Goal: Transaction & Acquisition: Book appointment/travel/reservation

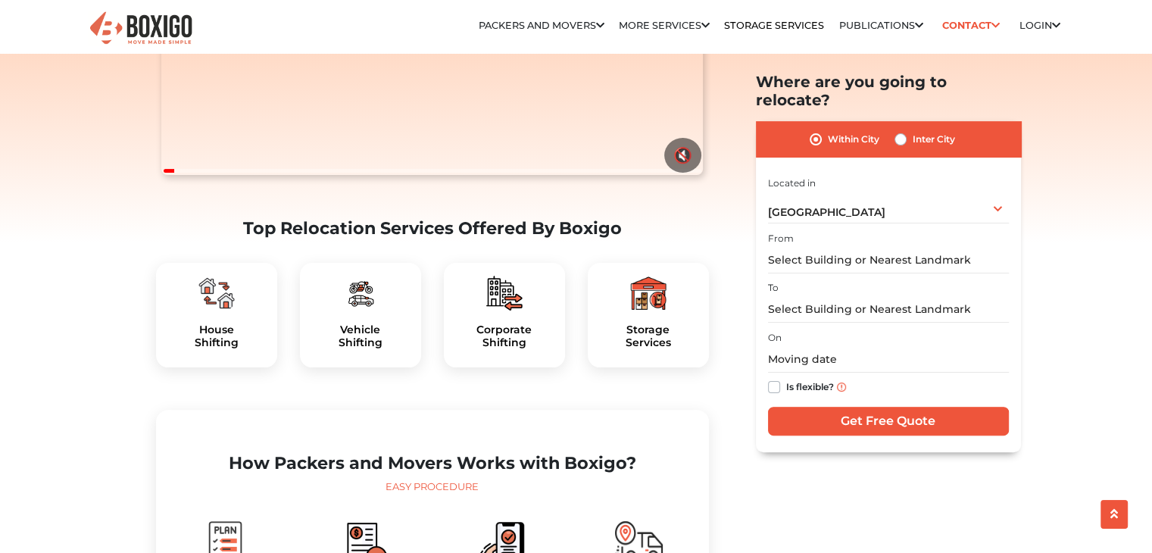
scroll to position [379, 0]
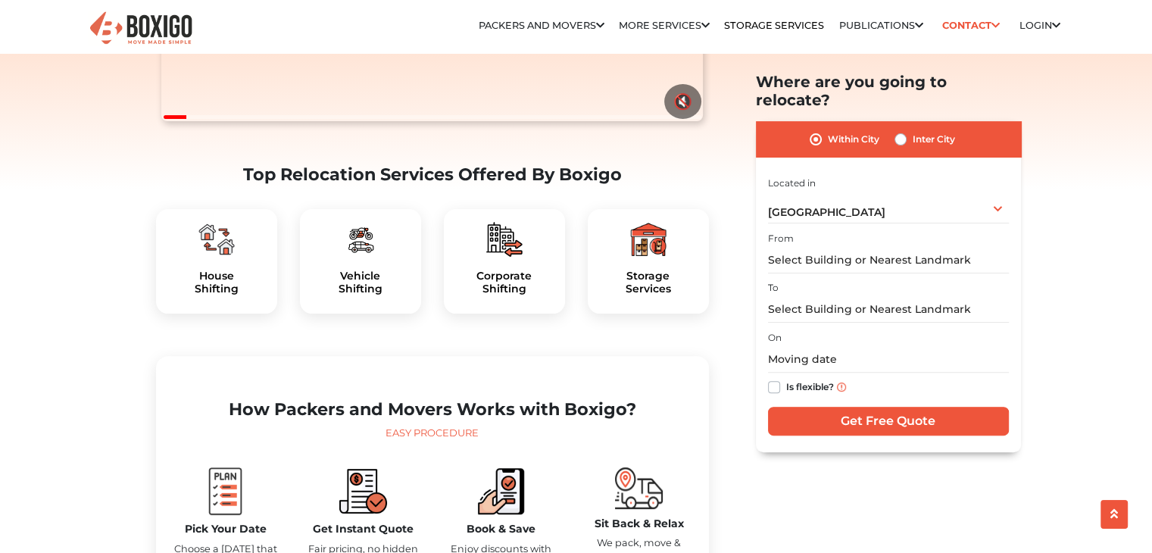
click at [201, 257] on img at bounding box center [216, 239] width 36 height 36
click at [211, 298] on div "House Shifting" at bounding box center [216, 261] width 121 height 104
click at [220, 295] on h5 "House Shifting" at bounding box center [216, 283] width 97 height 26
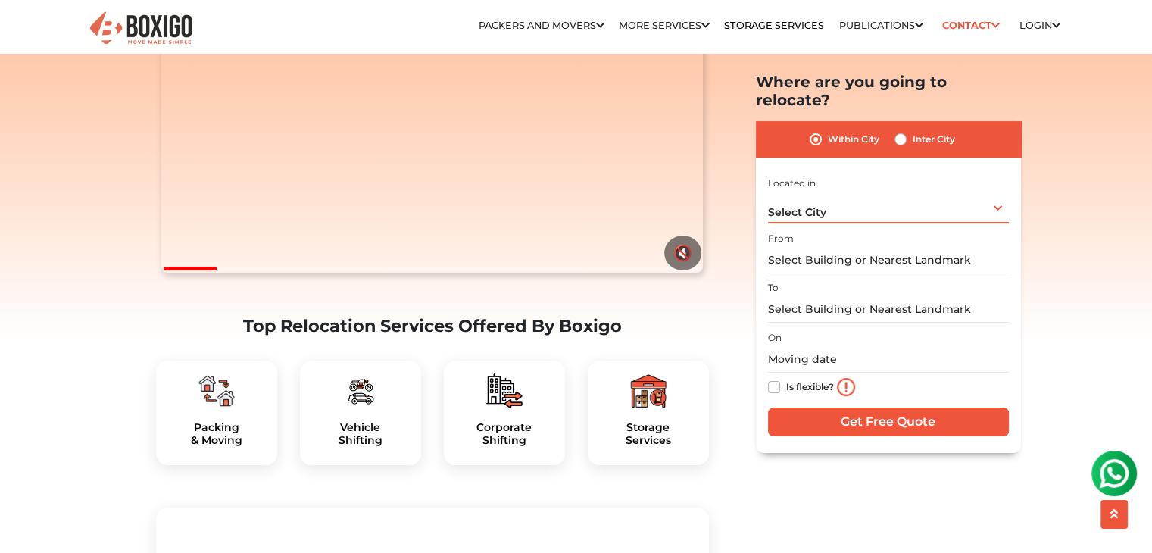
click at [830, 195] on div "Select City Select City Bangalore Bengaluru Bhopal Bhubaneswar Chennai Coimbato…" at bounding box center [888, 208] width 241 height 32
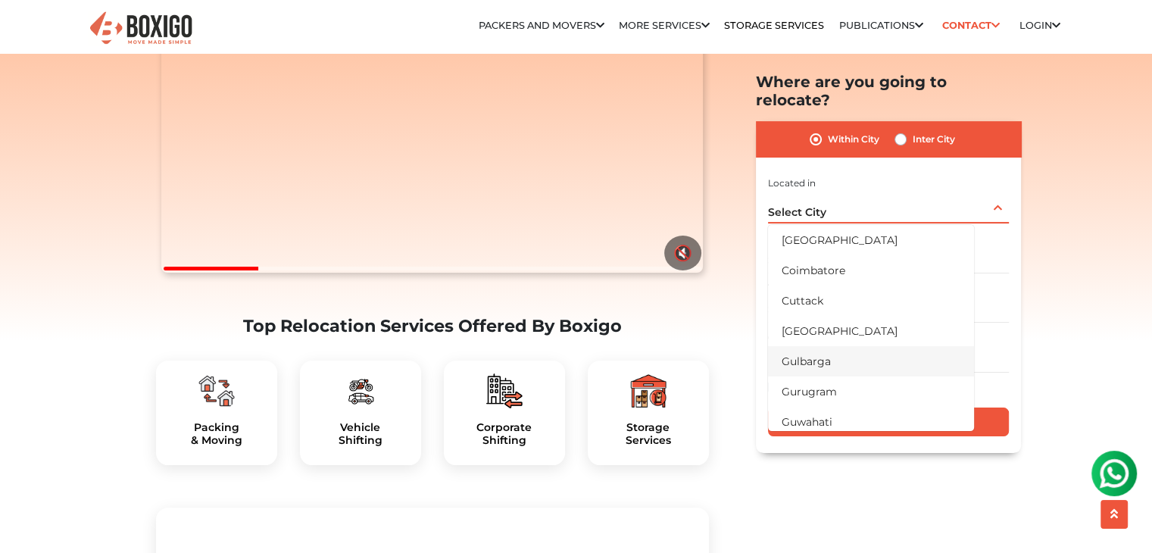
scroll to position [303, 0]
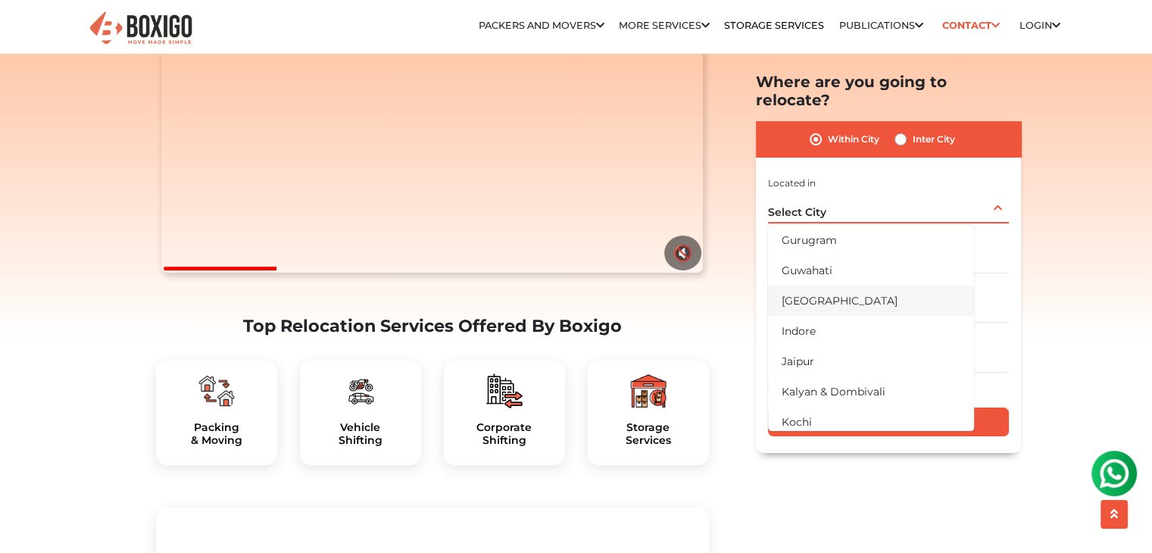
click at [822, 285] on li "[GEOGRAPHIC_DATA]" at bounding box center [871, 300] width 206 height 30
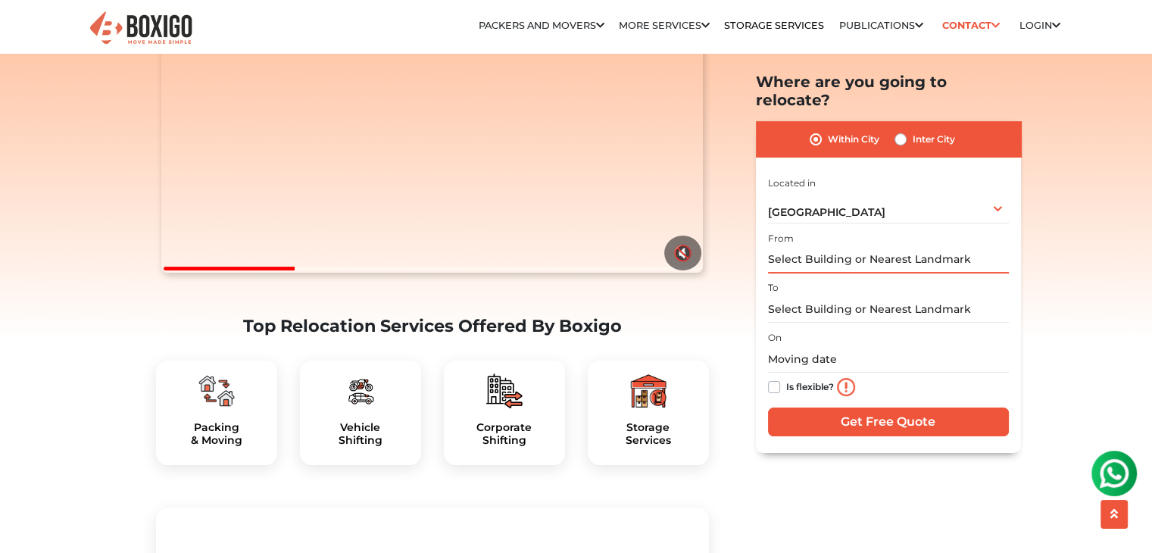
click at [825, 247] on input "text" at bounding box center [888, 260] width 241 height 27
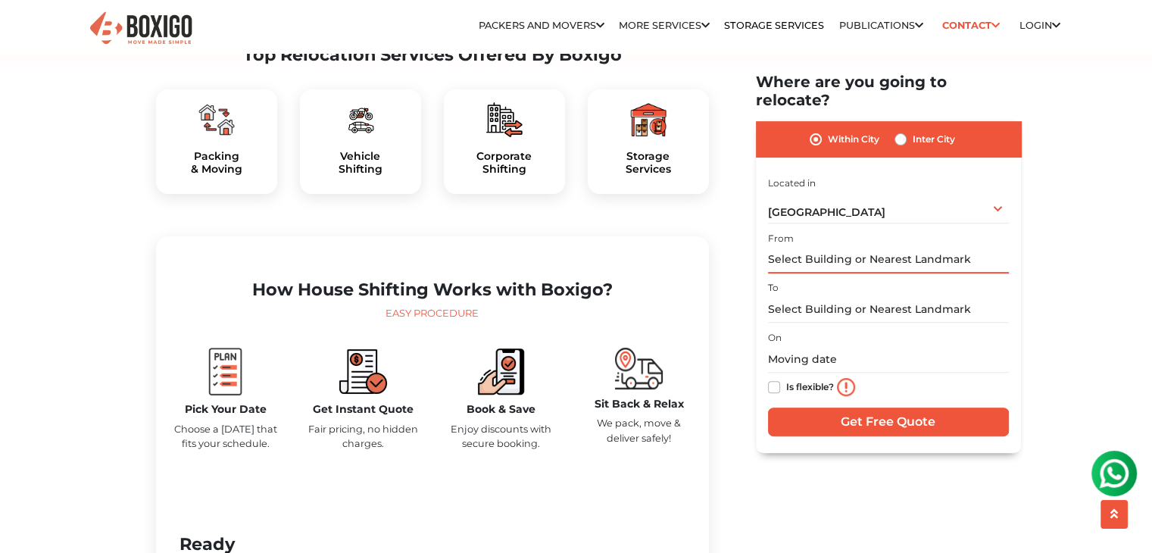
scroll to position [530, 0]
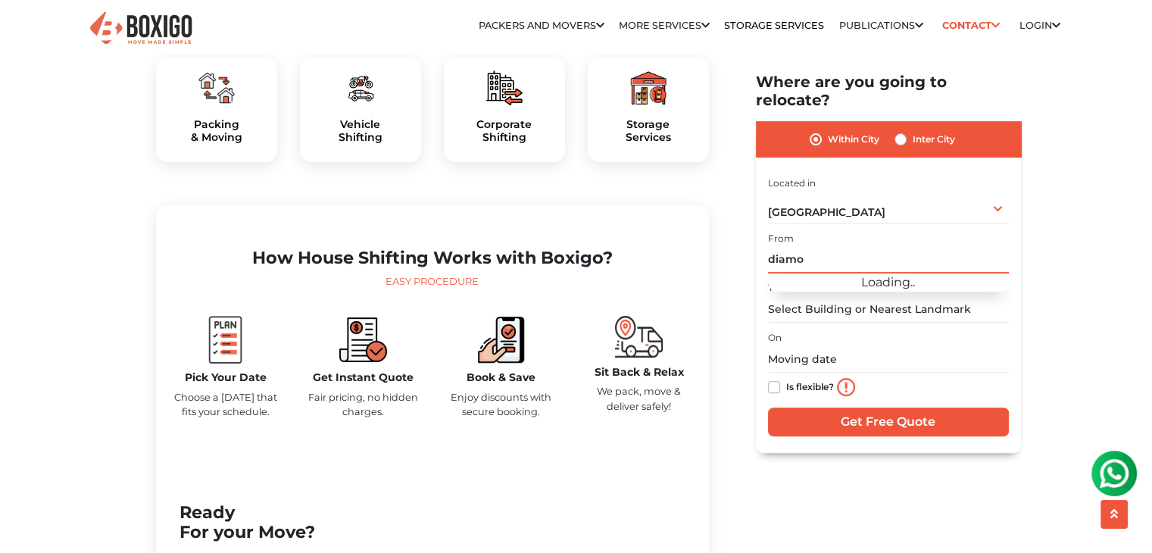
type input "diamod"
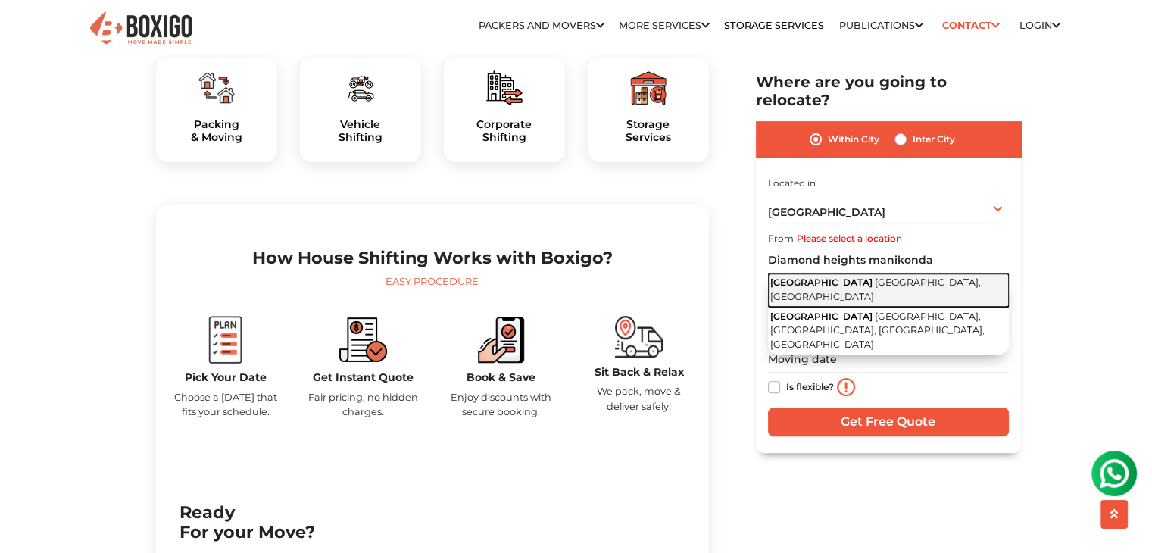
click at [811, 282] on span "[GEOGRAPHIC_DATA], [GEOGRAPHIC_DATA]" at bounding box center [875, 289] width 210 height 26
type input "[GEOGRAPHIC_DATA], [STREET_ADDRESS]"
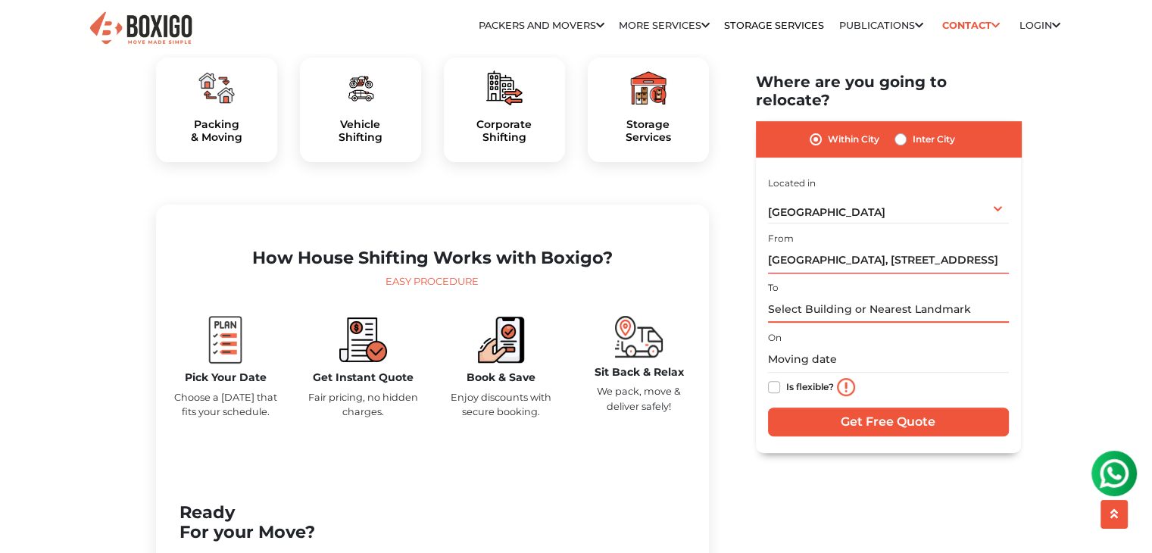
click at [811, 296] on input "text" at bounding box center [888, 309] width 241 height 27
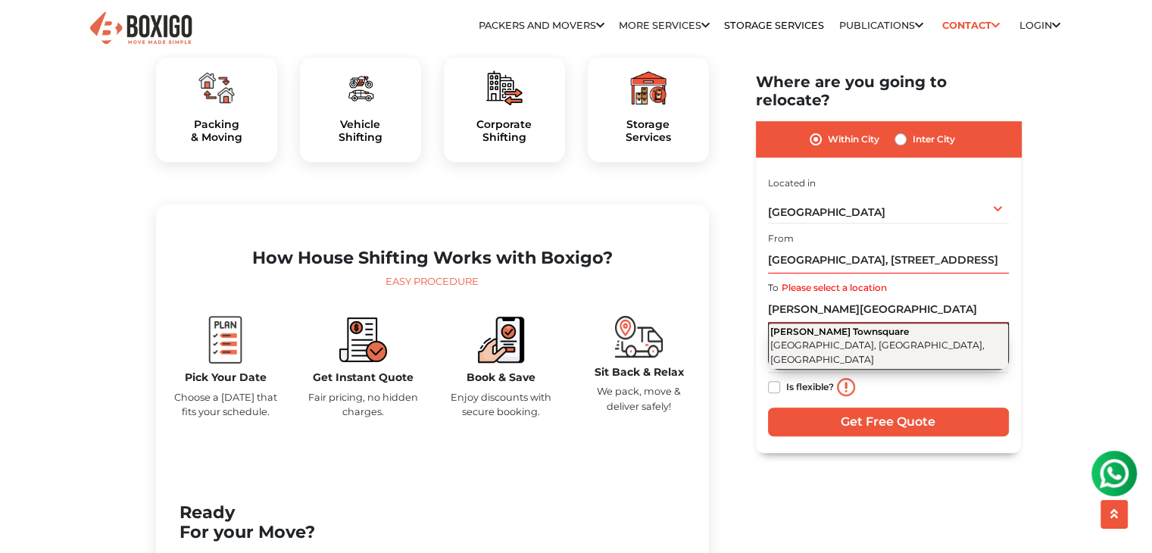
click at [817, 326] on span "[PERSON_NAME] Townsquare" at bounding box center [839, 331] width 139 height 11
type input "[PERSON_NAME] Townsquare, [GEOGRAPHIC_DATA], [GEOGRAPHIC_DATA], [GEOGRAPHIC_DAT…"
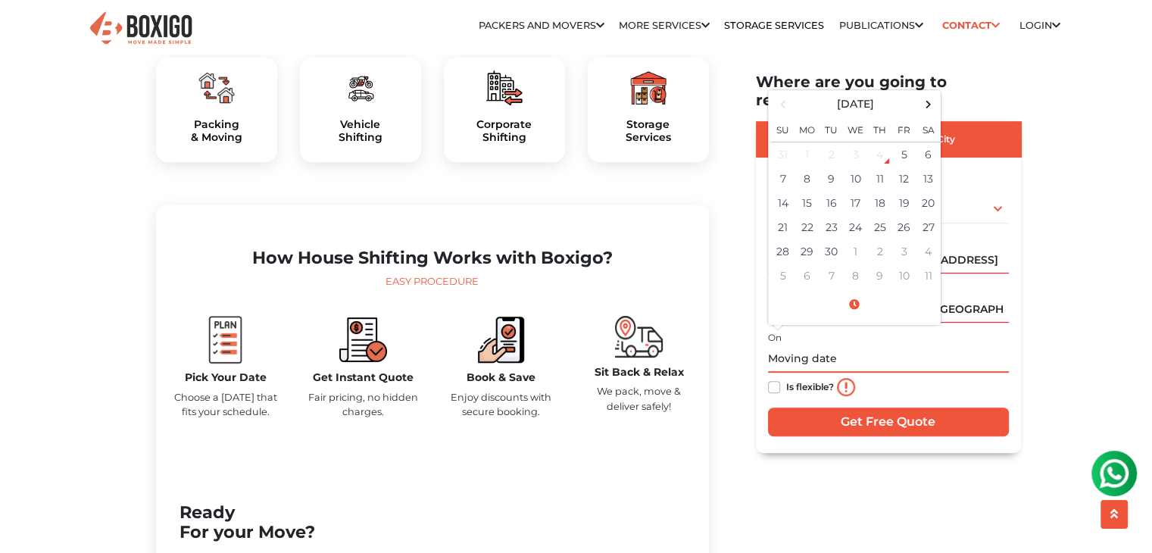
click at [817, 346] on input "text" at bounding box center [888, 359] width 241 height 27
click at [921, 94] on span at bounding box center [928, 104] width 20 height 20
click at [793, 93] on th at bounding box center [783, 104] width 24 height 22
click at [878, 215] on td "25" at bounding box center [880, 227] width 24 height 24
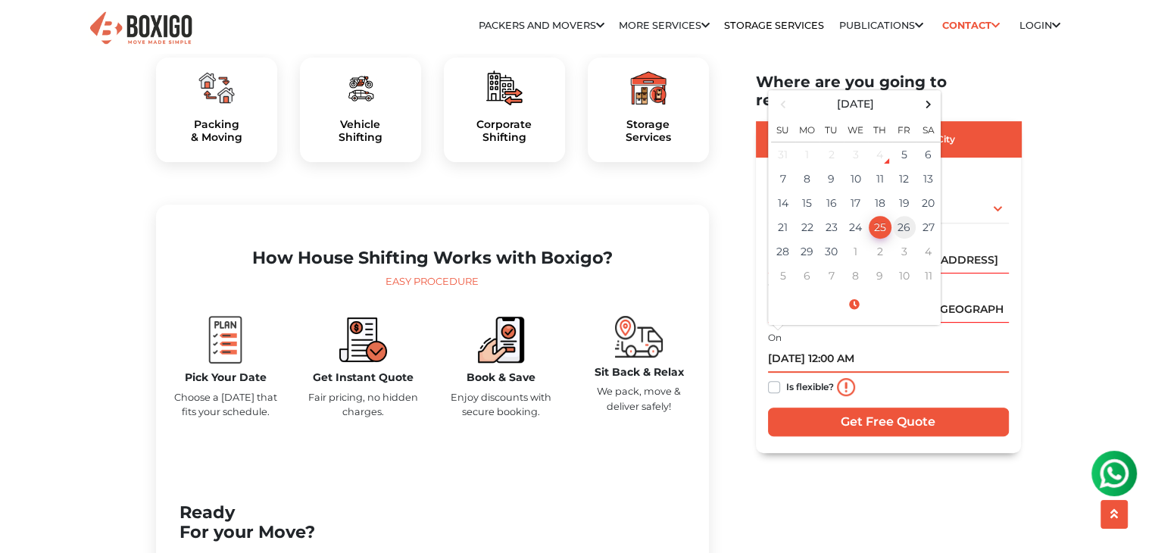
click at [896, 215] on td "26" at bounding box center [904, 227] width 24 height 24
type input "09/26/2025 12:00 AM"
click at [904, 373] on div "Is flexible?" at bounding box center [888, 388] width 241 height 30
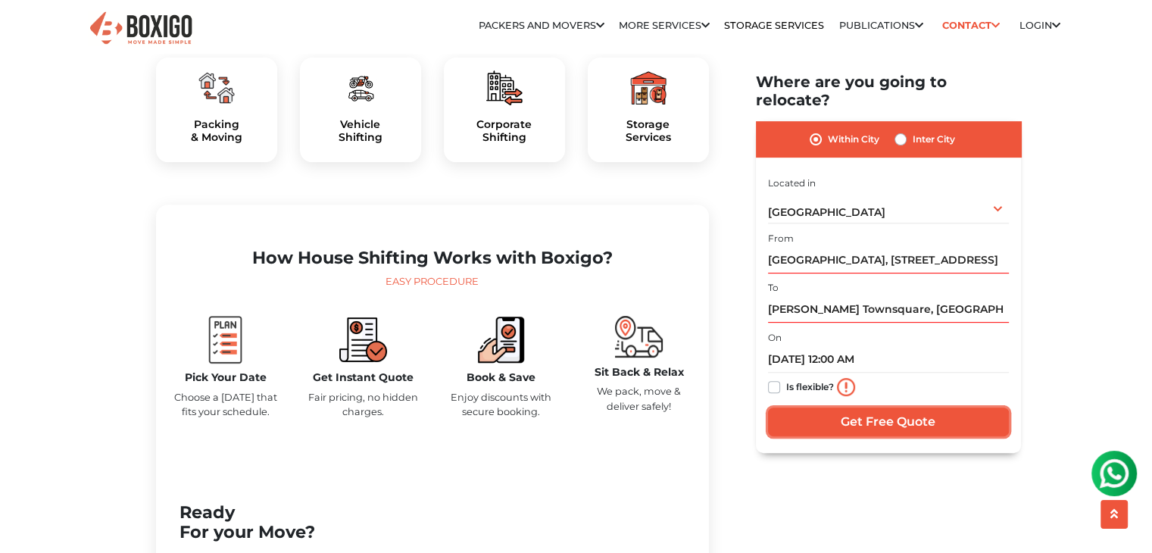
click at [903, 407] on input "Get Free Quote" at bounding box center [888, 421] width 241 height 29
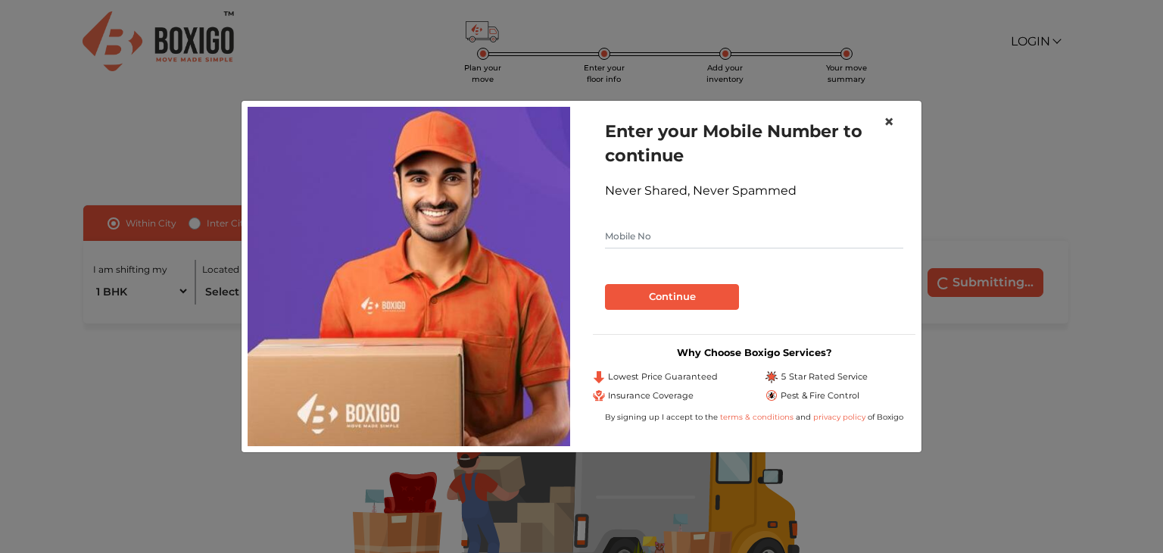
click at [893, 122] on span "×" at bounding box center [889, 122] width 11 height 22
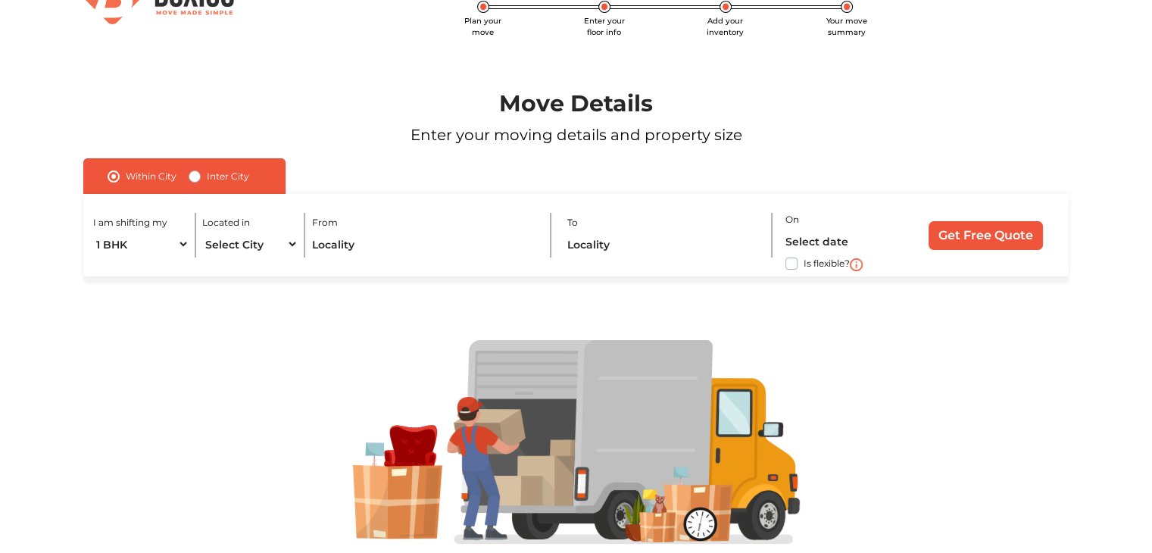
scroll to position [103, 0]
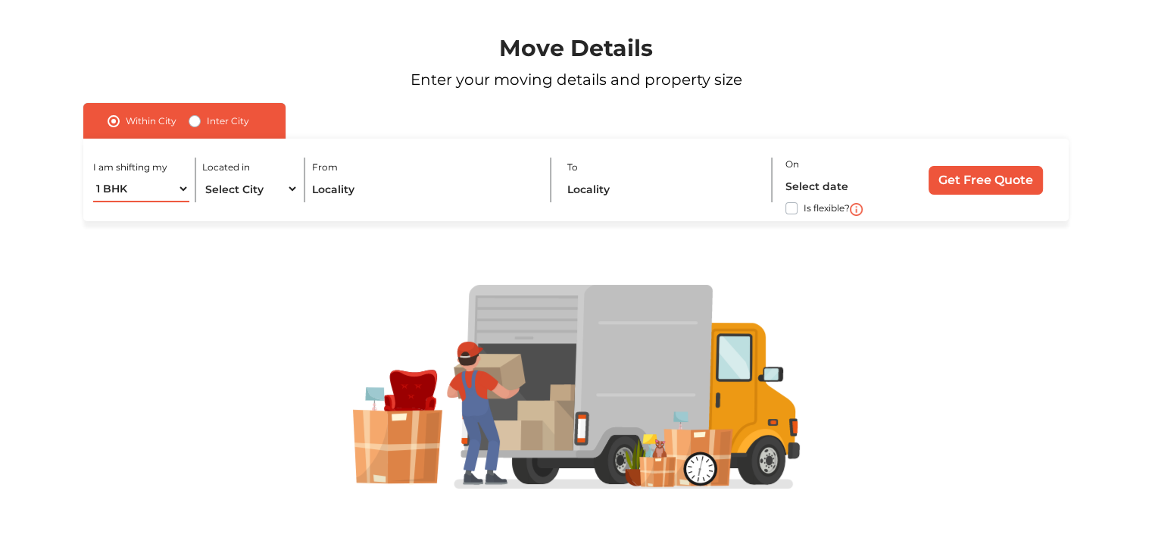
click at [151, 191] on select "1 BHK 2 BHK 3 BHK 3 + BHK FEW ITEMS" at bounding box center [140, 189] width 95 height 27
select select "2 BHK"
click at [93, 176] on select "1 BHK 2 BHK 3 BHK 3 + BHK FEW ITEMS" at bounding box center [140, 189] width 95 height 27
click at [250, 189] on select "Select City [GEOGRAPHIC_DATA] [GEOGRAPHIC_DATA] [GEOGRAPHIC_DATA] [GEOGRAPHIC_D…" at bounding box center [249, 189] width 95 height 27
click at [277, 183] on select "Select City [GEOGRAPHIC_DATA] [GEOGRAPHIC_DATA] [GEOGRAPHIC_DATA] [GEOGRAPHIC_D…" at bounding box center [249, 189] width 95 height 27
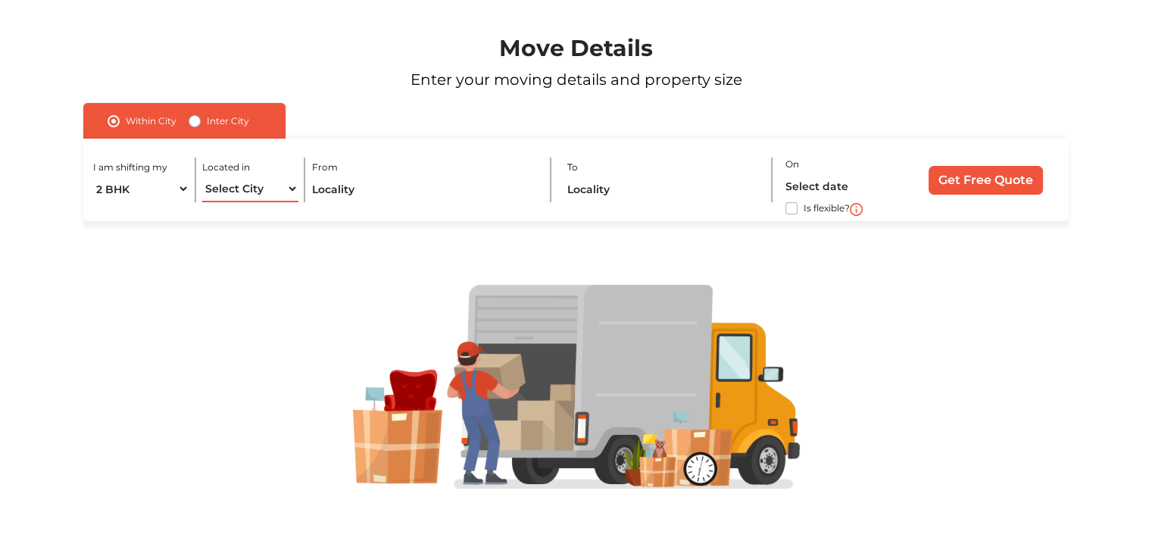
select select "[GEOGRAPHIC_DATA]"
click at [202, 176] on select "Select City [GEOGRAPHIC_DATA] [GEOGRAPHIC_DATA] [GEOGRAPHIC_DATA] [GEOGRAPHIC_D…" at bounding box center [249, 189] width 95 height 27
click at [350, 194] on input "text" at bounding box center [425, 189] width 226 height 27
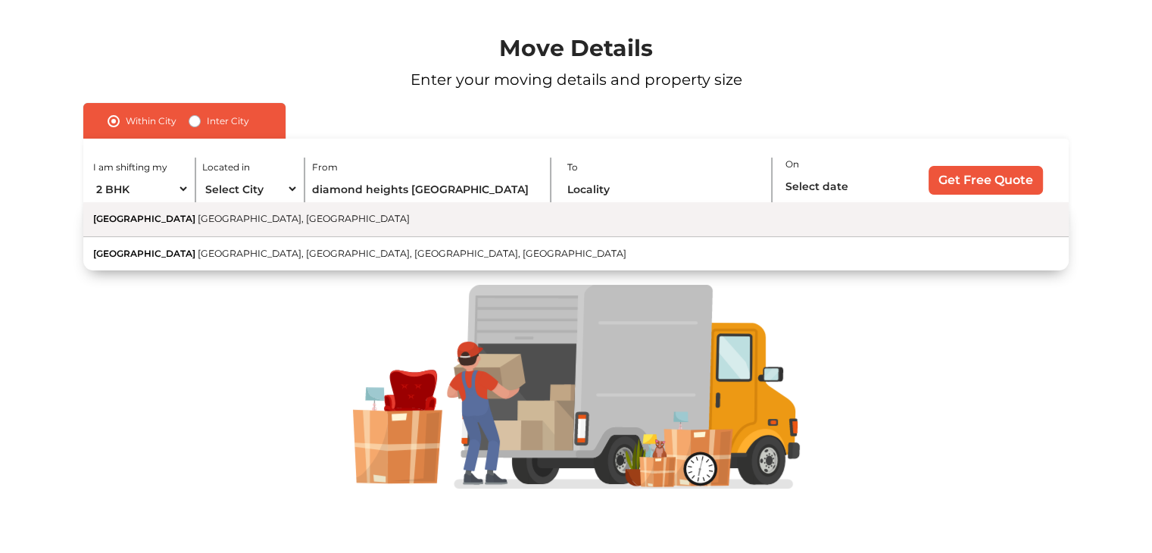
click at [360, 224] on span "[GEOGRAPHIC_DATA], [GEOGRAPHIC_DATA]" at bounding box center [304, 218] width 212 height 11
type input "[GEOGRAPHIC_DATA], [STREET_ADDRESS]"
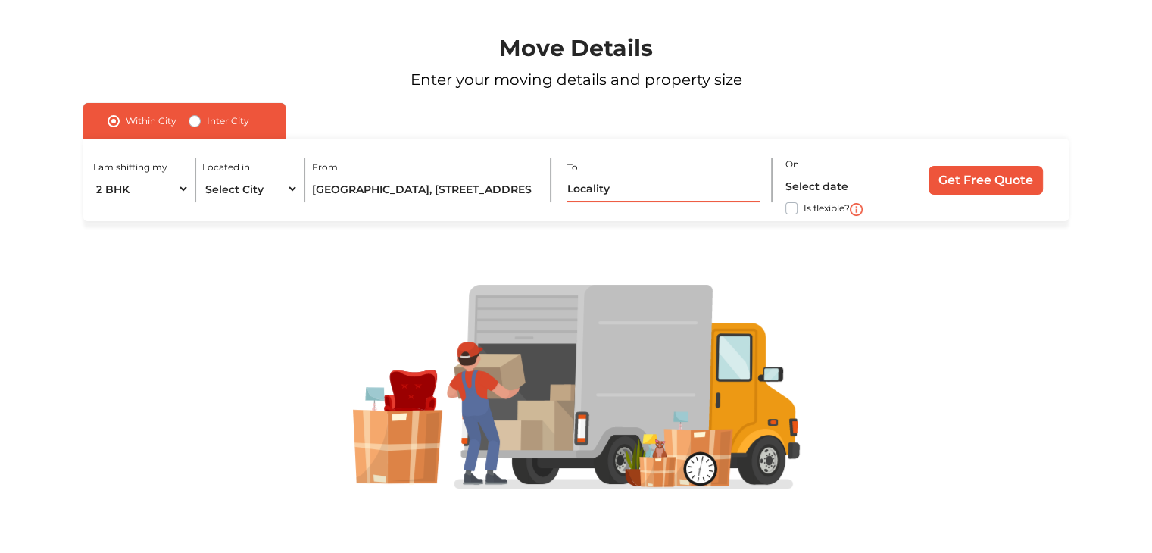
click at [591, 195] on input "text" at bounding box center [662, 189] width 193 height 27
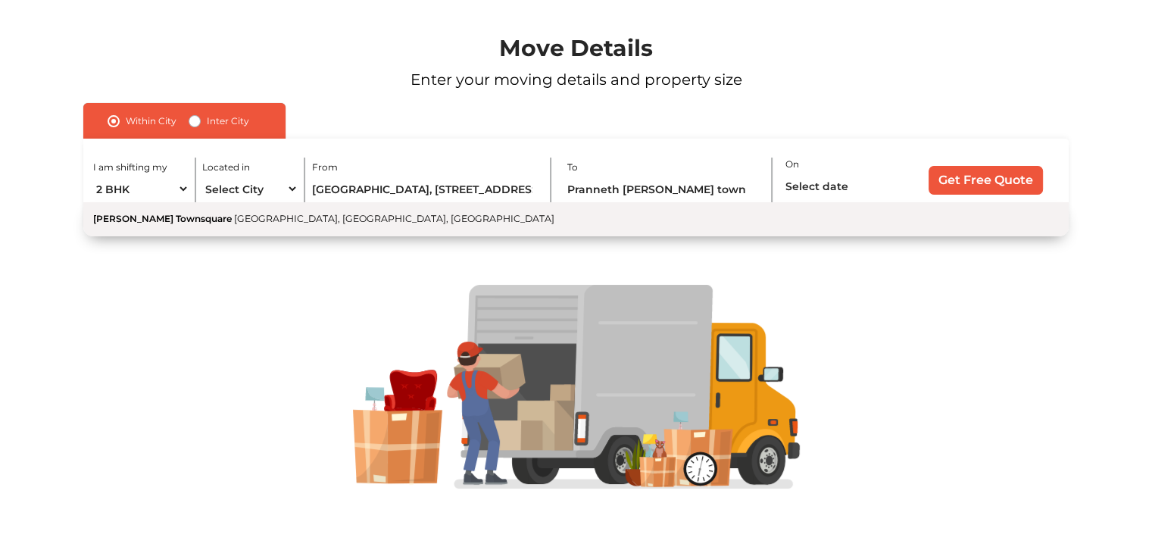
click at [582, 225] on button "[PERSON_NAME] Townsquare [GEOGRAPHIC_DATA], [GEOGRAPHIC_DATA], [GEOGRAPHIC_DATA]" at bounding box center [575, 219] width 985 height 34
type input "[PERSON_NAME] Townsquare, [GEOGRAPHIC_DATA], [GEOGRAPHIC_DATA], [GEOGRAPHIC_DAT…"
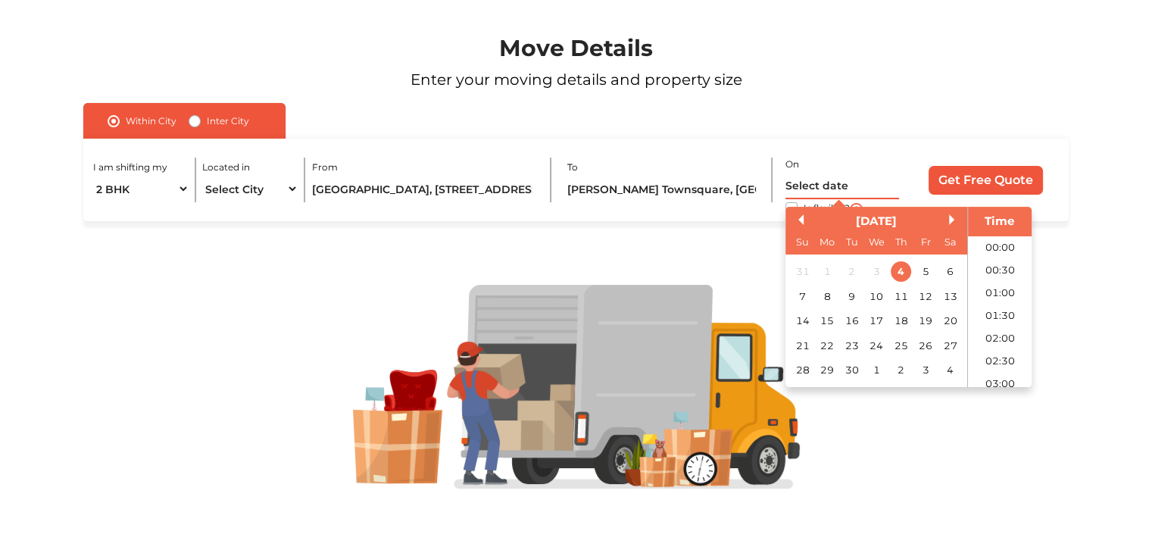
click at [818, 182] on input "text" at bounding box center [842, 186] width 114 height 27
click at [923, 350] on div "26" at bounding box center [925, 345] width 20 height 20
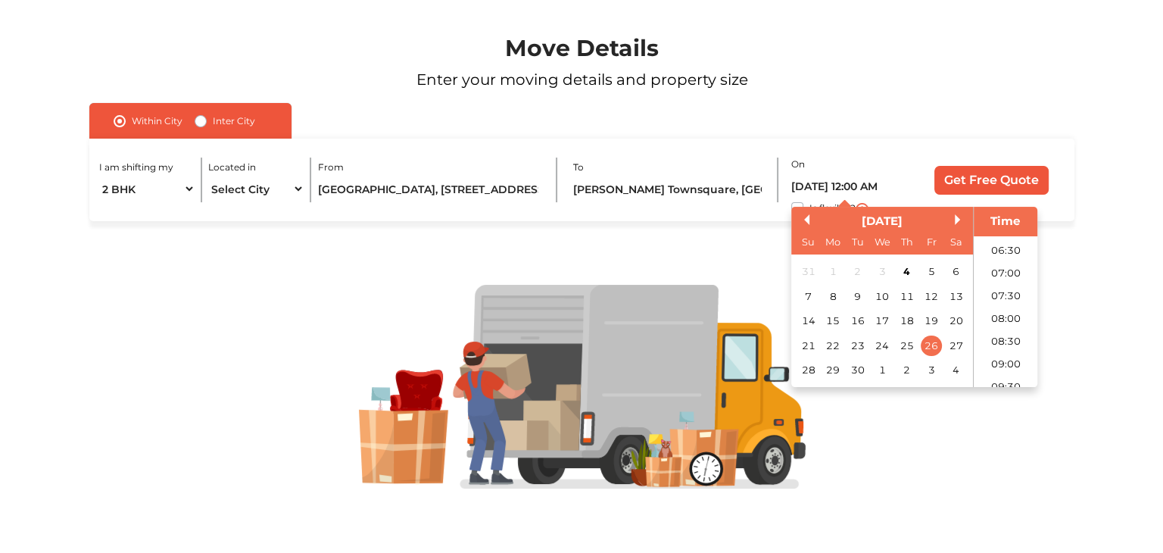
scroll to position [313, 0]
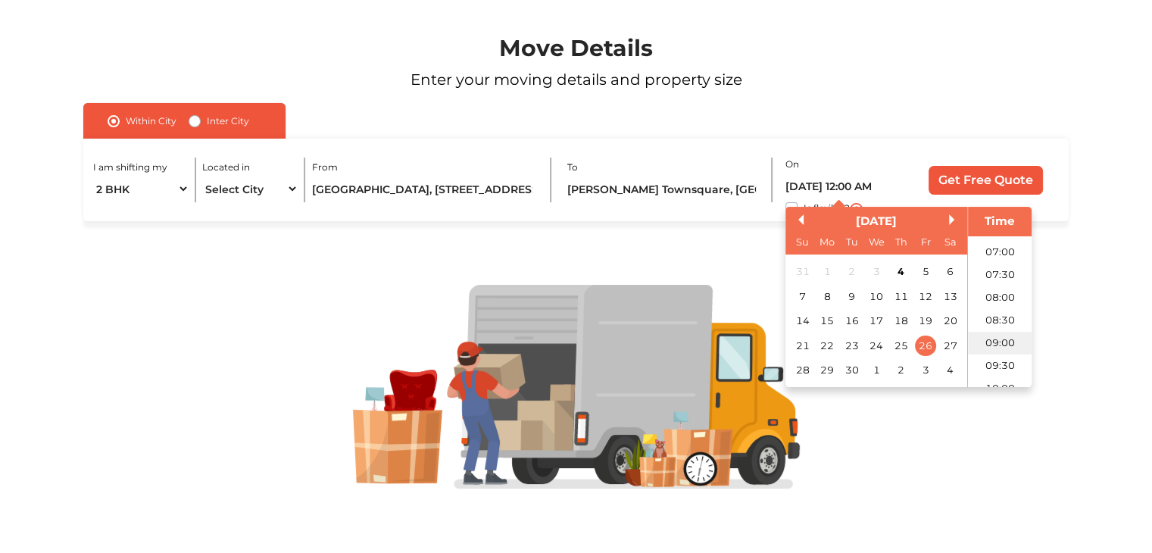
click at [999, 344] on li "09:00" at bounding box center [1000, 343] width 64 height 23
type input "[DATE] 9:00 AM"
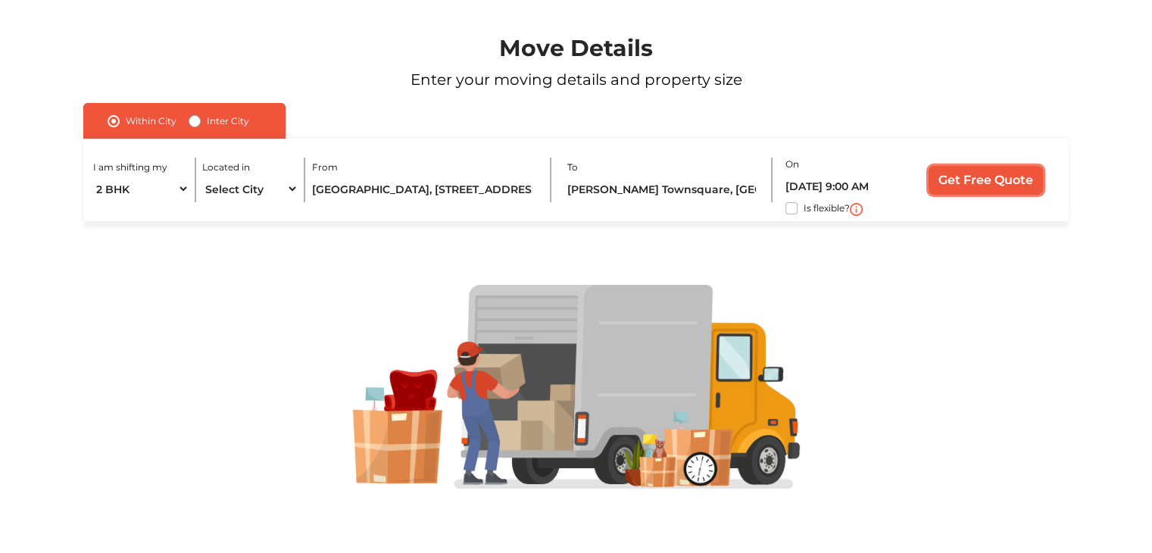
click at [978, 191] on input "Get Free Quote" at bounding box center [985, 180] width 114 height 29
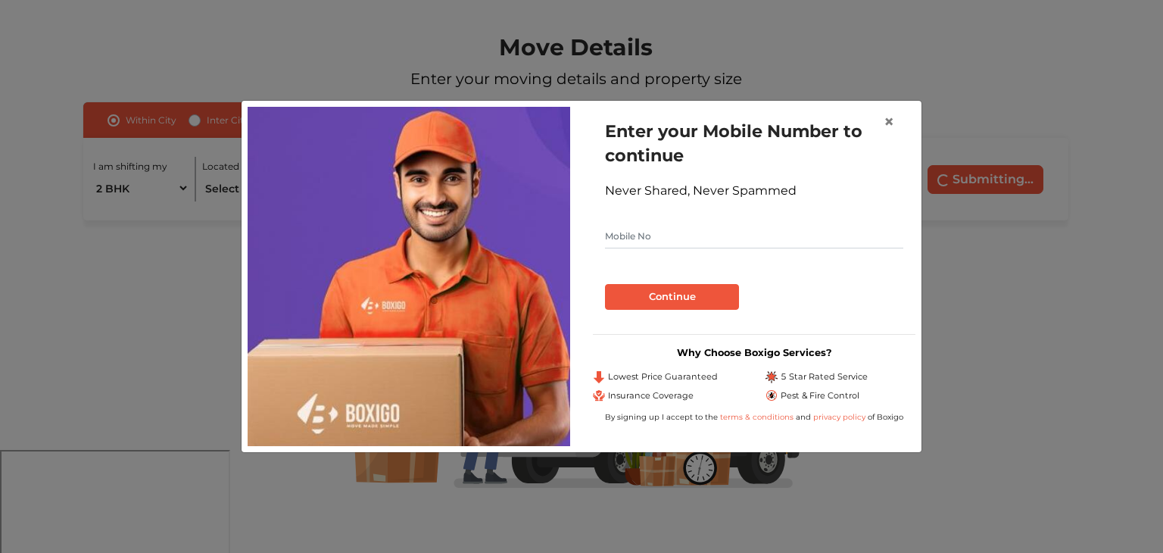
click at [800, 232] on input "text" at bounding box center [754, 236] width 298 height 24
type input "6301610190"
click at [701, 301] on button "Continue" at bounding box center [672, 297] width 134 height 26
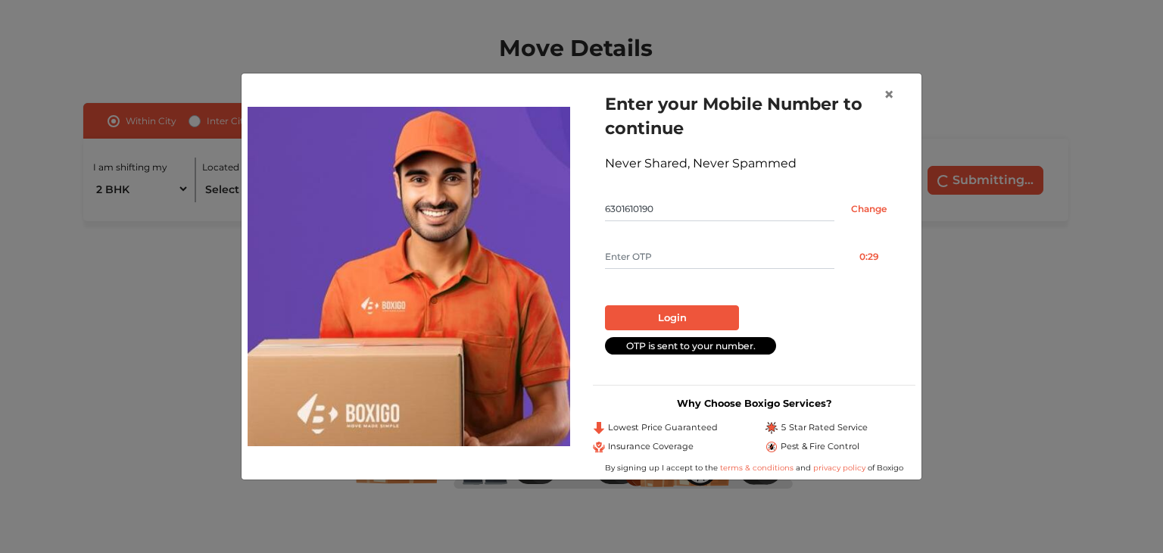
click at [639, 263] on input "text" at bounding box center [719, 257] width 229 height 24
type input "4632"
click at [680, 307] on button "Login" at bounding box center [672, 318] width 134 height 26
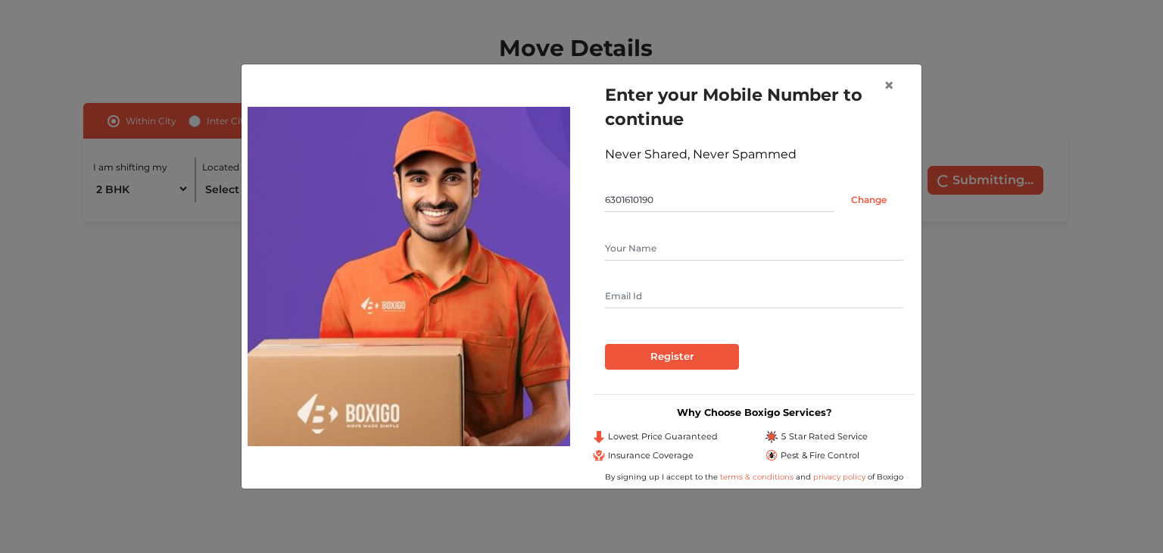
click at [684, 239] on input "text" at bounding box center [754, 248] width 298 height 24
type input "vinay"
type input "[EMAIL_ADDRESS][DOMAIN_NAME]"
click at [656, 355] on input "Register" at bounding box center [672, 357] width 134 height 26
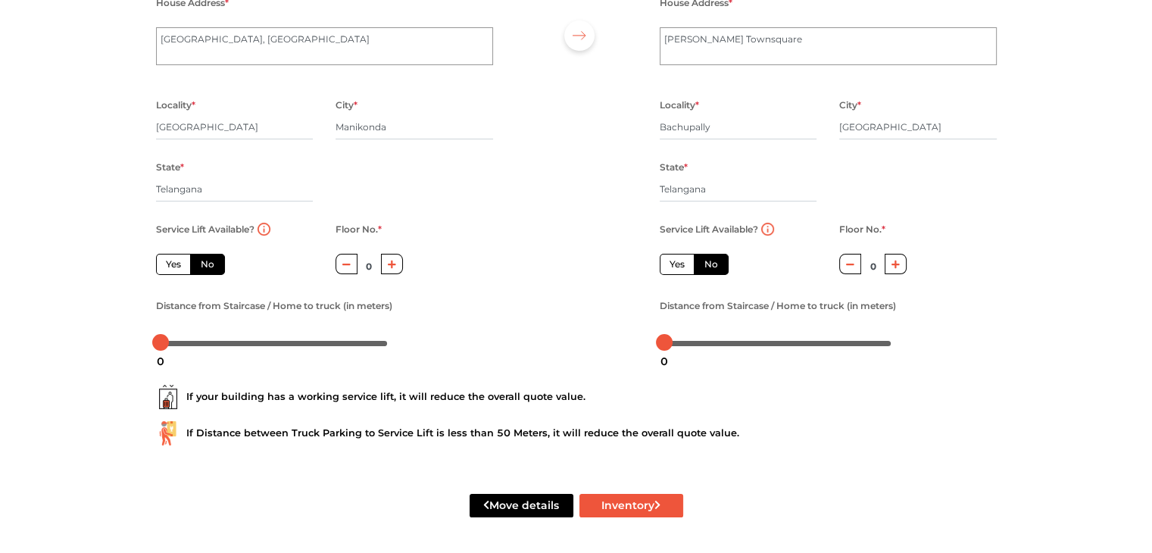
scroll to position [167, 0]
click at [681, 269] on label "Yes" at bounding box center [676, 263] width 35 height 21
click at [679, 267] on input "Yes" at bounding box center [674, 262] width 10 height 10
radio input "true"
radio input "false"
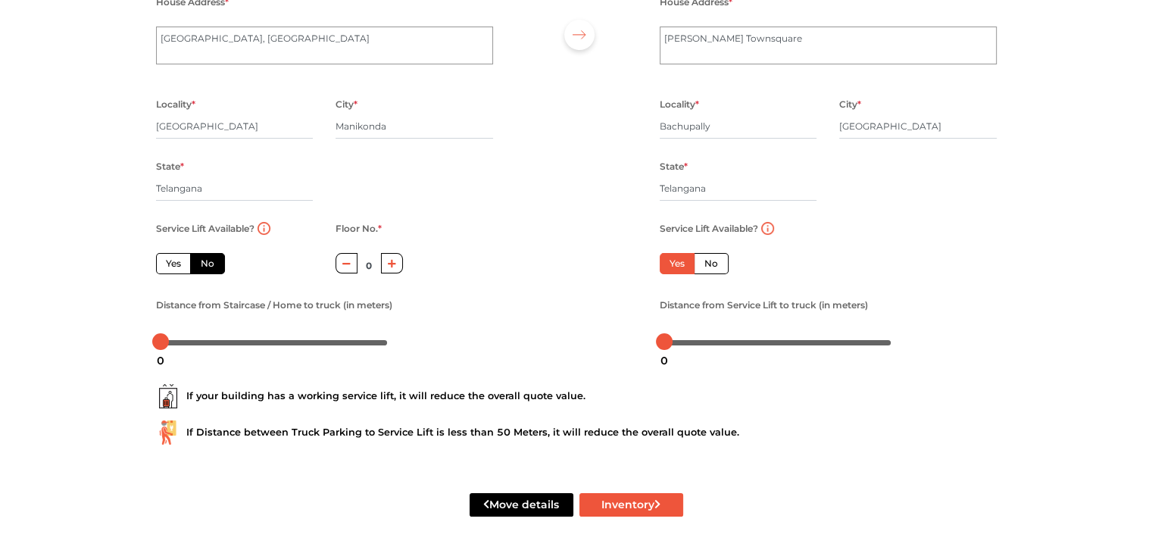
click at [179, 267] on label "Yes" at bounding box center [173, 263] width 35 height 21
click at [176, 267] on input "Yes" at bounding box center [171, 262] width 10 height 10
radio input "true"
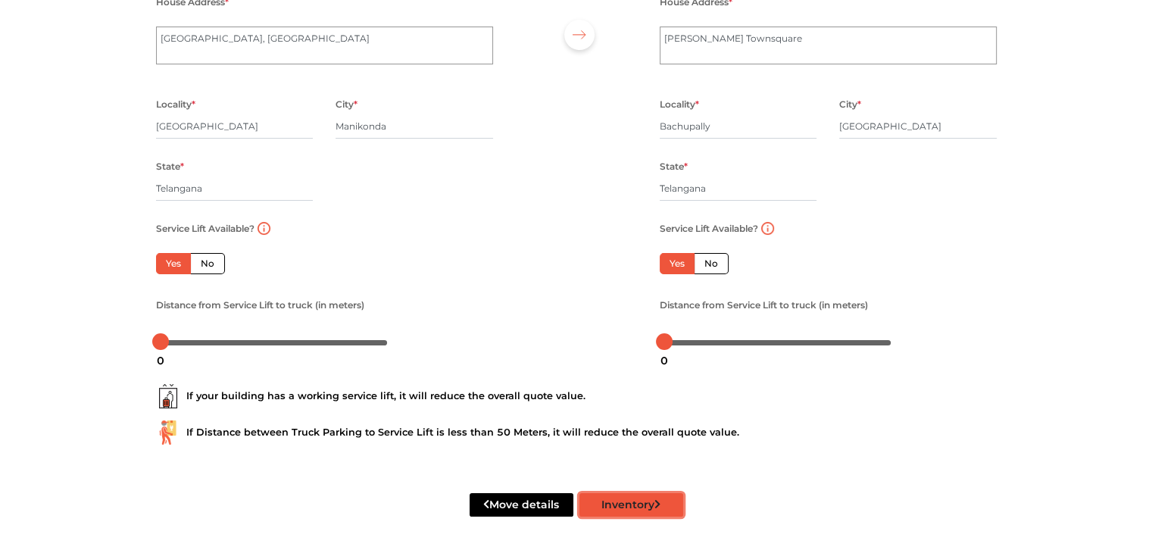
click at [617, 506] on button "Inventory" at bounding box center [631, 504] width 104 height 23
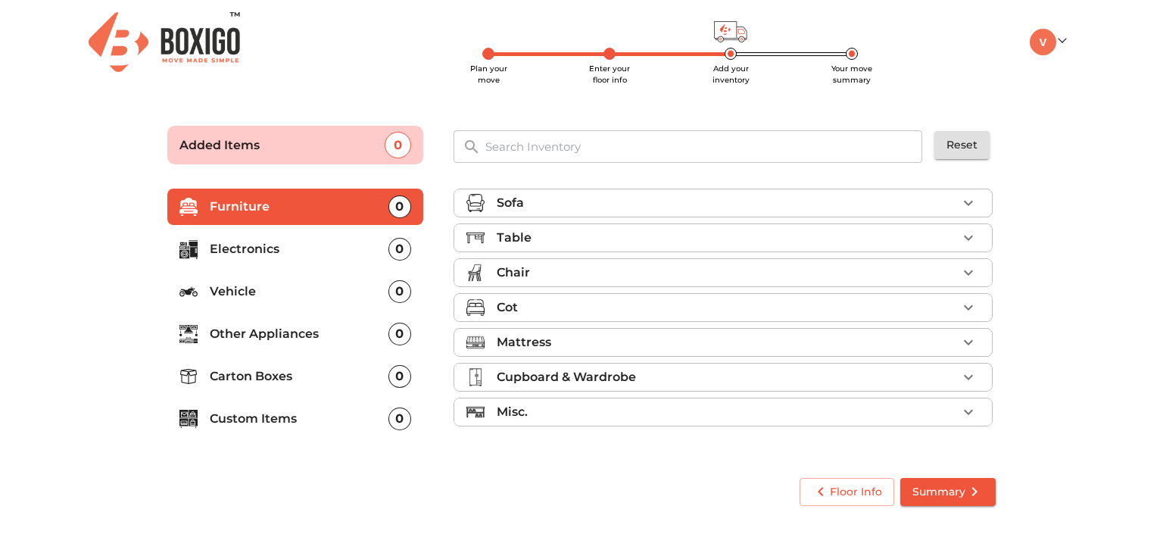
click at [706, 213] on li "Sofa" at bounding box center [723, 202] width 538 height 27
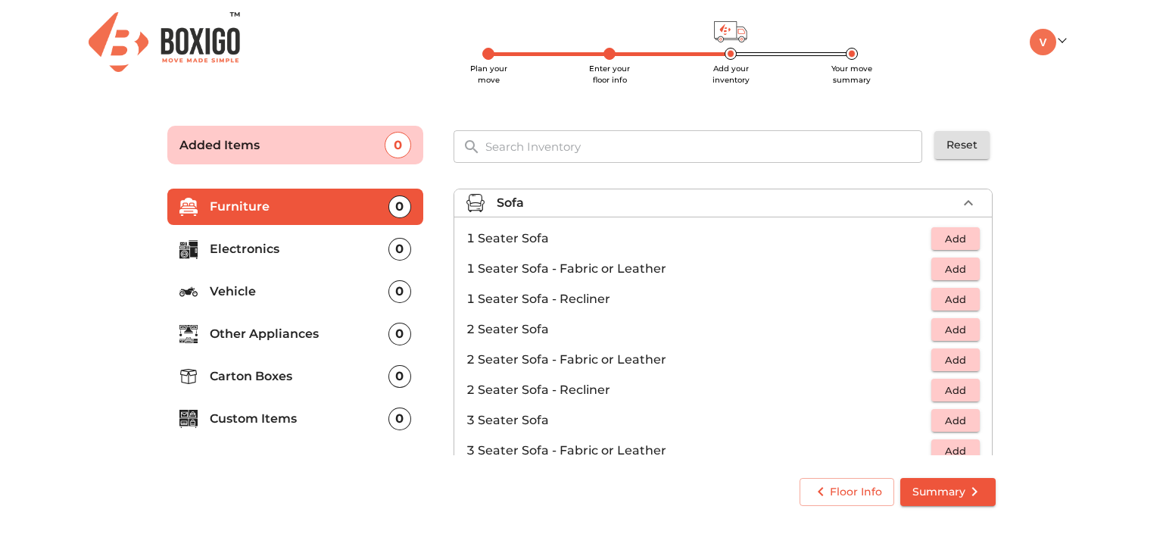
click at [961, 419] on span "Add" at bounding box center [955, 420] width 33 height 17
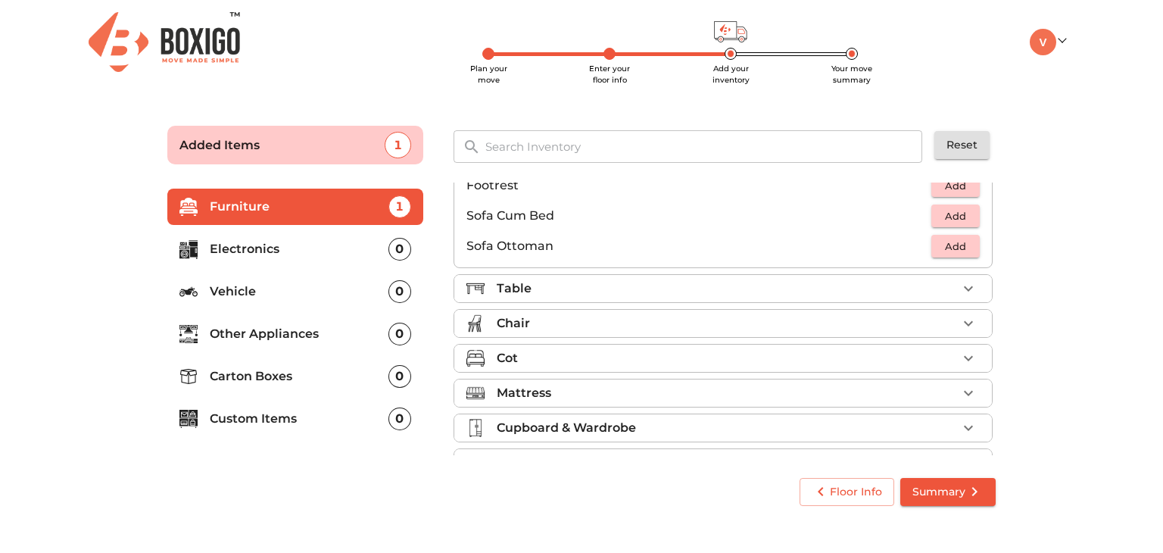
scroll to position [448, 0]
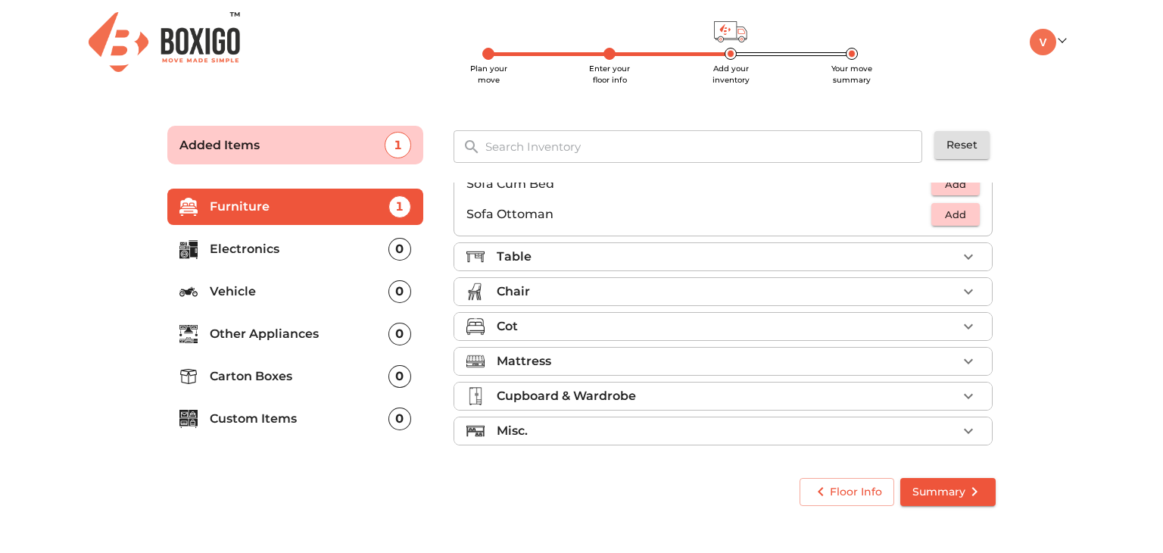
click at [662, 258] on div "Table" at bounding box center [727, 257] width 460 height 18
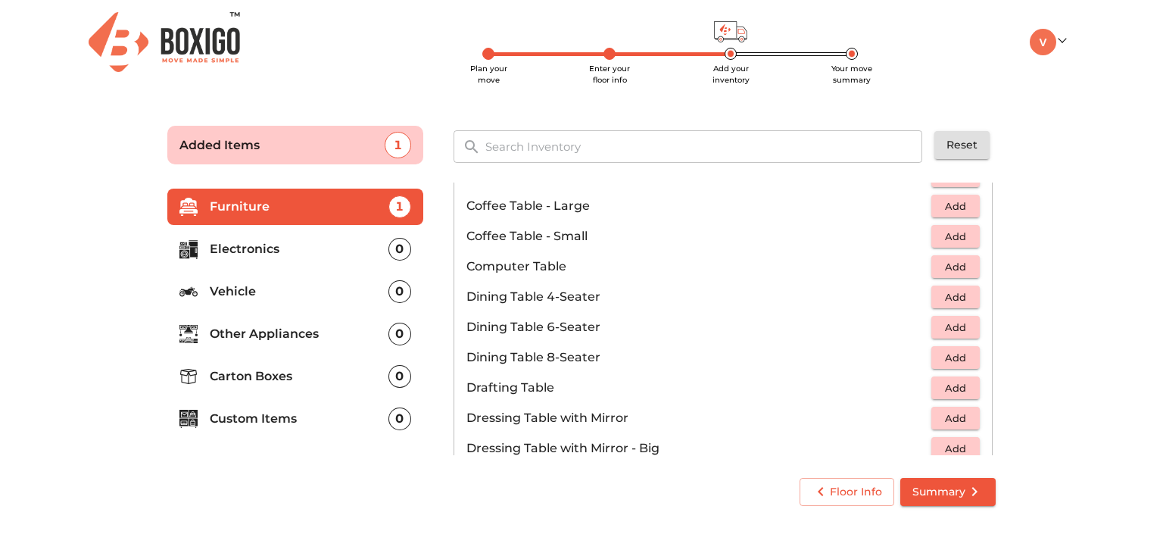
scroll to position [0, 0]
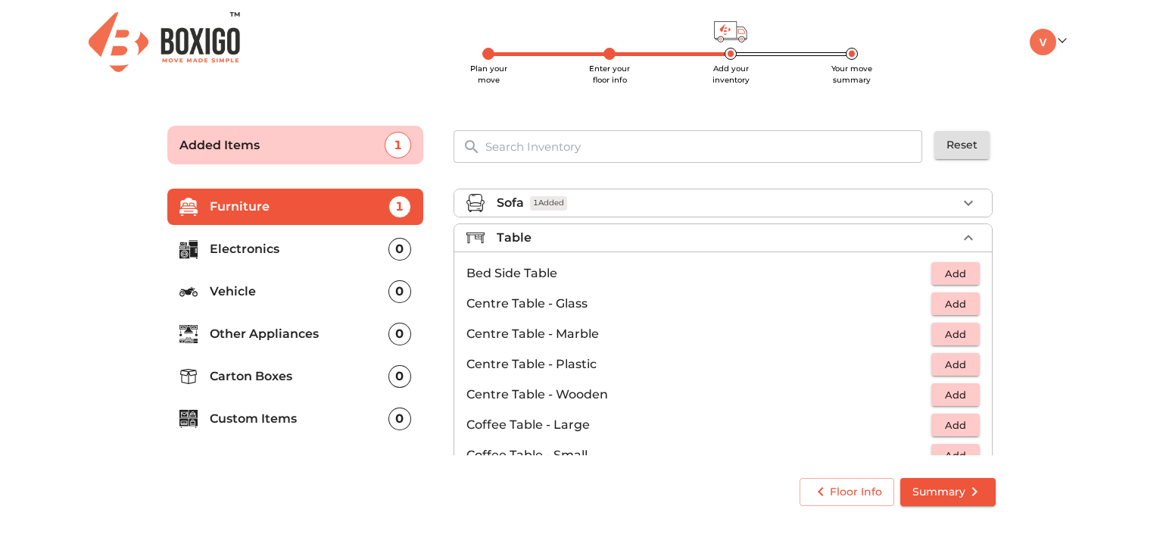
click at [640, 242] on div "Table" at bounding box center [727, 238] width 460 height 18
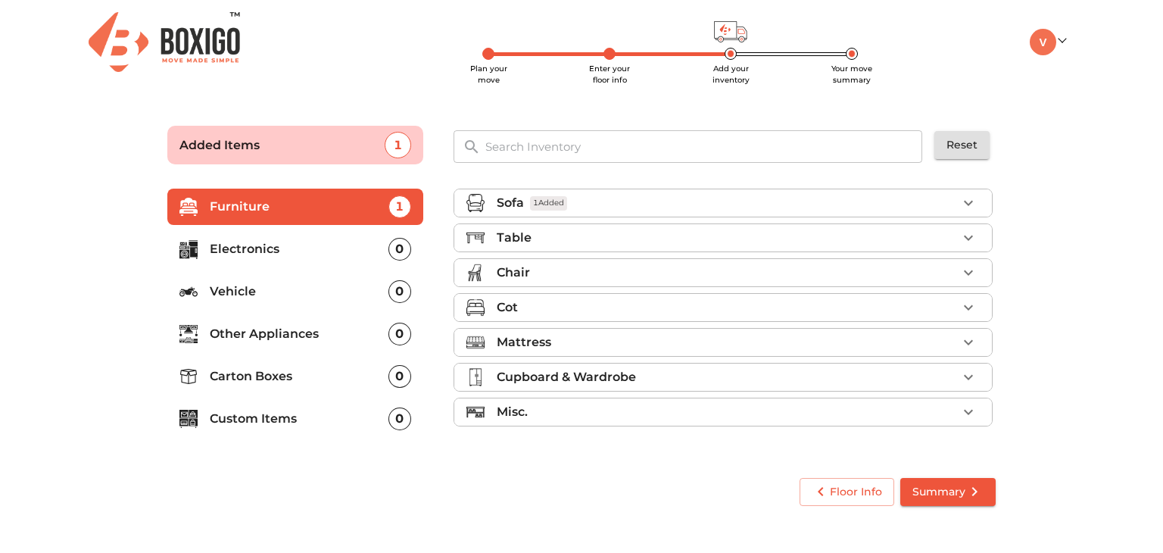
click at [575, 310] on div "Cot" at bounding box center [727, 307] width 460 height 18
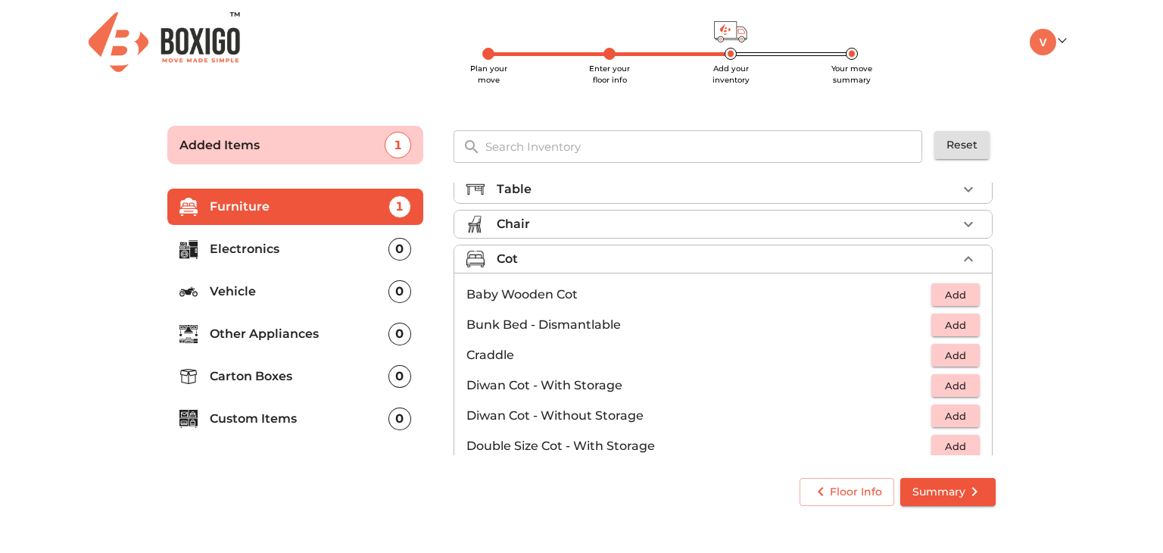
scroll to position [76, 0]
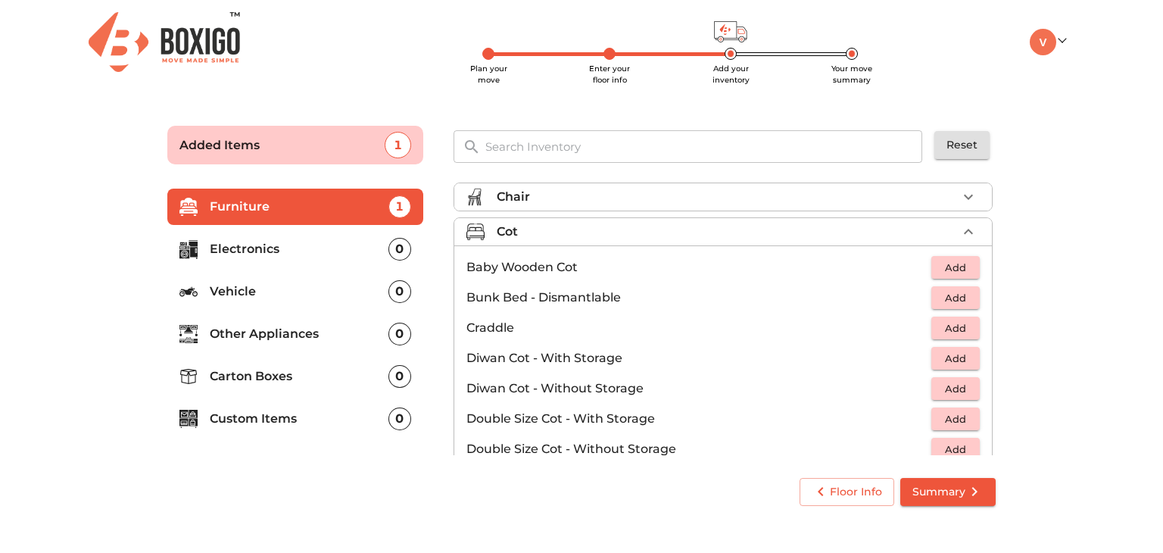
click at [942, 385] on span "Add" at bounding box center [955, 388] width 33 height 17
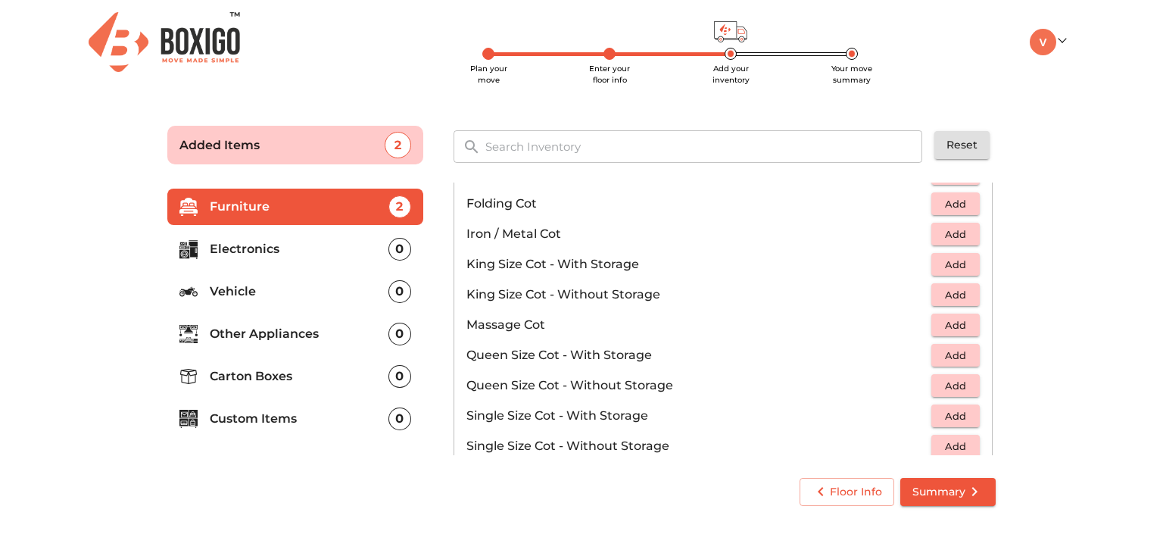
scroll to position [379, 0]
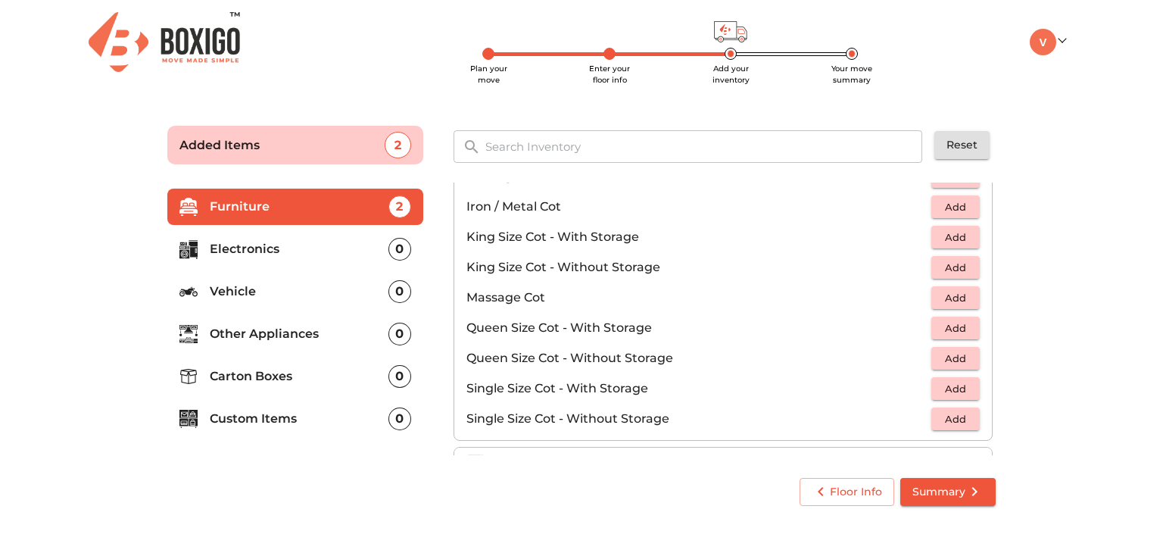
click at [939, 357] on span "Add" at bounding box center [955, 358] width 33 height 17
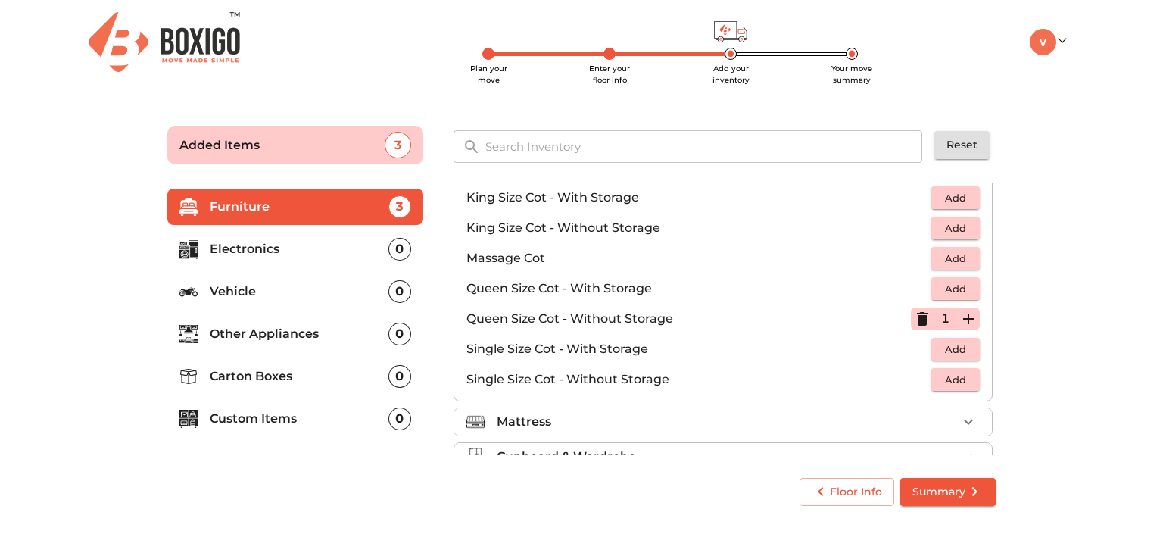
scroll to position [454, 0]
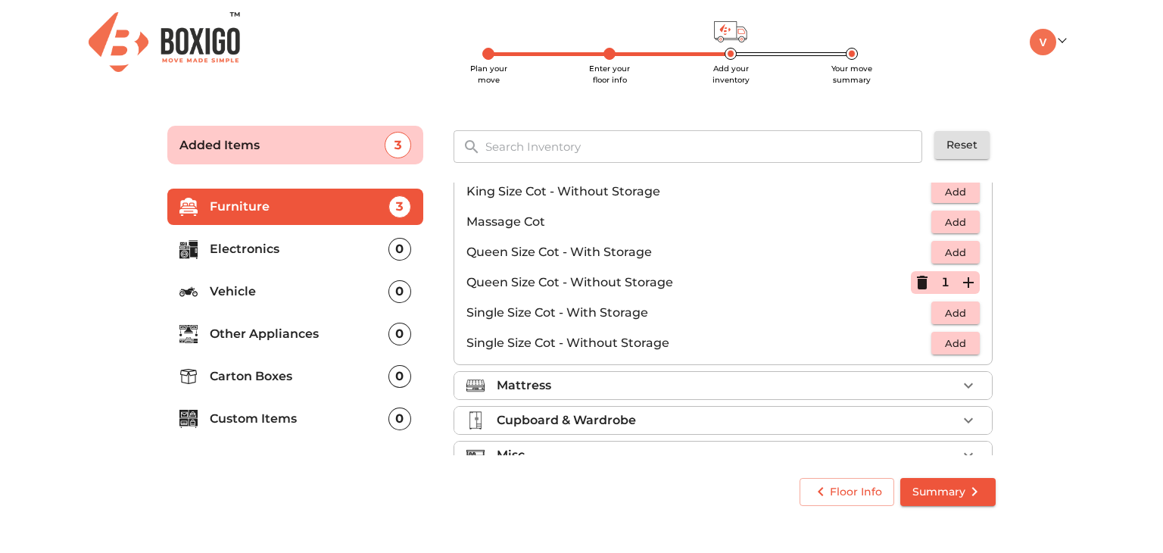
click at [737, 376] on div "Mattress" at bounding box center [727, 385] width 460 height 18
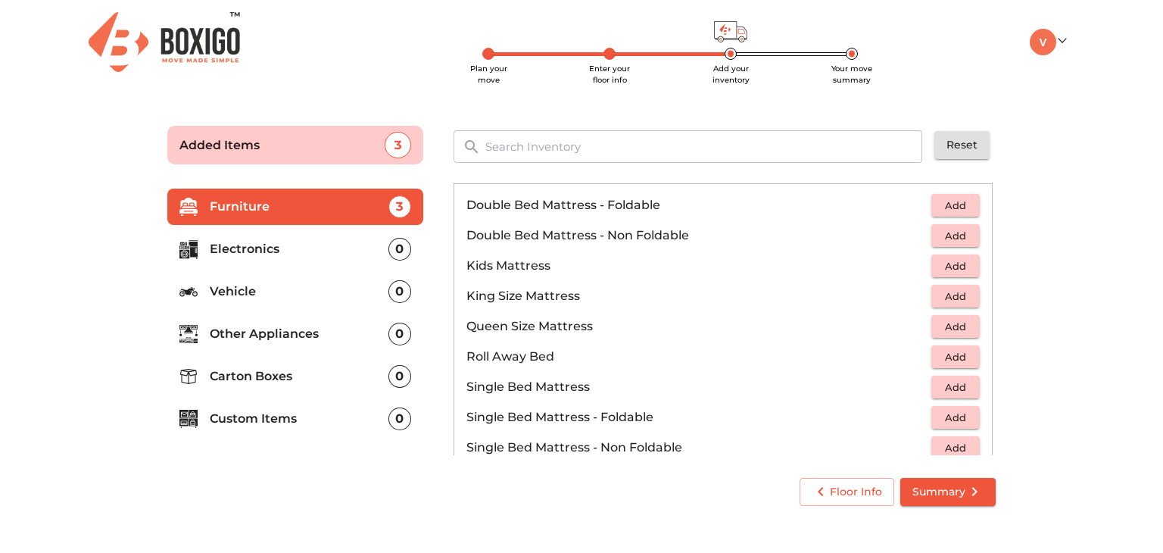
scroll to position [170, 0]
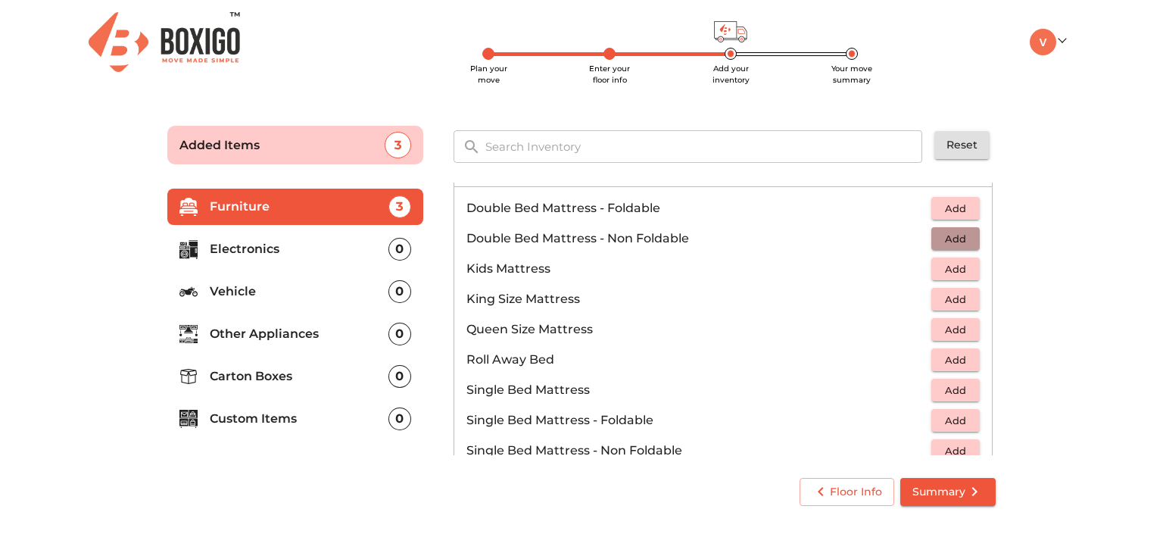
click at [931, 235] on button "Add" at bounding box center [955, 238] width 48 height 23
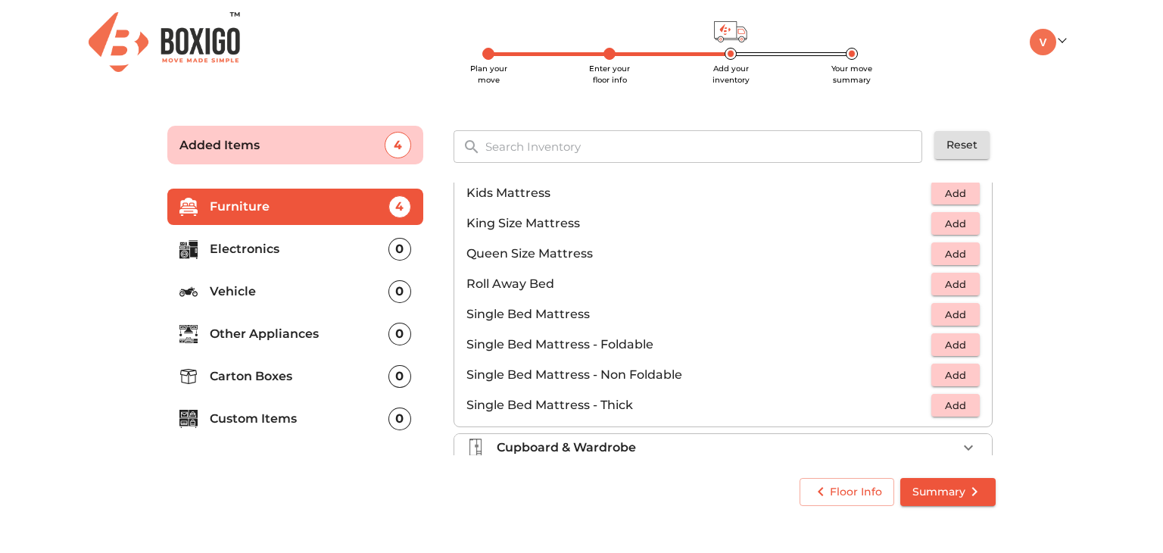
scroll to position [297, 0]
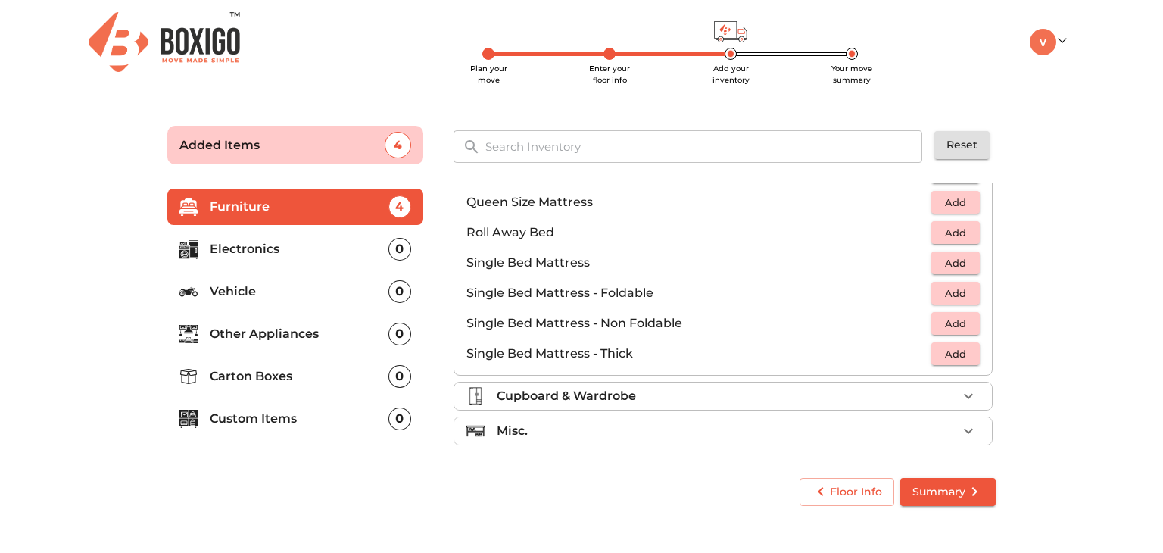
click at [727, 391] on div "Cupboard & Wardrobe" at bounding box center [727, 396] width 460 height 18
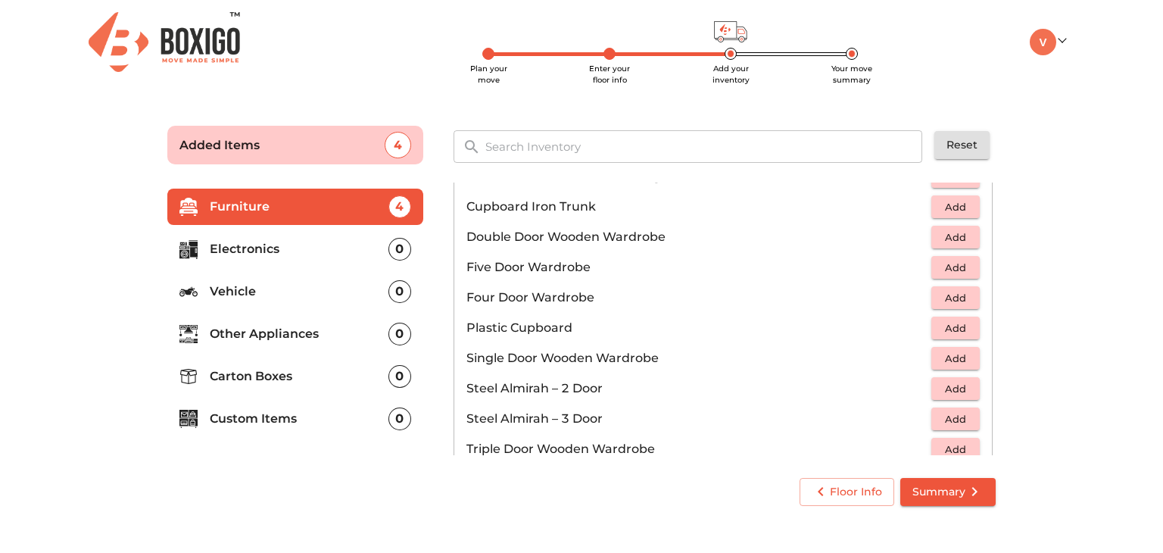
scroll to position [296, 0]
click at [939, 388] on span "Add" at bounding box center [955, 389] width 33 height 17
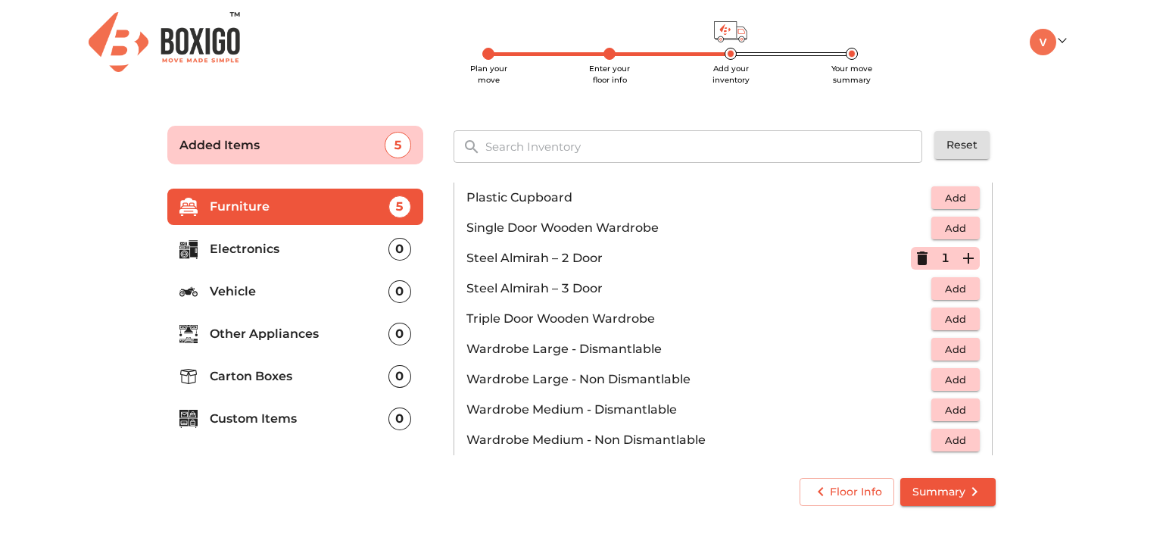
scroll to position [509, 0]
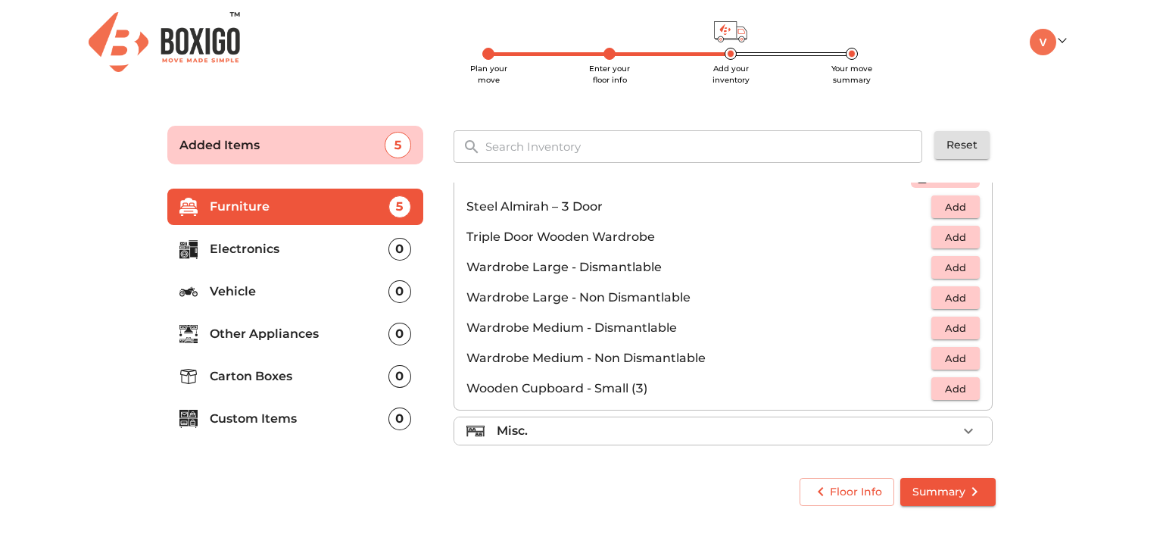
click at [678, 410] on ul "Sofa 1 Added Table Chair Cot 2 Added Mattress 1 Added Cupboard & Wardrobe 1 Add…" at bounding box center [723, 66] width 539 height 784
click at [676, 422] on div "Misc." at bounding box center [727, 431] width 460 height 18
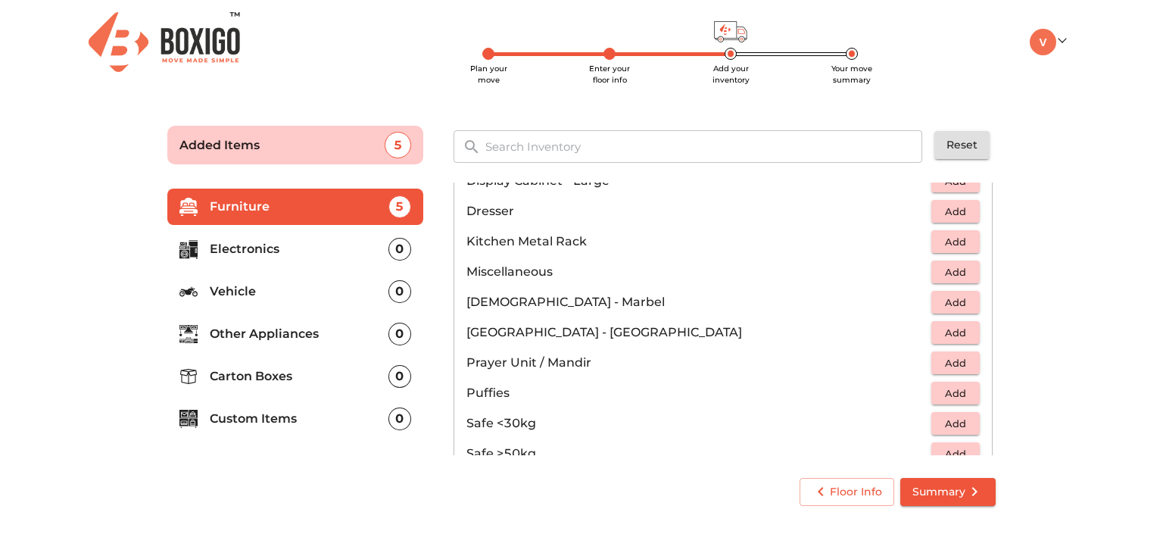
scroll to position [505, 0]
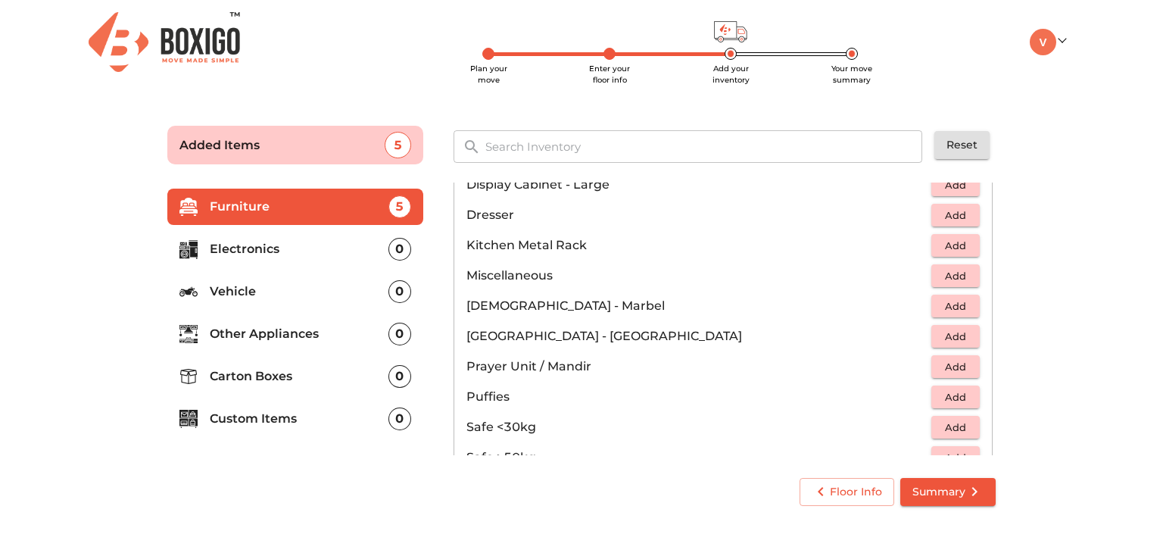
click at [963, 330] on span "Add" at bounding box center [955, 336] width 33 height 17
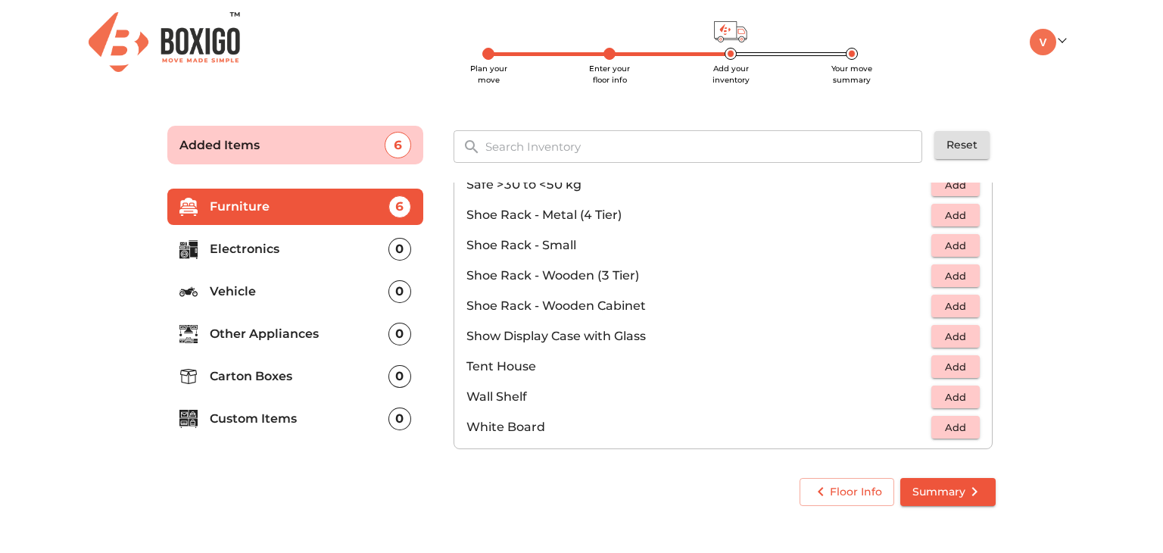
scroll to position [812, 0]
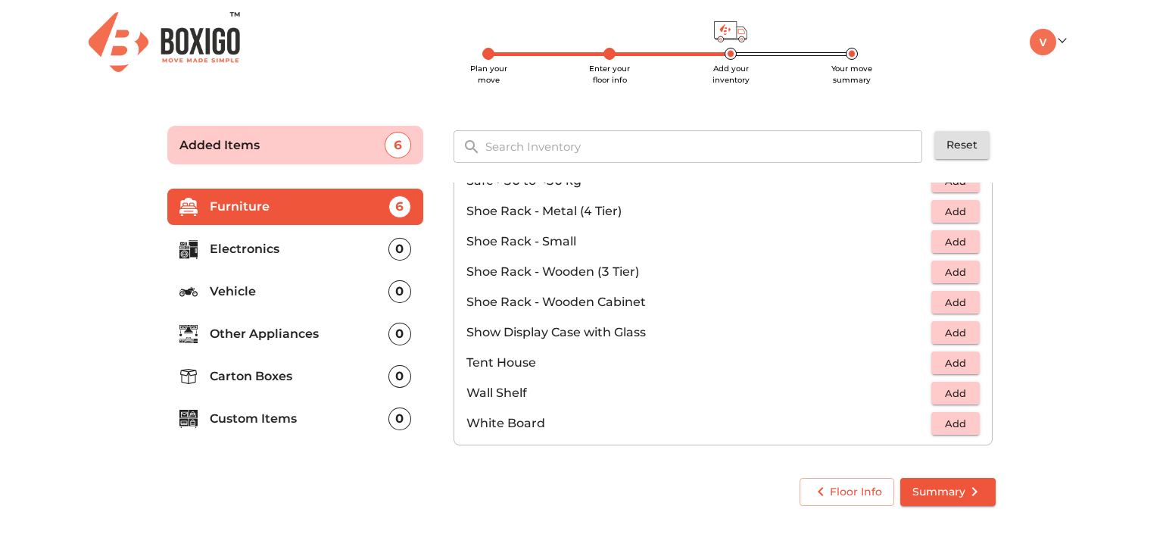
click at [581, 485] on div "Floor Info Summary" at bounding box center [581, 492] width 840 height 40
click at [304, 251] on p "Electronics" at bounding box center [299, 249] width 179 height 18
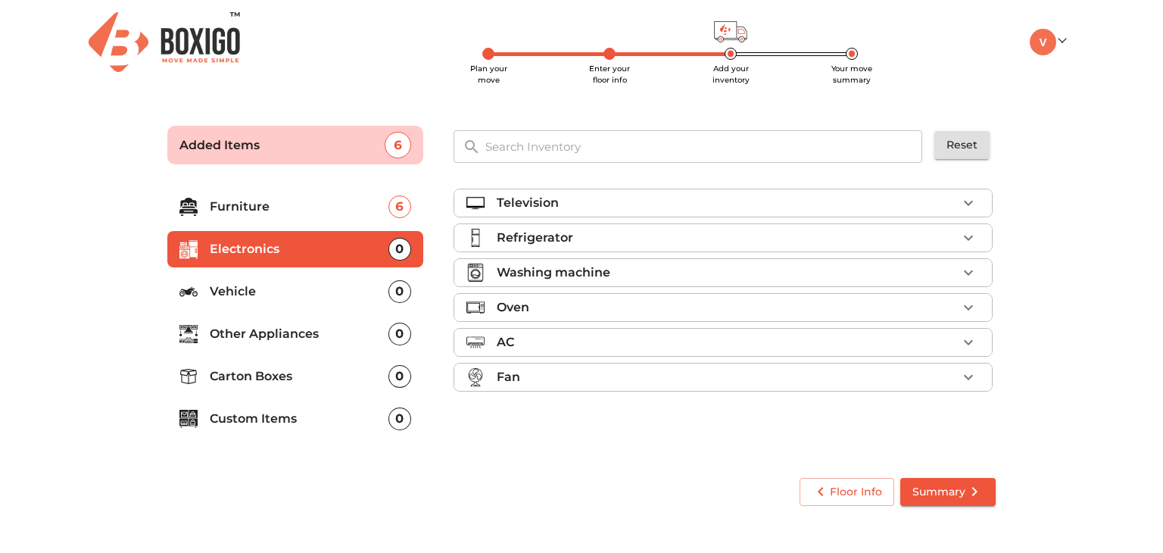
scroll to position [0, 0]
click at [522, 207] on p "Television" at bounding box center [528, 203] width 62 height 18
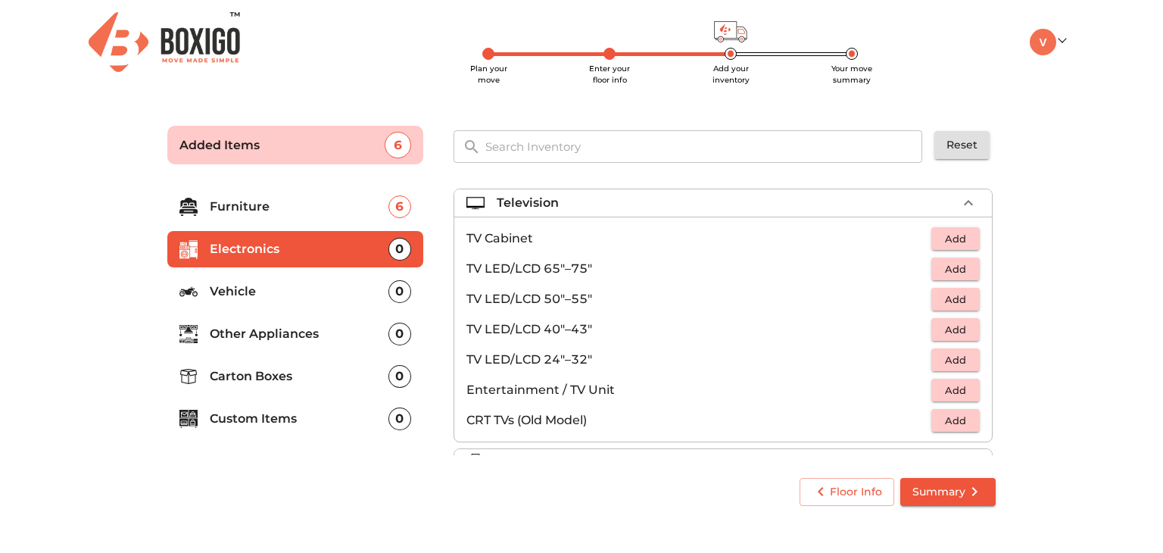
click at [939, 332] on span "Add" at bounding box center [955, 329] width 33 height 17
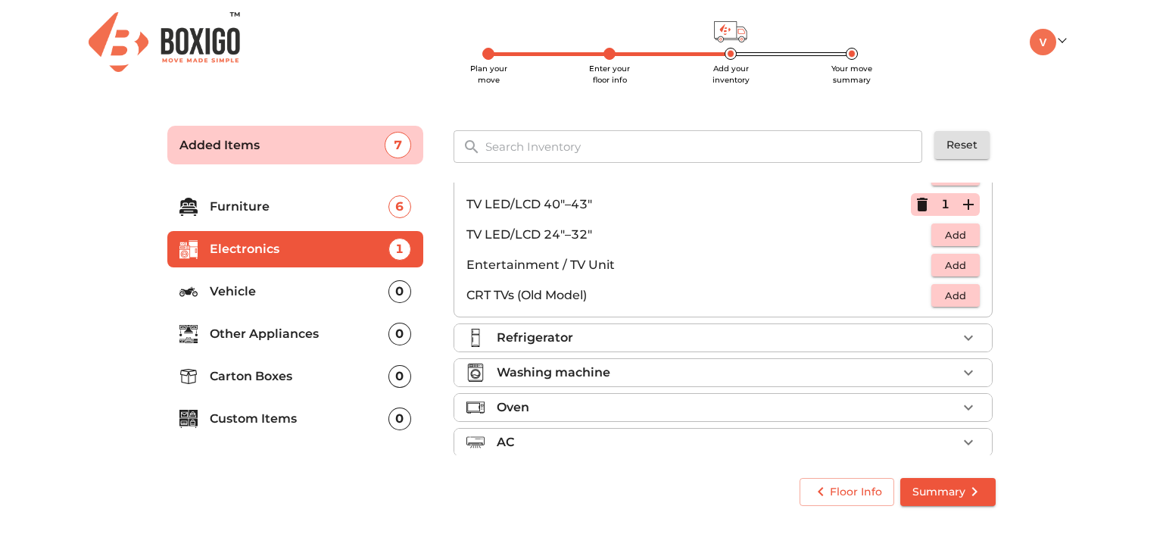
scroll to position [151, 0]
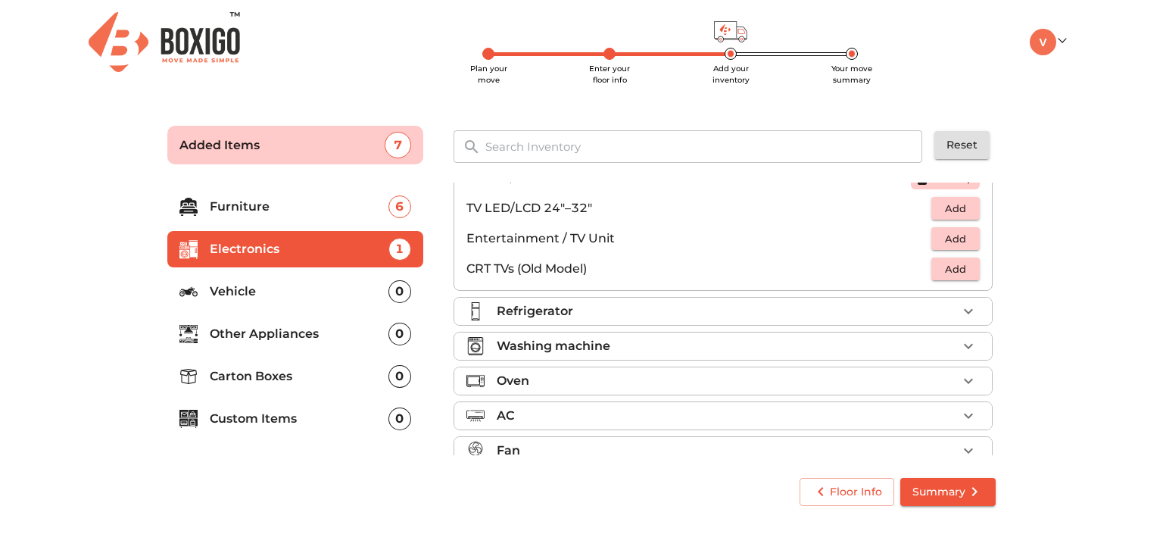
click at [641, 346] on div "Washing machine" at bounding box center [727, 346] width 460 height 18
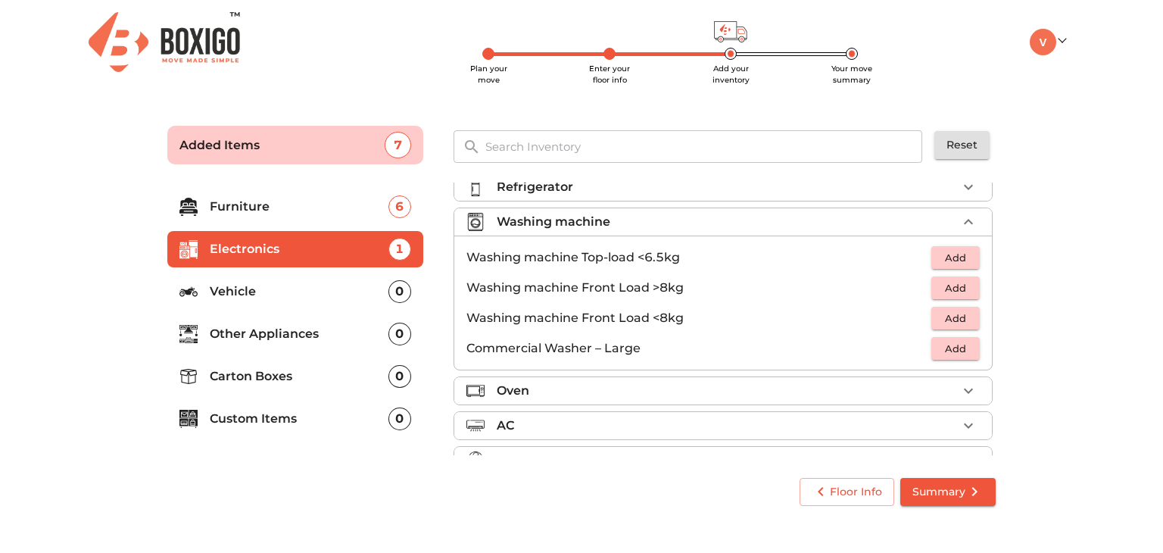
scroll to position [36, 0]
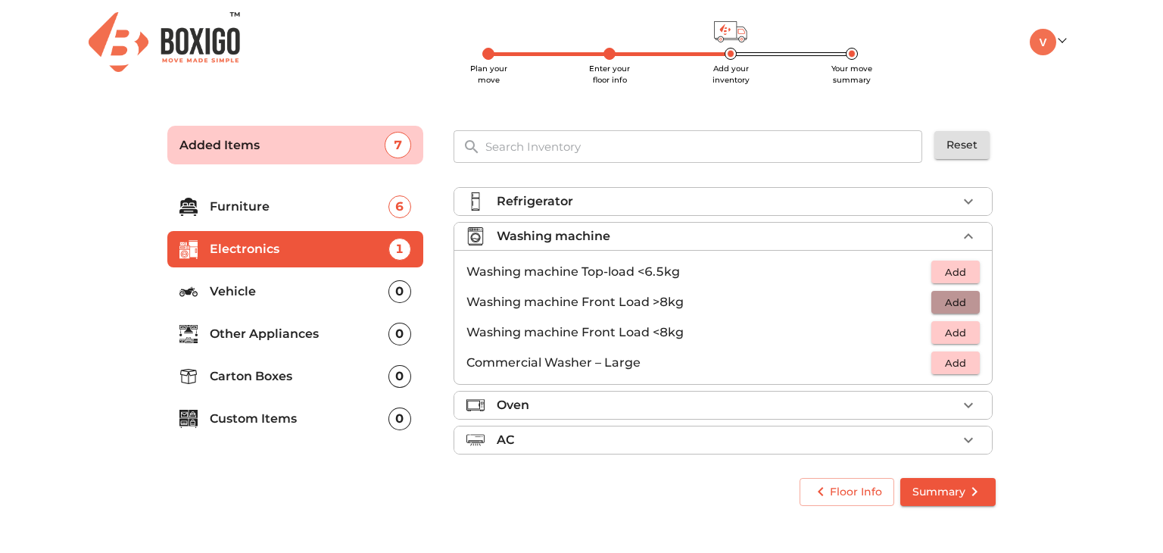
click at [957, 300] on span "Add" at bounding box center [955, 302] width 33 height 17
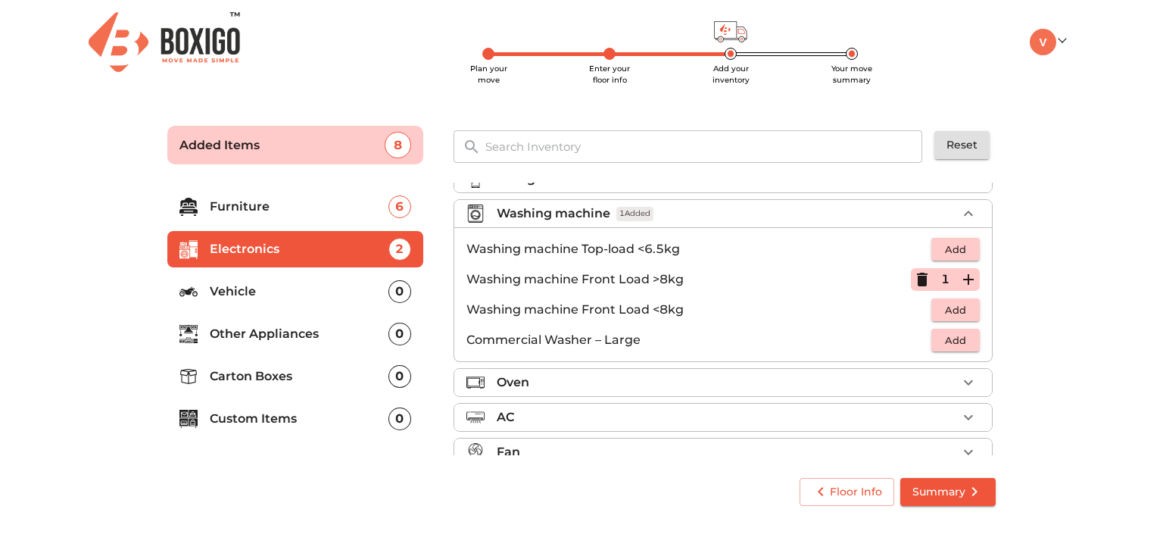
scroll to position [80, 0]
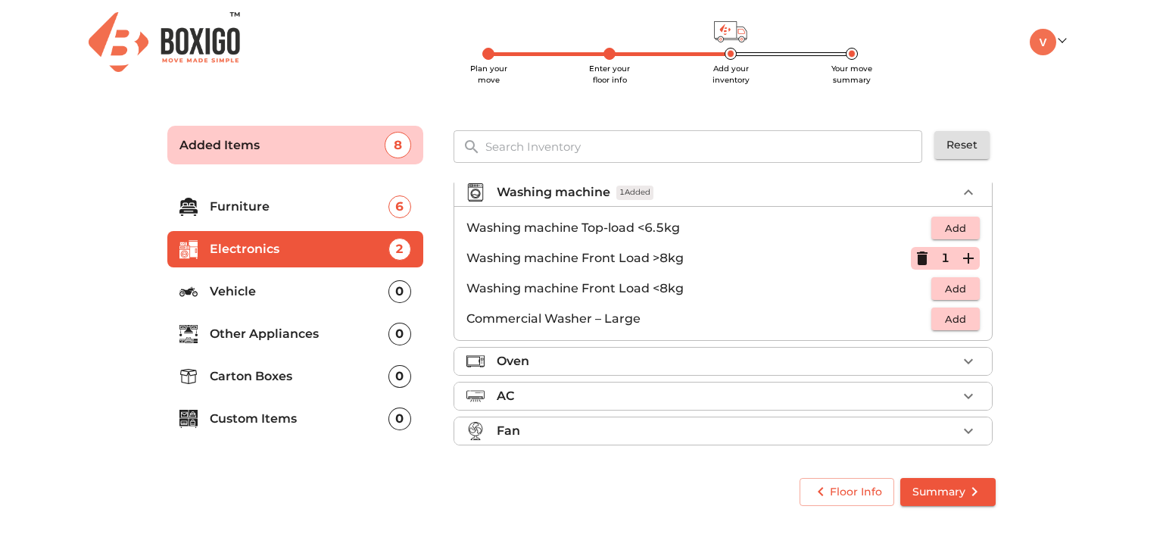
click at [506, 364] on p "Oven" at bounding box center [513, 361] width 33 height 18
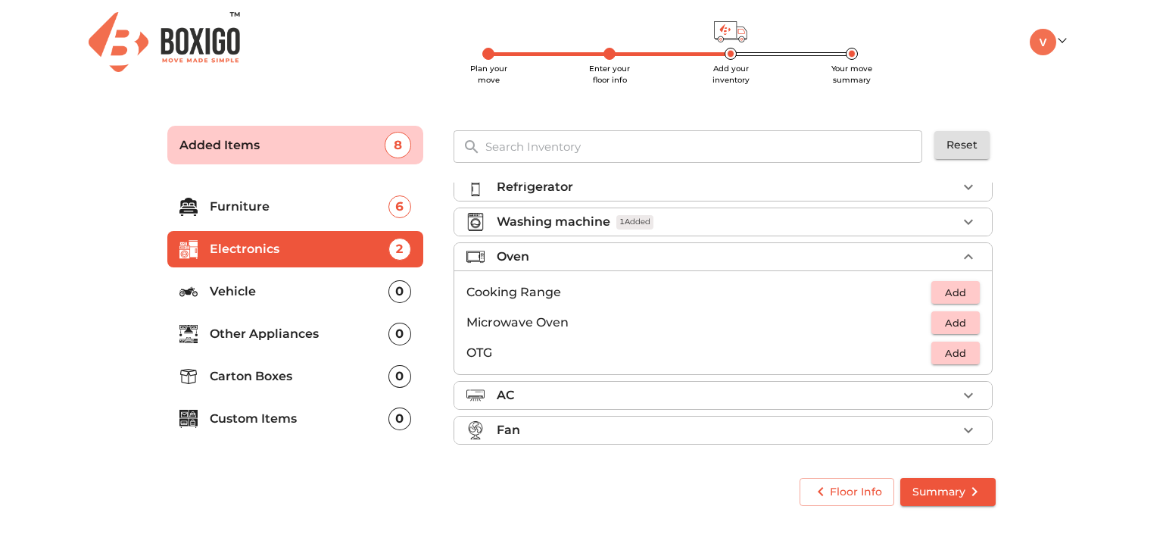
scroll to position [50, 0]
click at [517, 388] on div "AC" at bounding box center [727, 396] width 460 height 18
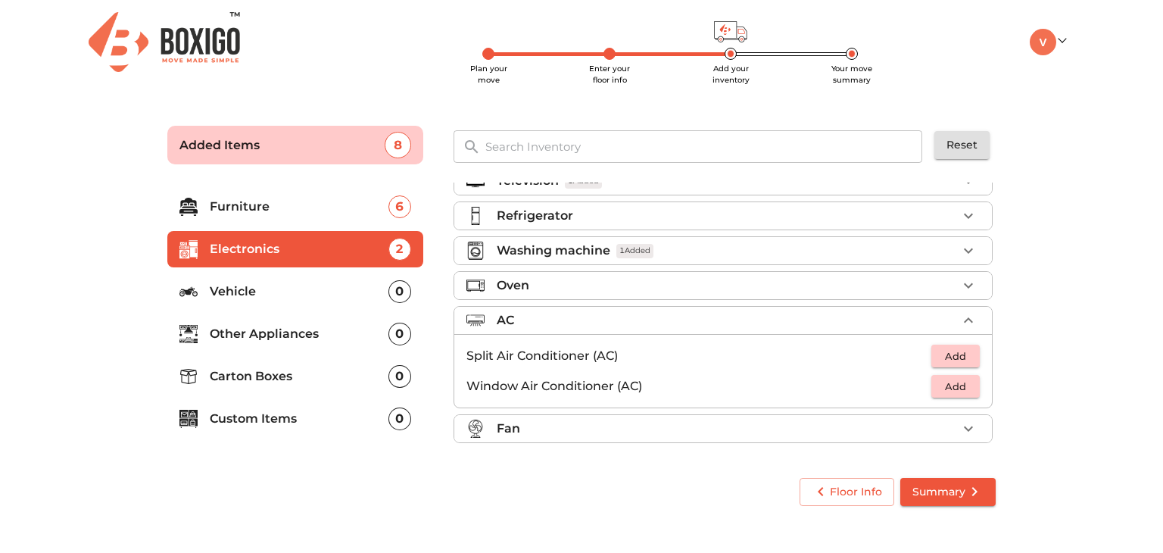
scroll to position [20, 0]
click at [959, 361] on span "Add" at bounding box center [955, 358] width 33 height 17
click at [341, 288] on p "Vehicle" at bounding box center [299, 291] width 179 height 18
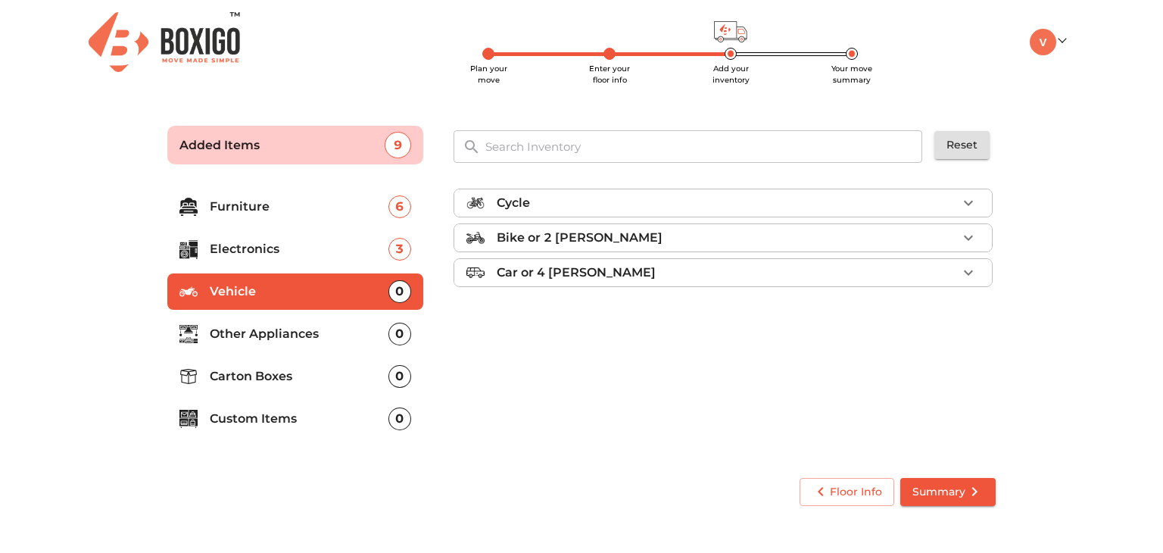
click at [513, 204] on p "Cycle" at bounding box center [513, 203] width 33 height 18
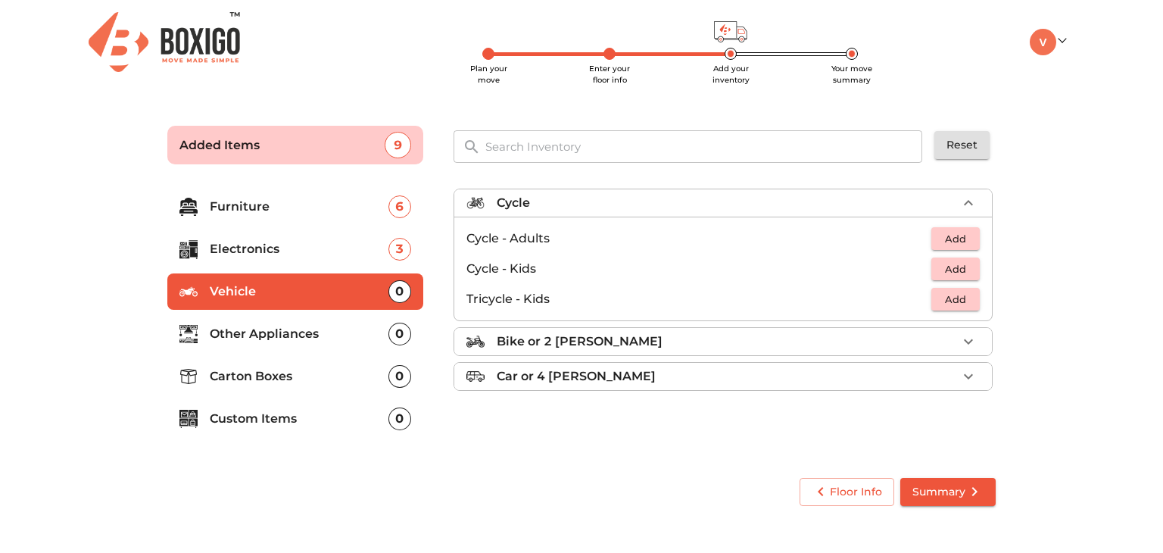
click at [952, 242] on span "Add" at bounding box center [955, 238] width 33 height 17
click at [285, 341] on p "Other Appliances" at bounding box center [299, 334] width 179 height 18
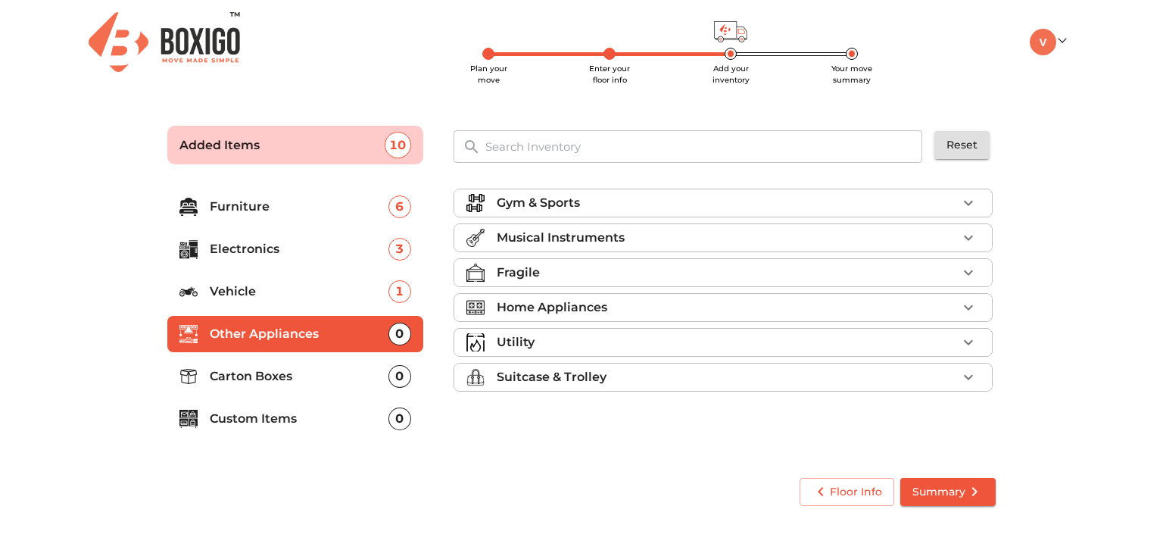
click at [572, 242] on p "Musical Instruments" at bounding box center [561, 238] width 128 height 18
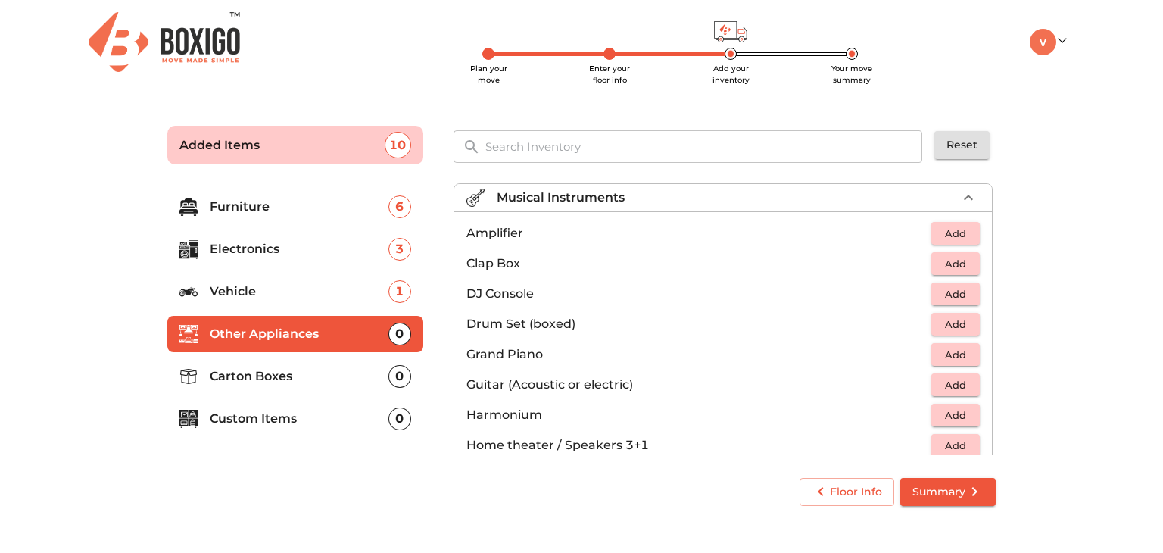
scroll to position [76, 0]
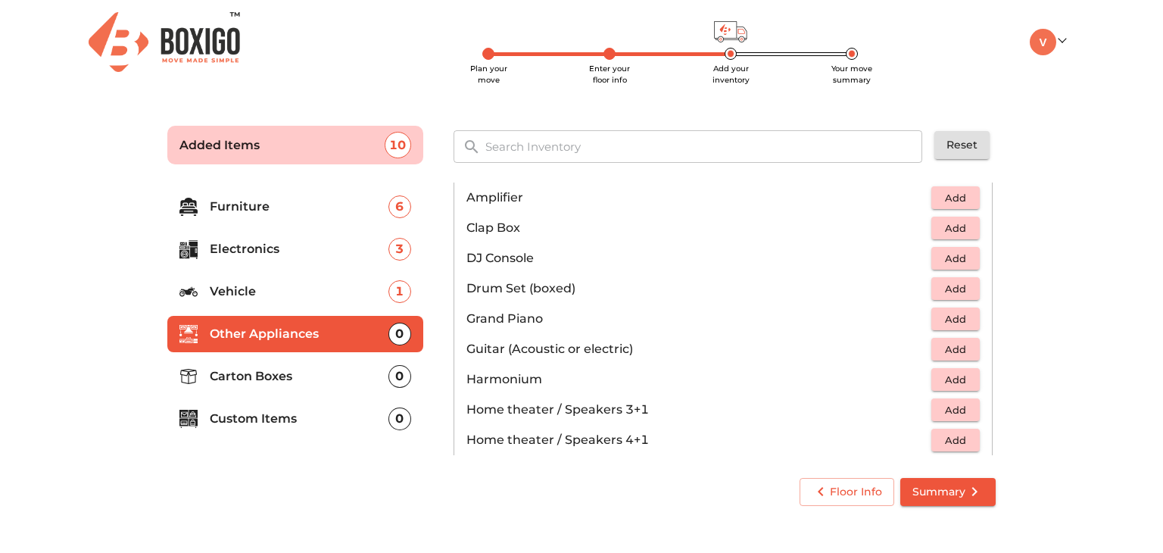
click at [946, 347] on span "Add" at bounding box center [955, 349] width 33 height 17
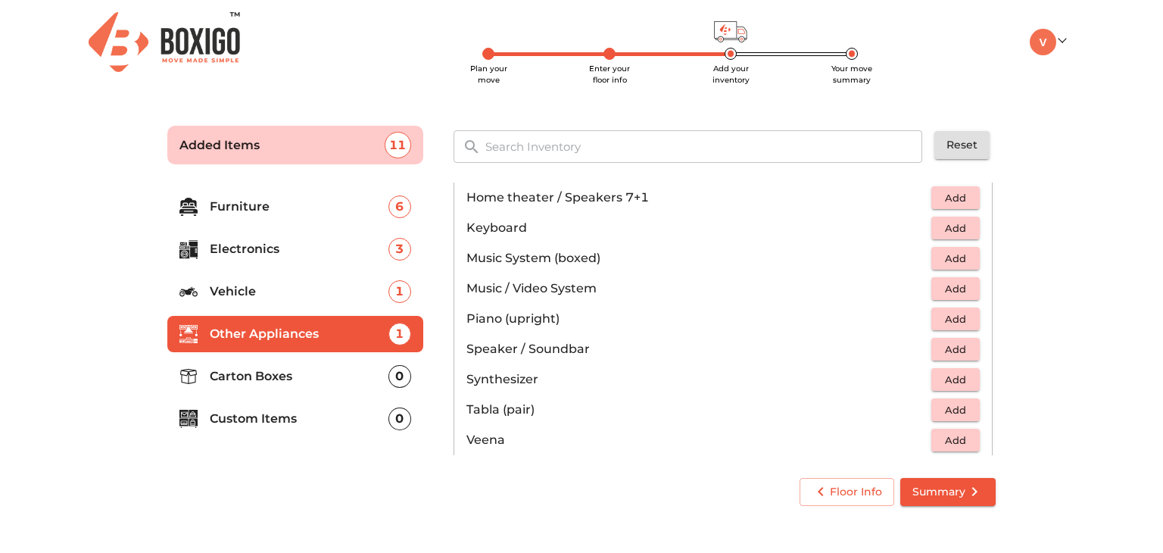
scroll to position [454, 0]
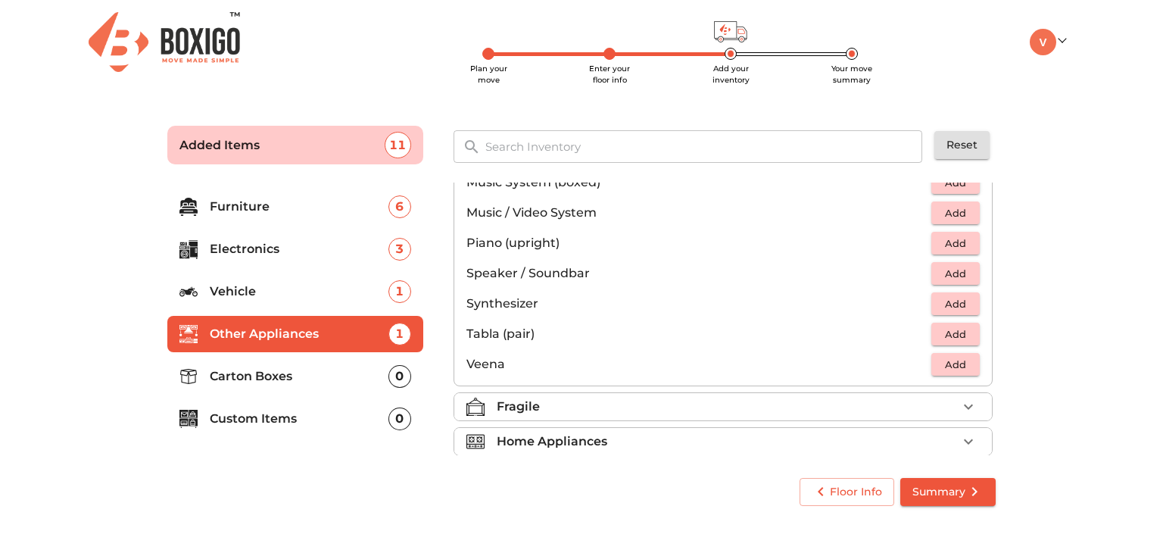
click at [320, 367] on p "Carton Boxes" at bounding box center [299, 376] width 179 height 18
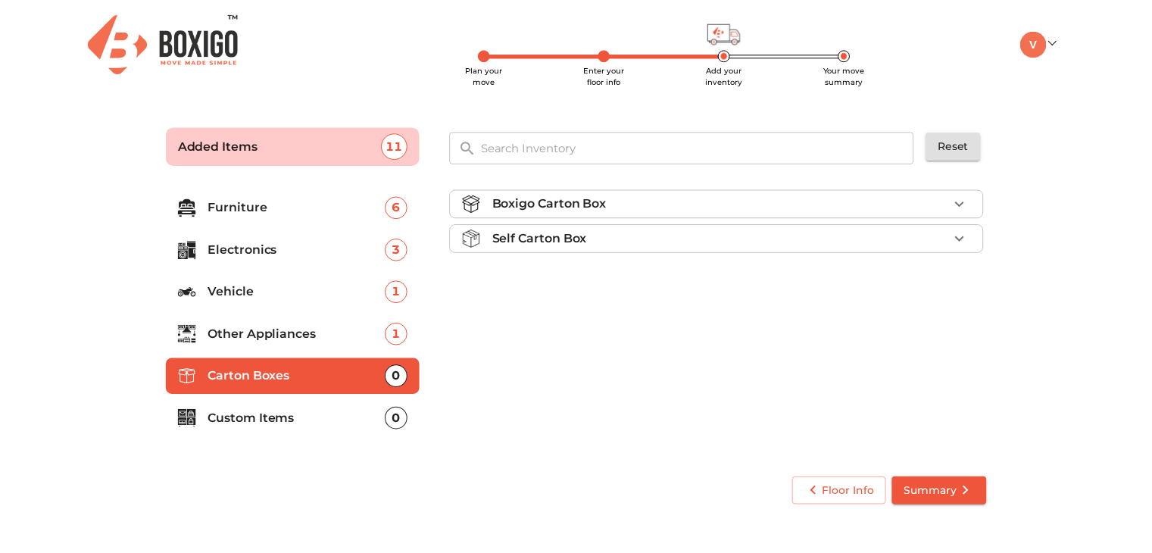
scroll to position [0, 0]
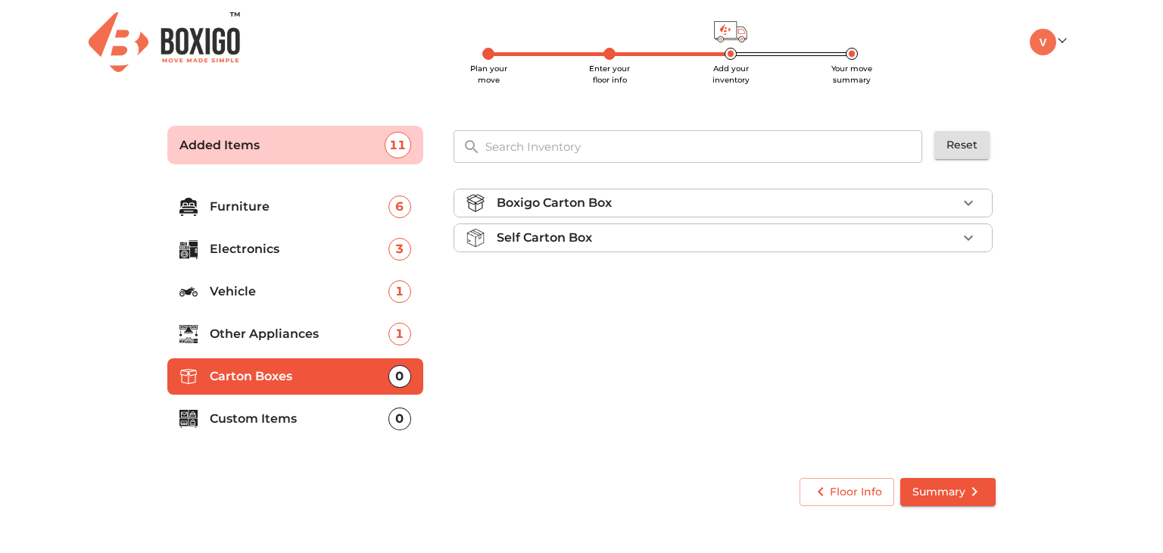
click at [565, 210] on p "Boxigo Carton Box" at bounding box center [554, 203] width 115 height 18
click at [941, 235] on span "Add" at bounding box center [955, 238] width 33 height 17
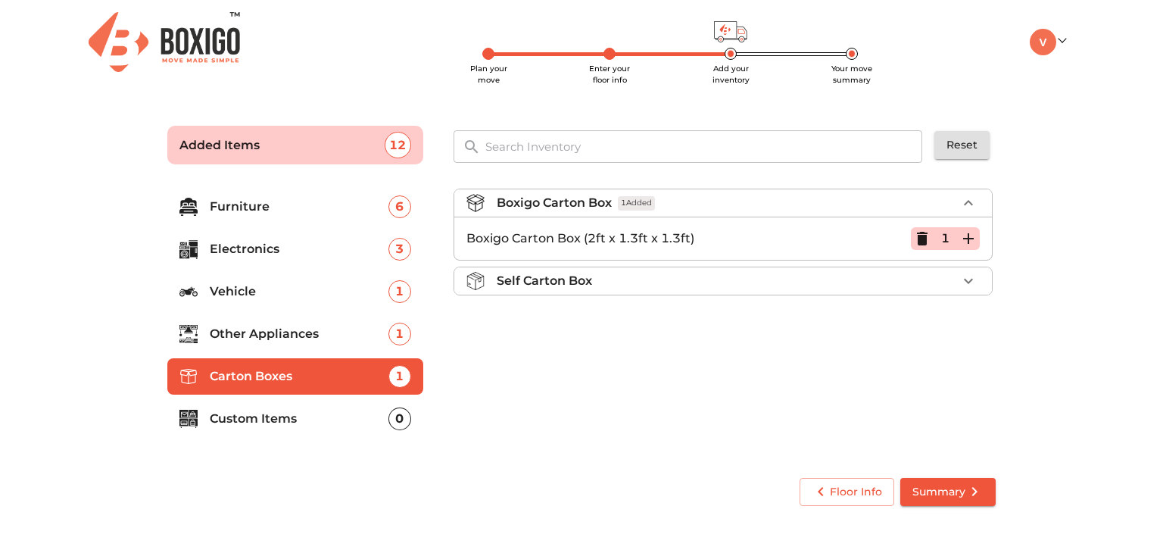
click at [971, 236] on icon "button" at bounding box center [968, 238] width 18 height 18
click at [969, 235] on icon "button" at bounding box center [968, 238] width 11 height 11
click at [966, 276] on icon "button" at bounding box center [968, 281] width 18 height 18
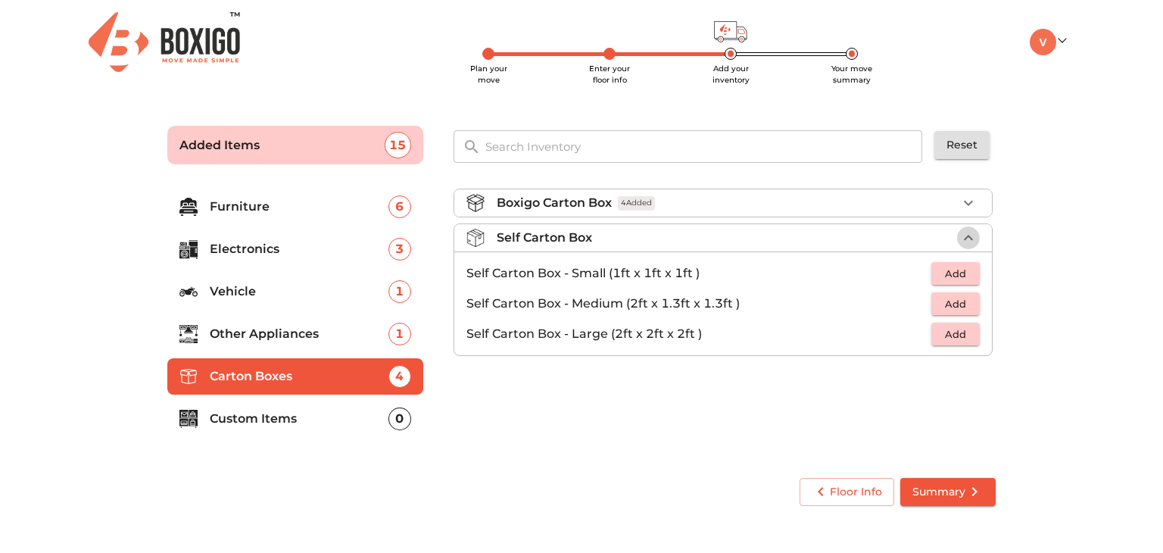
click at [960, 239] on icon "button" at bounding box center [968, 238] width 18 height 18
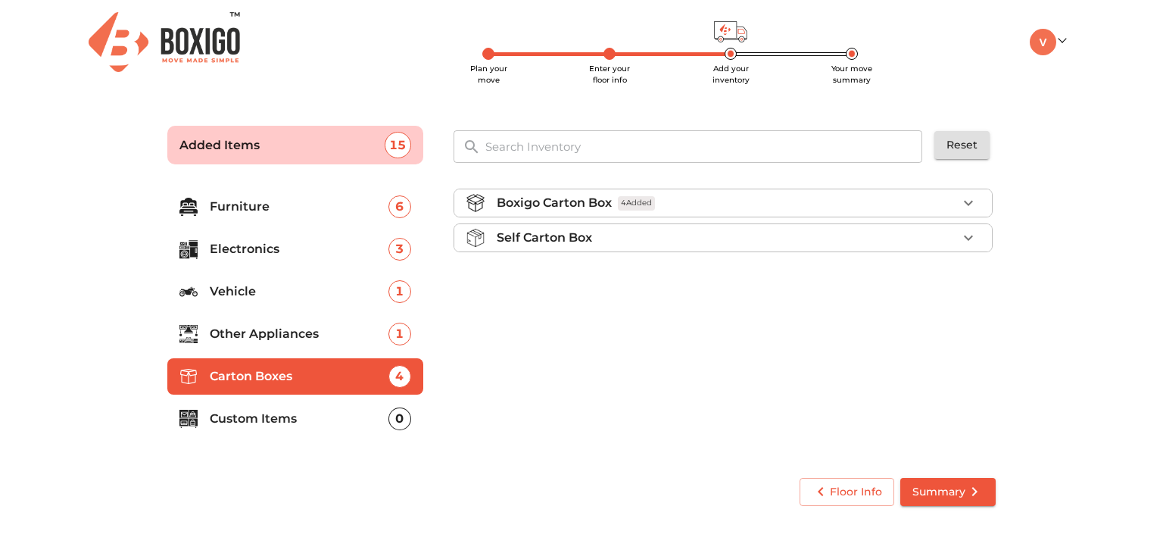
click at [956, 202] on div "Boxigo Carton Box 4 Added" at bounding box center [727, 203] width 460 height 18
click at [963, 240] on icon "button" at bounding box center [968, 238] width 18 height 18
click at [964, 240] on icon "button" at bounding box center [968, 238] width 18 height 18
click at [313, 421] on p "Custom Items" at bounding box center [299, 419] width 179 height 18
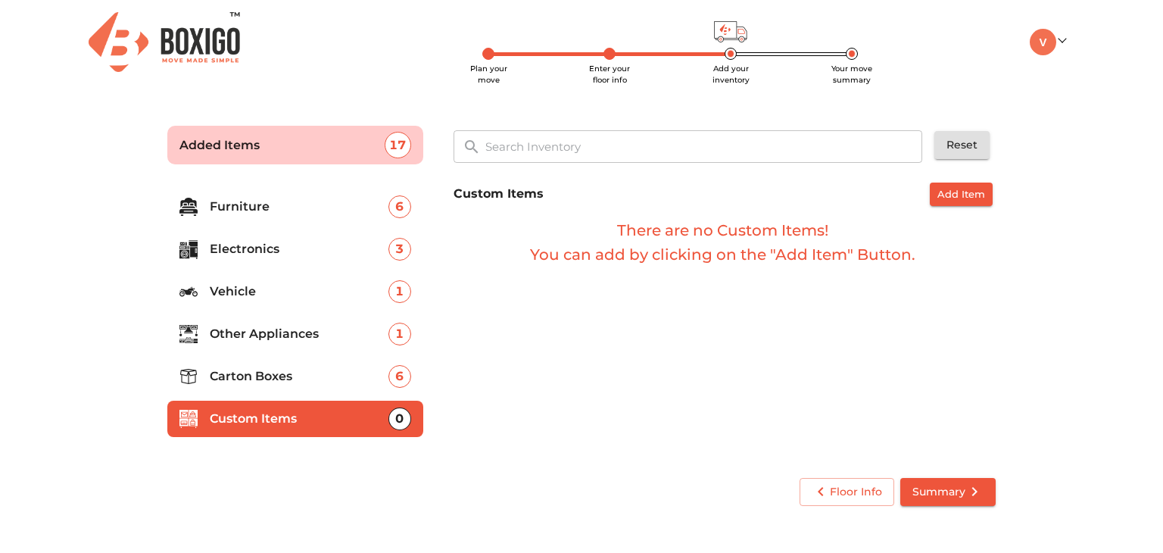
click at [934, 491] on span "Summary" at bounding box center [947, 491] width 71 height 19
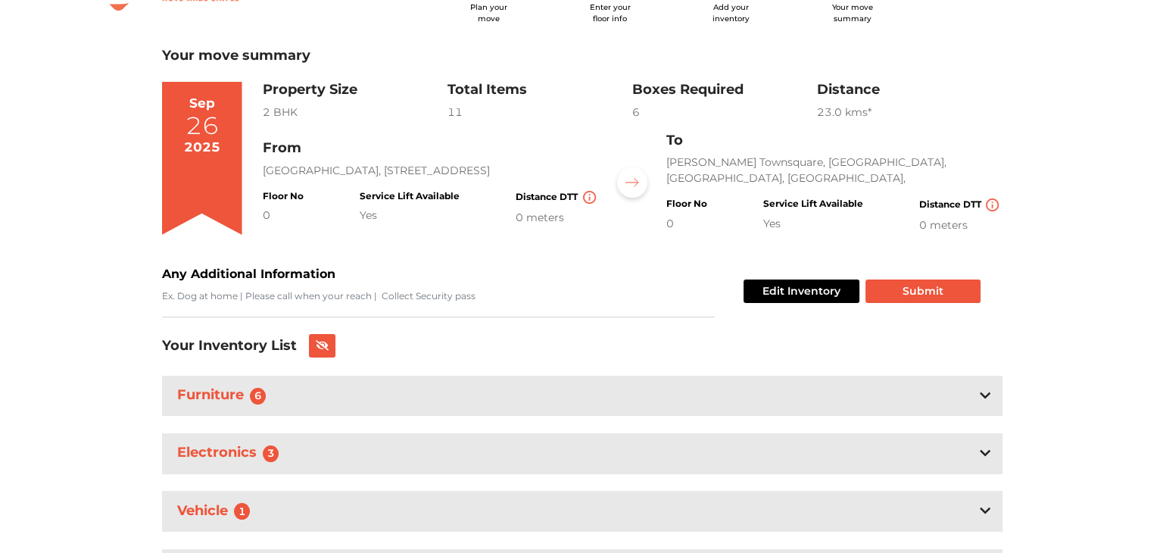
scroll to position [58, 0]
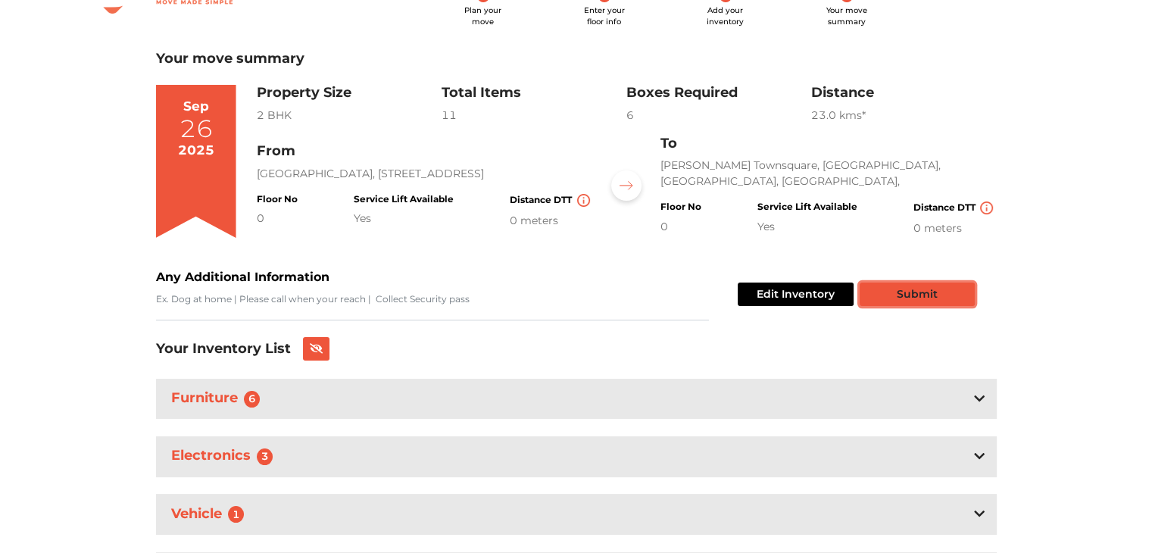
click at [904, 289] on button "Submit" at bounding box center [916, 293] width 115 height 23
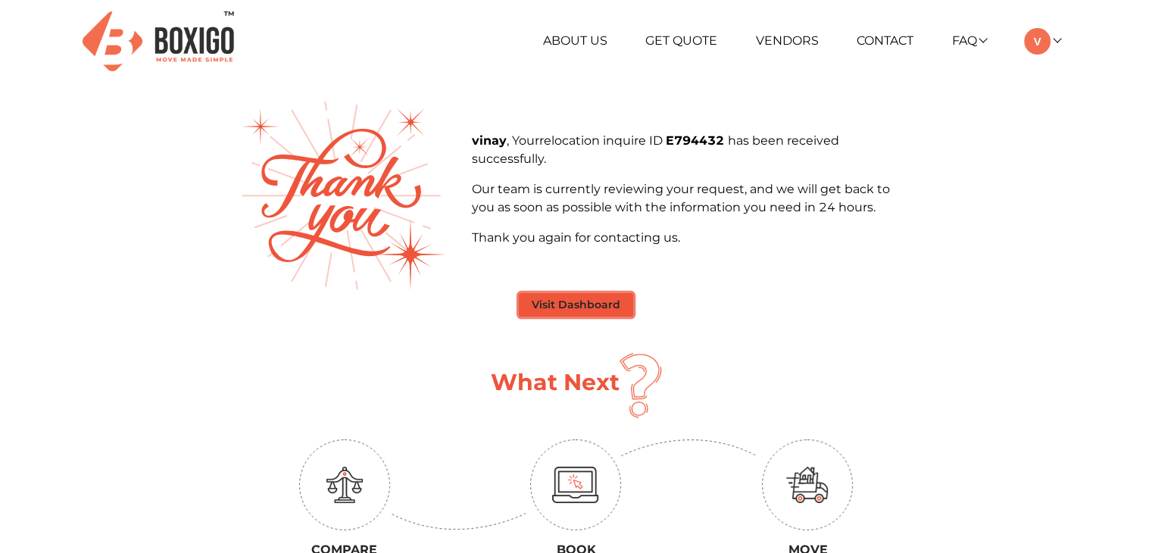
click at [566, 305] on button "Visit Dashboard" at bounding box center [576, 304] width 114 height 23
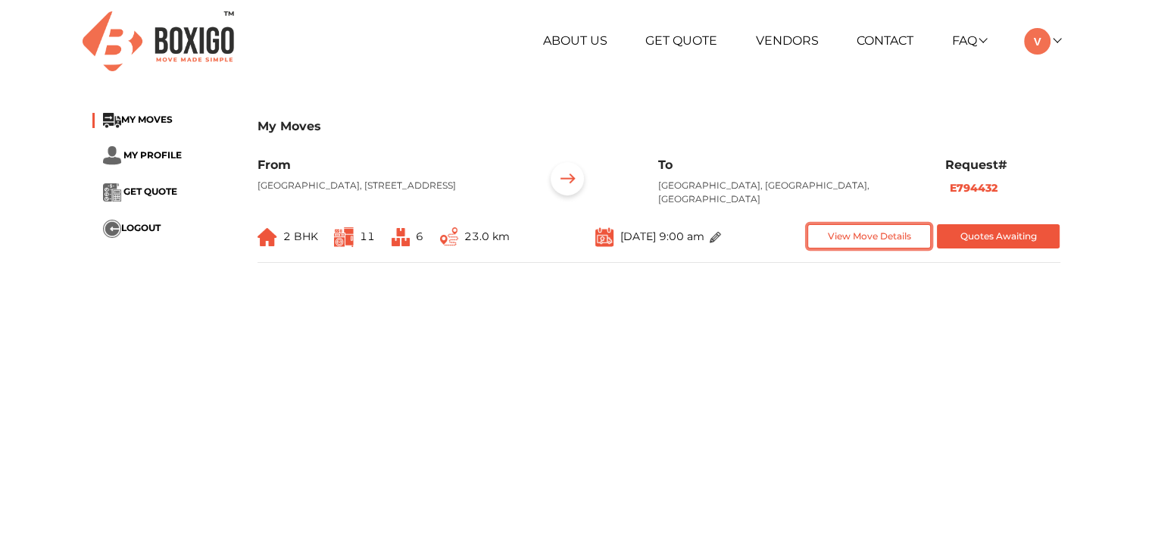
click at [854, 249] on button "View Move Details" at bounding box center [868, 236] width 123 height 25
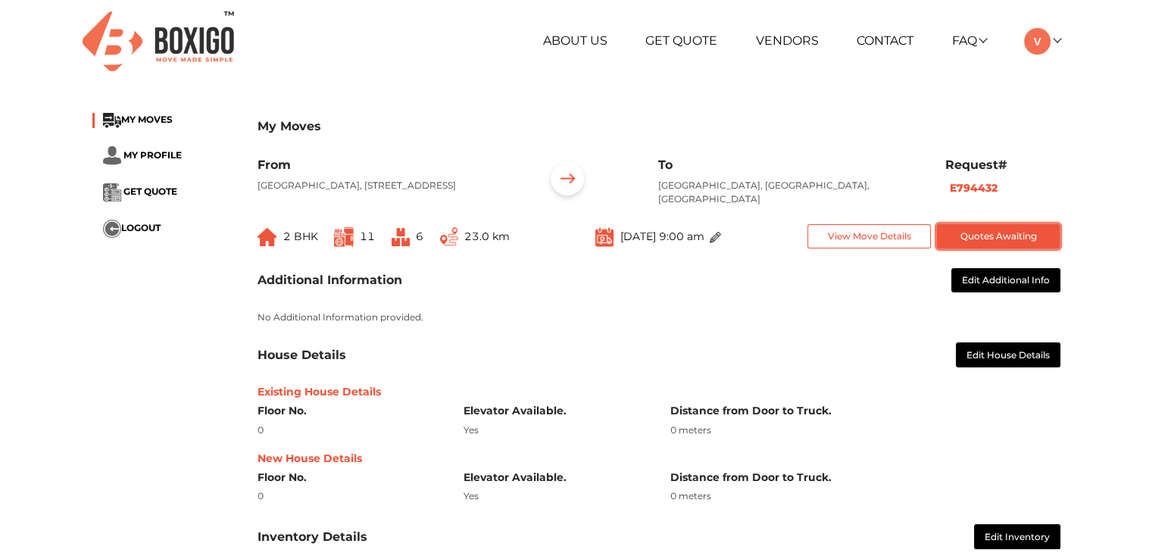
click at [1000, 245] on button "Quotes Awaiting" at bounding box center [998, 236] width 123 height 25
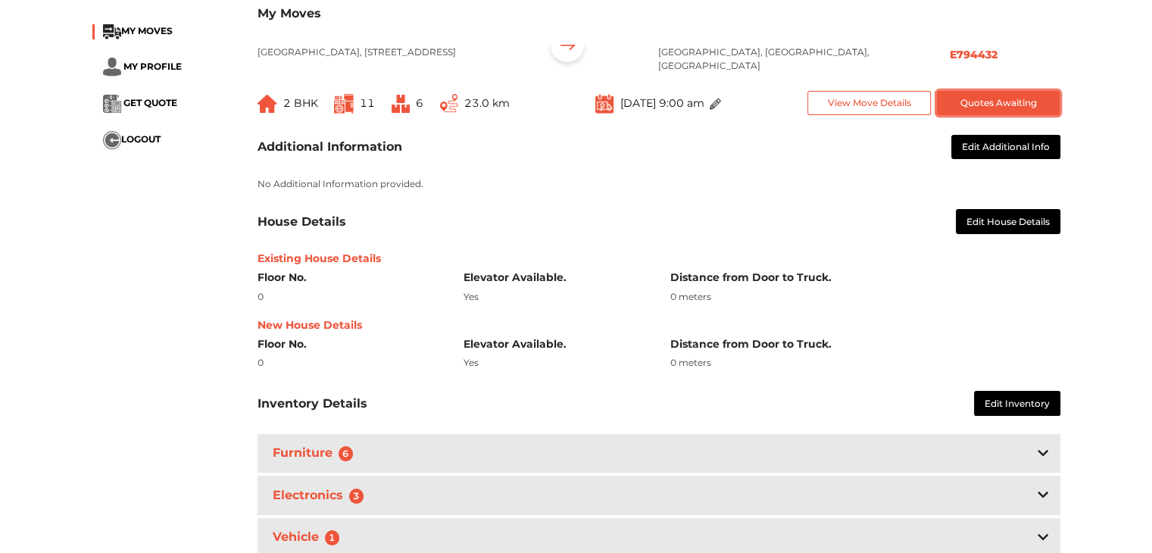
scroll to position [227, 0]
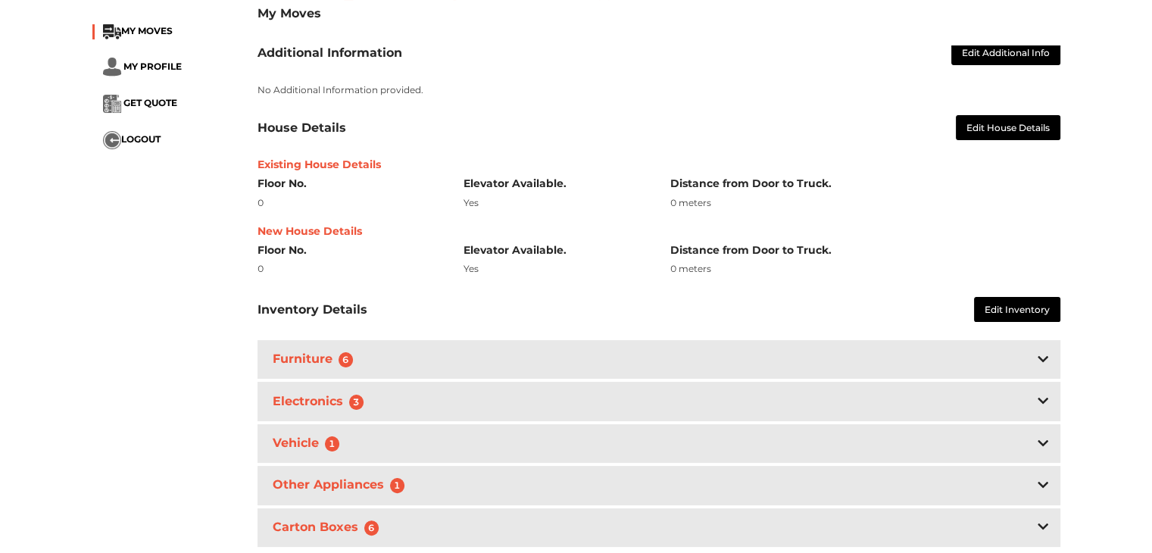
click at [296, 257] on h6 "Floor No." at bounding box center [349, 250] width 184 height 13
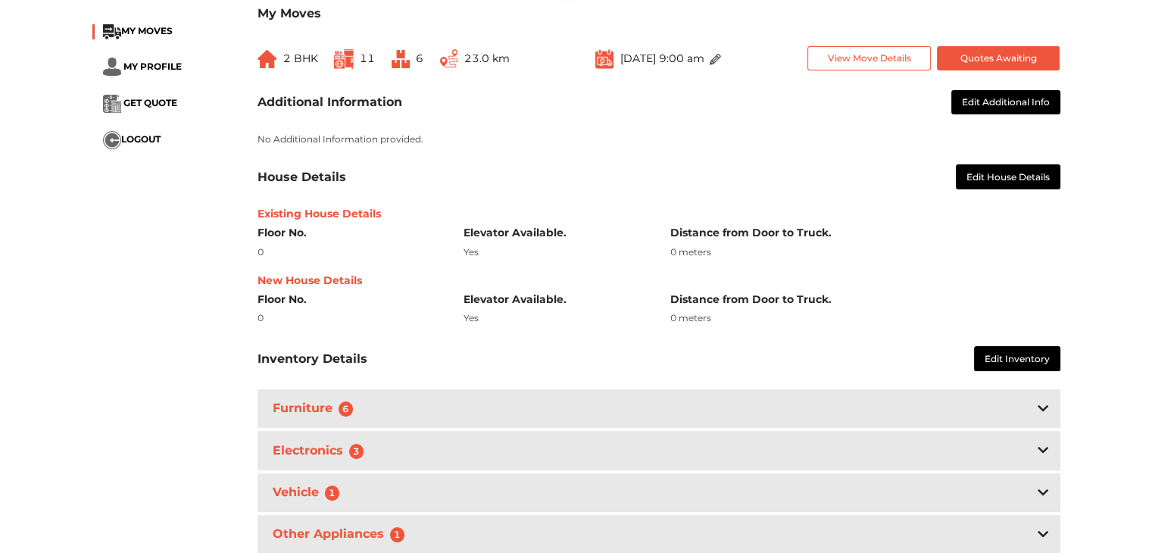
scroll to position [76, 0]
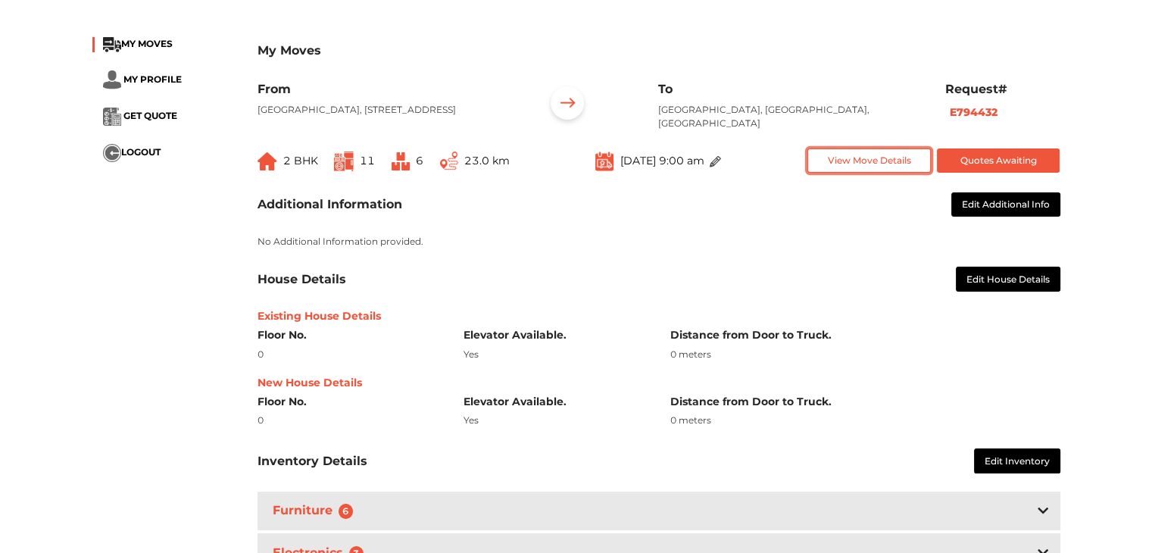
click at [888, 173] on button "View Move Details" at bounding box center [868, 160] width 123 height 25
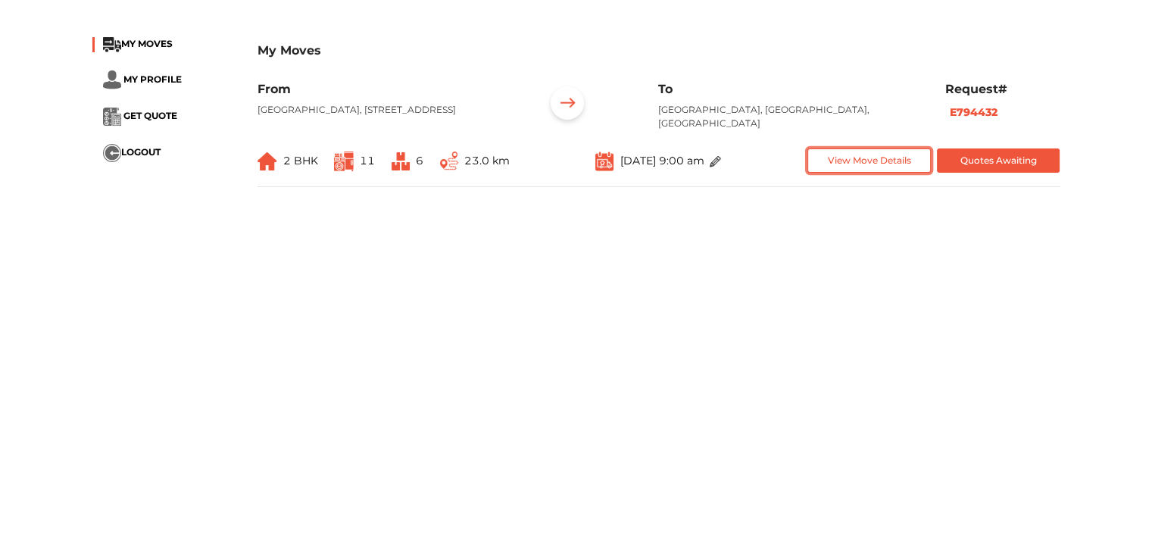
click at [871, 168] on button "View Move Details" at bounding box center [868, 160] width 123 height 25
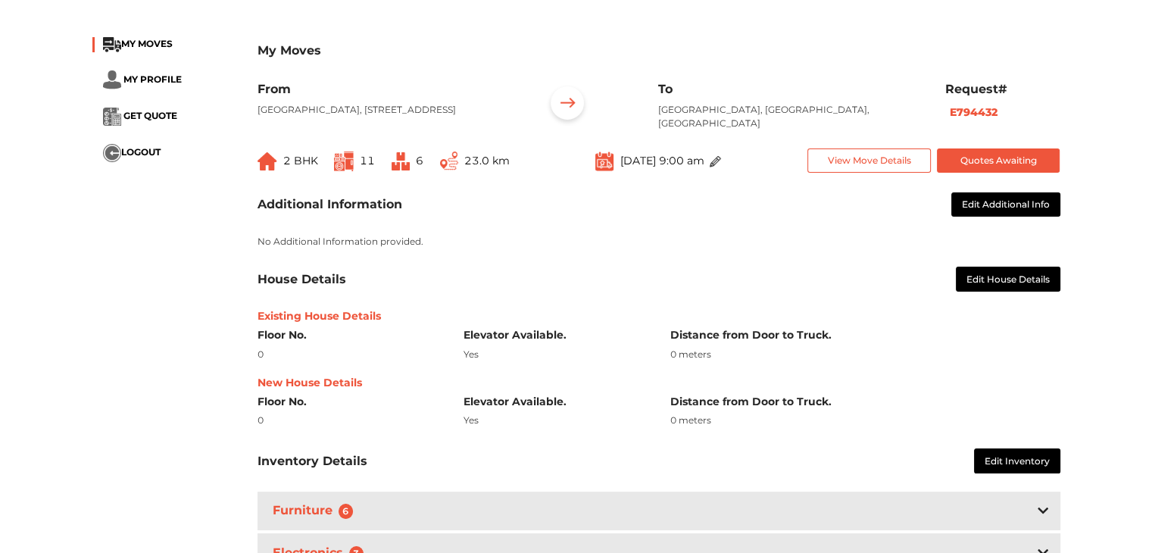
click at [360, 167] on span "11" at bounding box center [367, 161] width 15 height 14
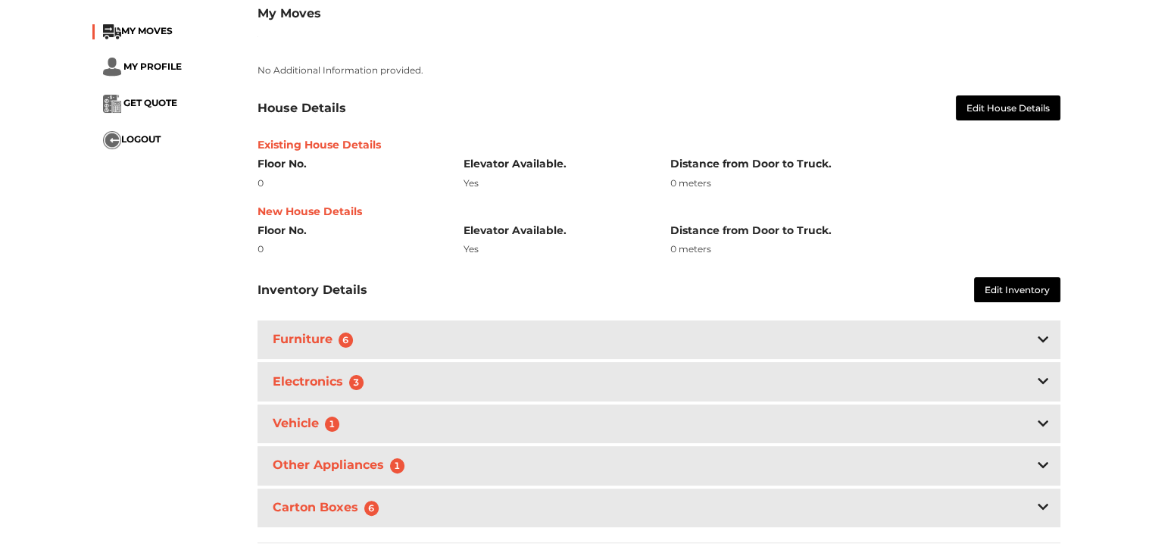
scroll to position [454, 0]
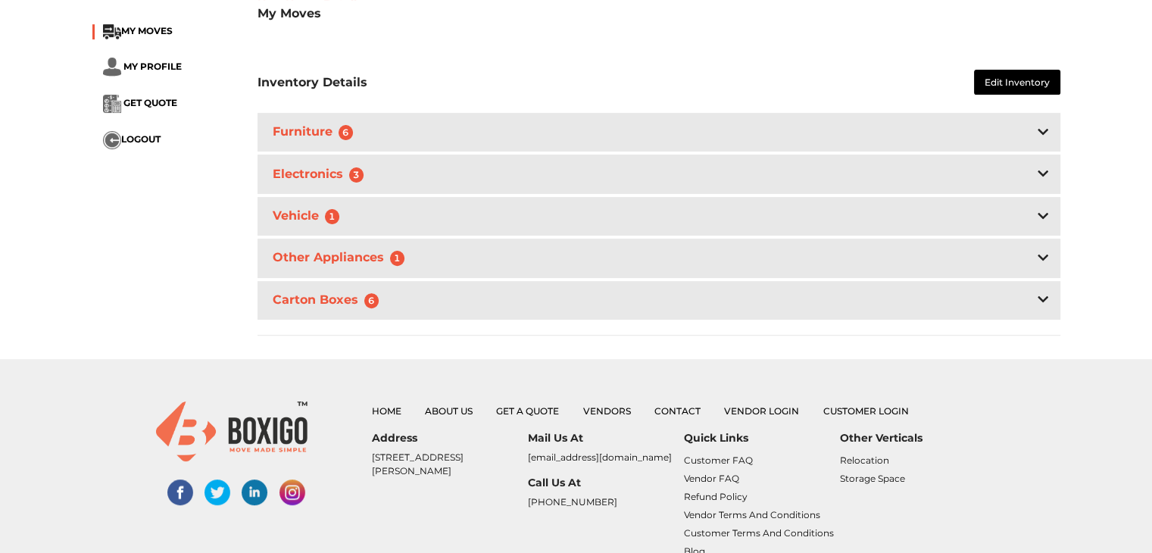
click at [340, 280] on div "Other Appliances 1 Musical Instruments Guitar (Acoustic or electric) 1" at bounding box center [658, 260] width 803 height 42
click at [333, 269] on h3 "Other Appliances 1" at bounding box center [342, 258] width 145 height 22
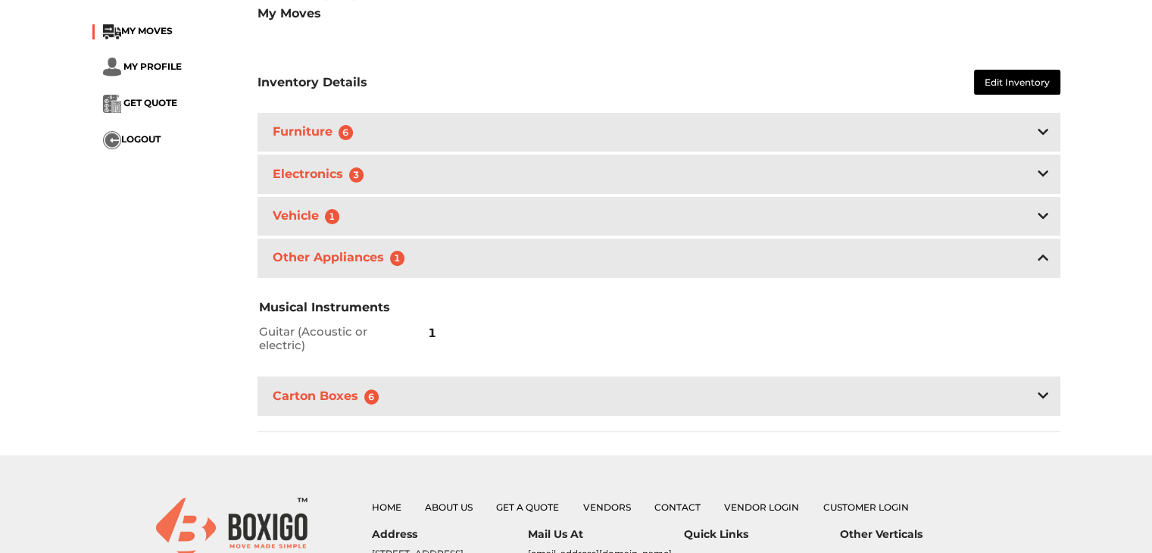
click at [332, 269] on h3 "Other Appliances 1" at bounding box center [342, 258] width 145 height 22
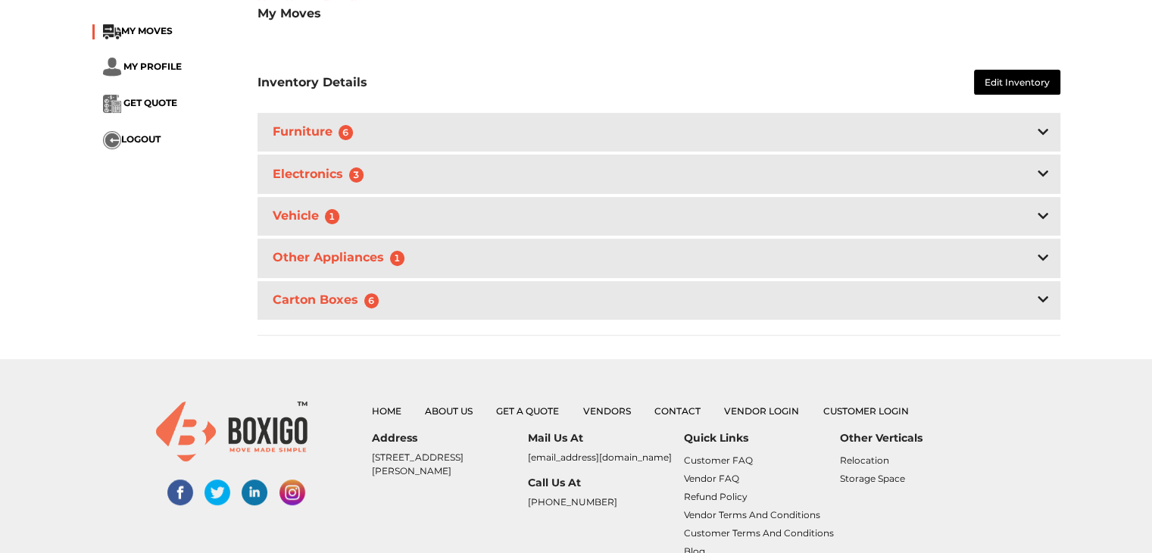
click at [354, 311] on h3 "Carton Boxes 6" at bounding box center [329, 300] width 119 height 22
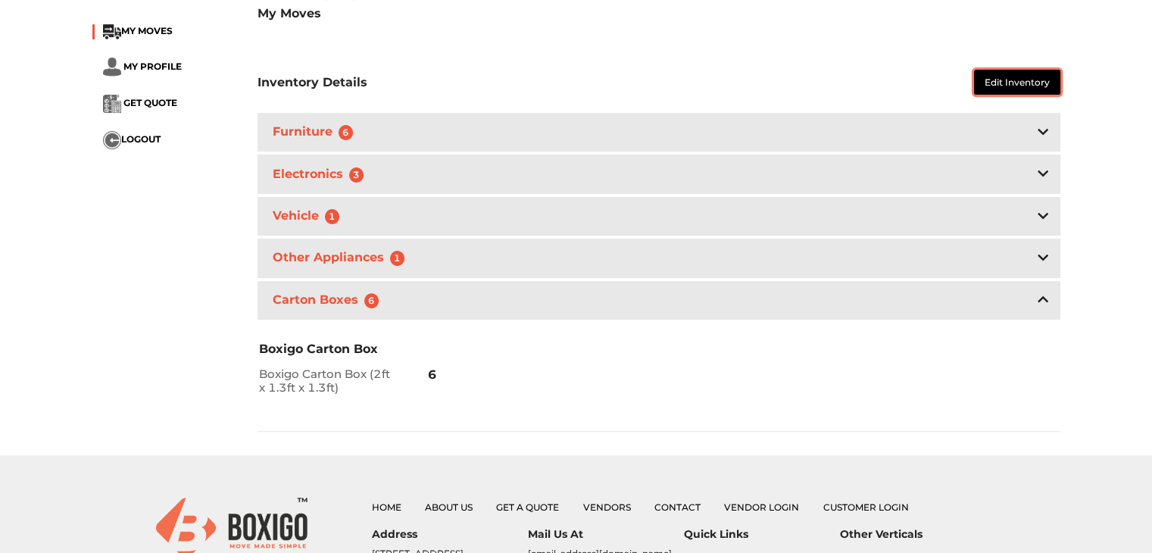
click at [1018, 93] on button "Edit Inventory" at bounding box center [1017, 82] width 86 height 25
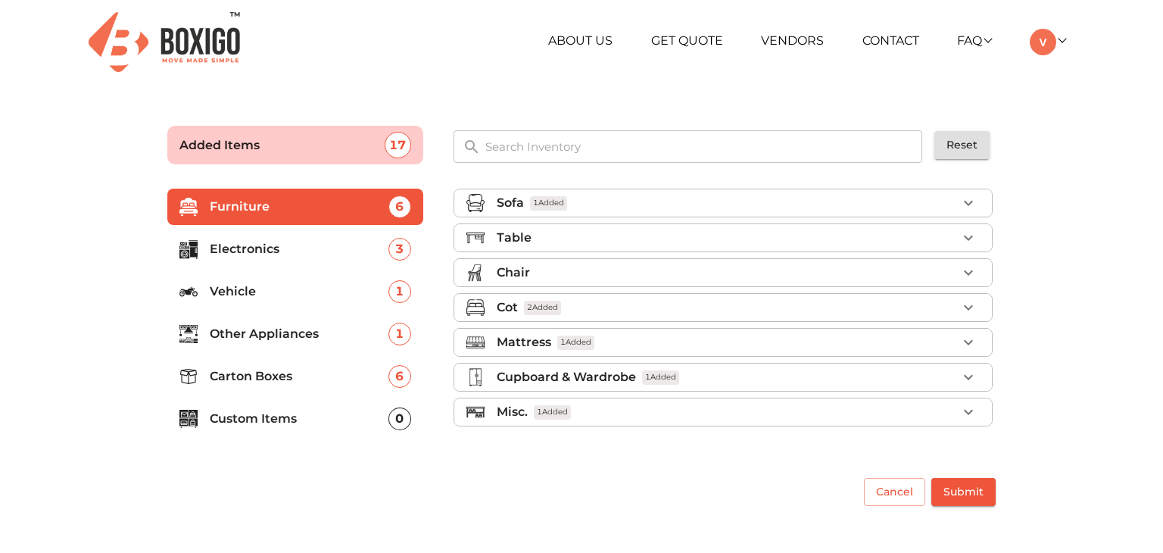
click at [307, 425] on p "Custom Items" at bounding box center [299, 419] width 179 height 18
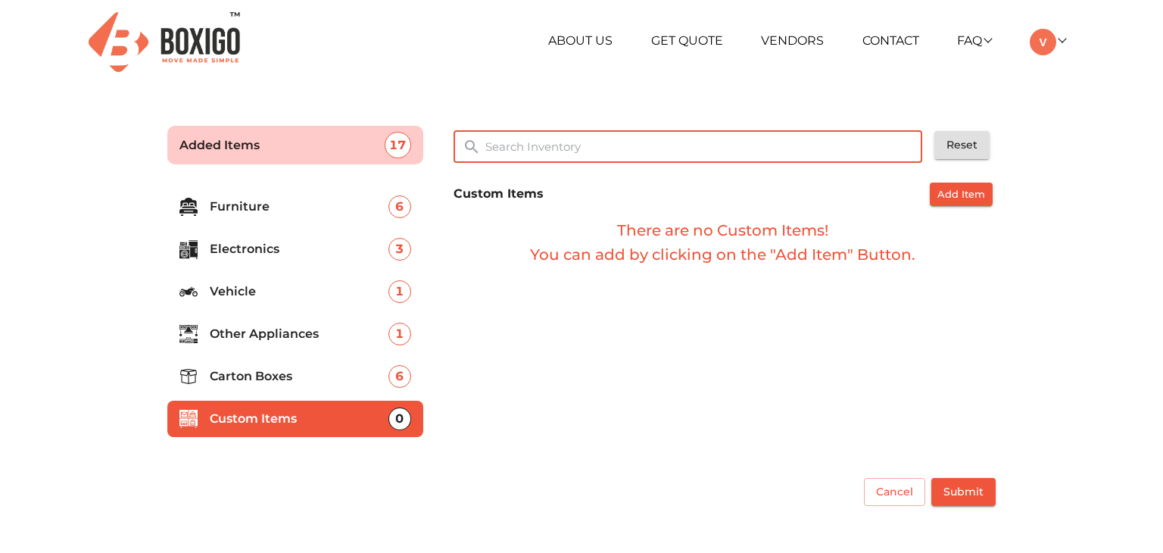
click at [603, 154] on input "text" at bounding box center [704, 146] width 457 height 33
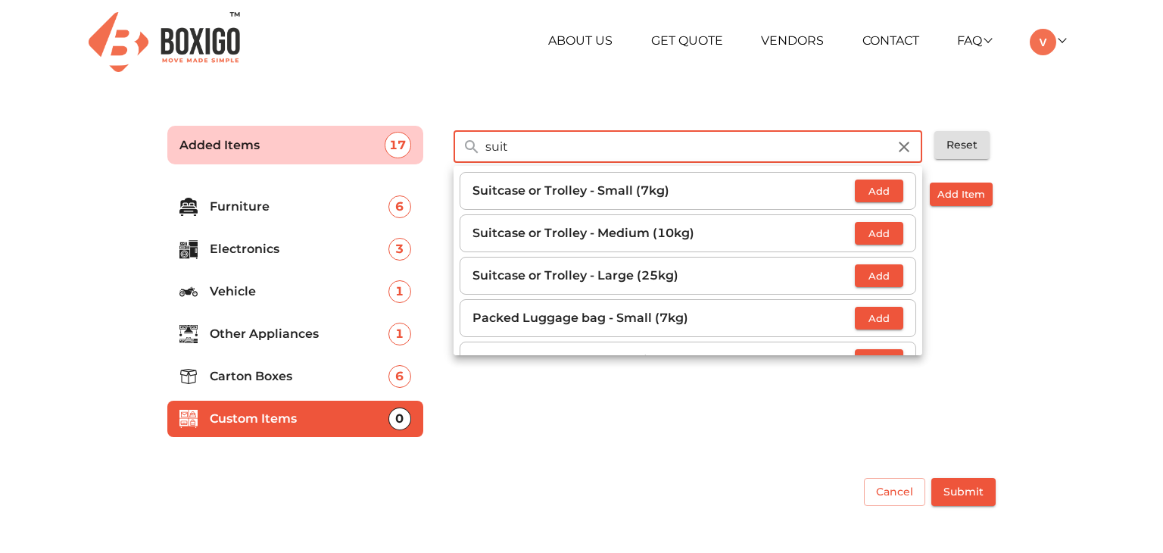
type input "suit"
click at [862, 275] on span "Add" at bounding box center [878, 275] width 33 height 17
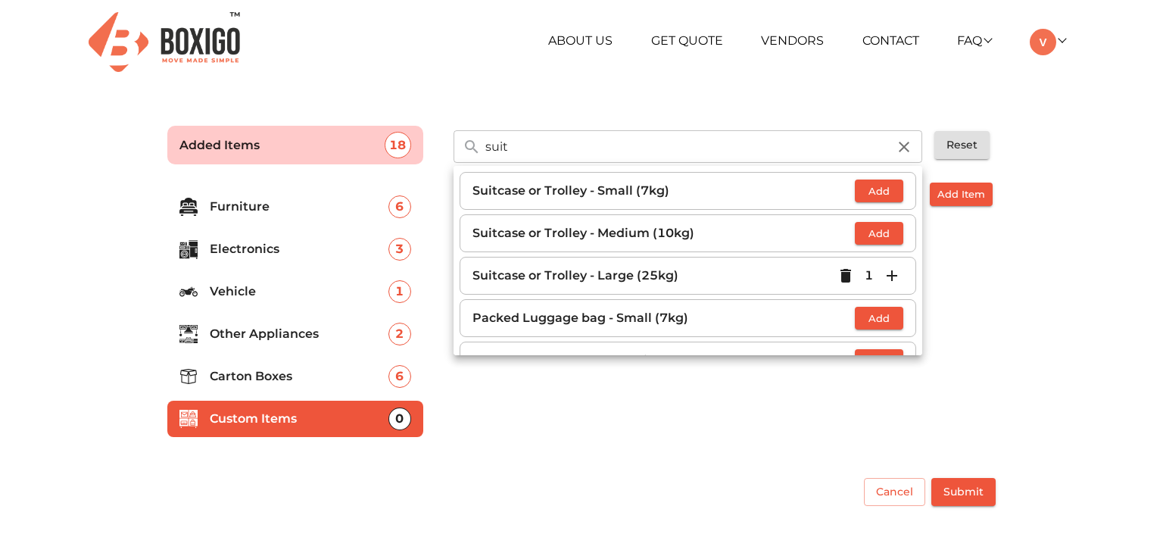
click at [870, 232] on span "Add" at bounding box center [878, 233] width 33 height 17
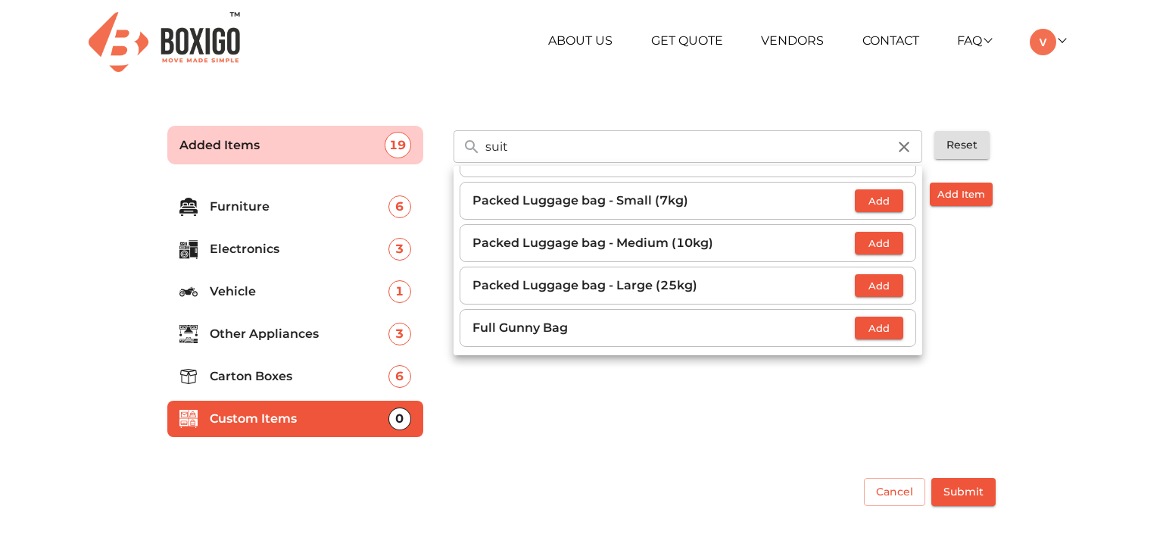
click at [869, 202] on span "Add" at bounding box center [878, 200] width 33 height 17
click at [866, 335] on button "Add" at bounding box center [879, 327] width 48 height 23
click at [788, 443] on div "Custom Items Add Item There are no Custom Items! You can add by clicking on the…" at bounding box center [724, 319] width 554 height 286
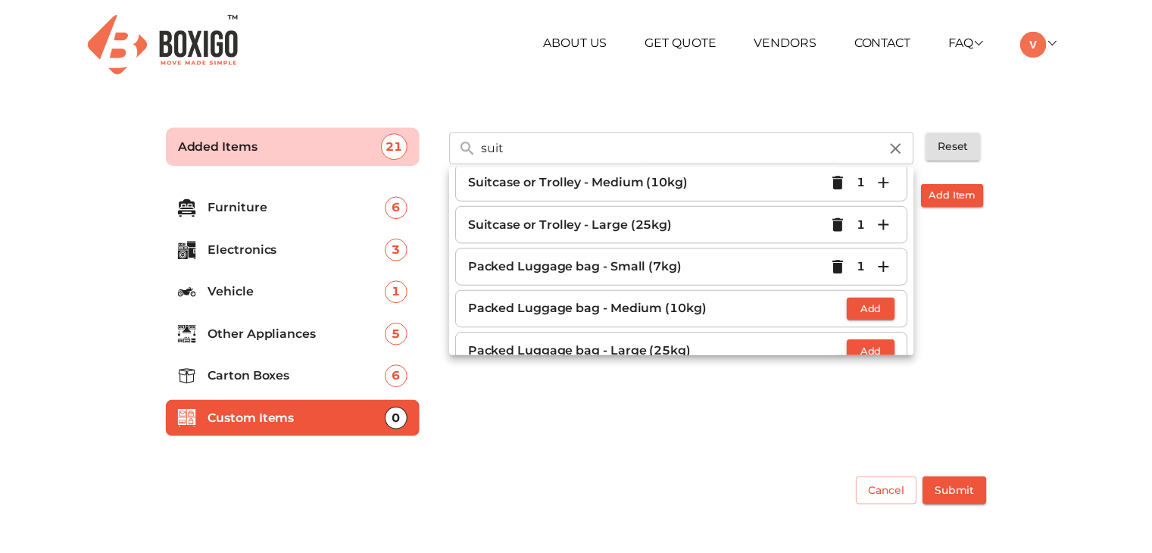
scroll to position [0, 0]
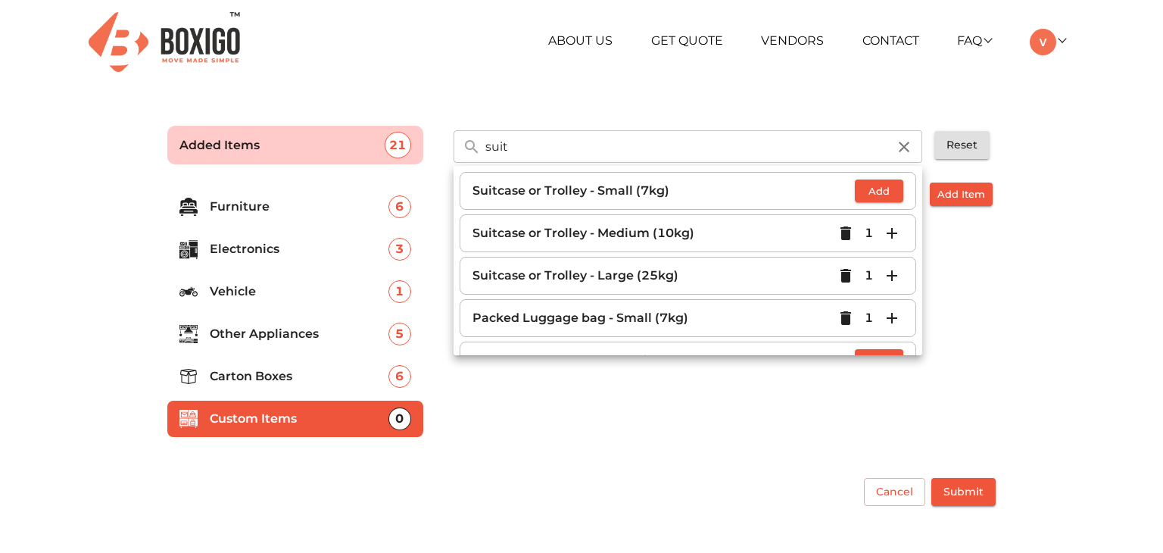
click at [1079, 304] on main "Added Items 21 suit ​ Suitcase or Trolley - Small (7kg) Add Suitcase or Trolley…" at bounding box center [581, 312] width 1163 height 416
click at [908, 149] on icon "button" at bounding box center [904, 147] width 11 height 11
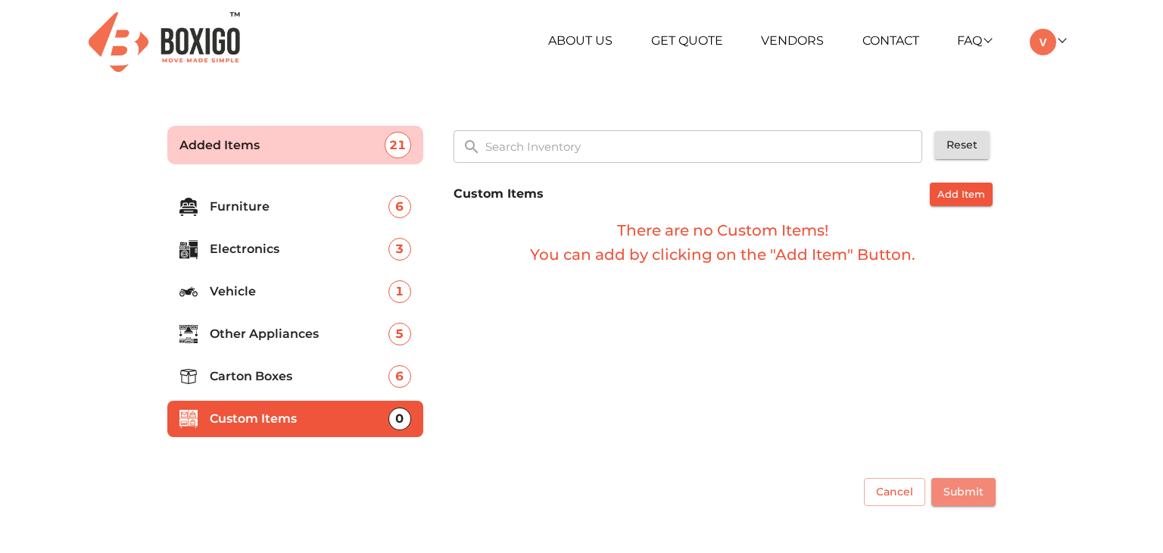
click at [972, 494] on span "Submit" at bounding box center [963, 491] width 40 height 19
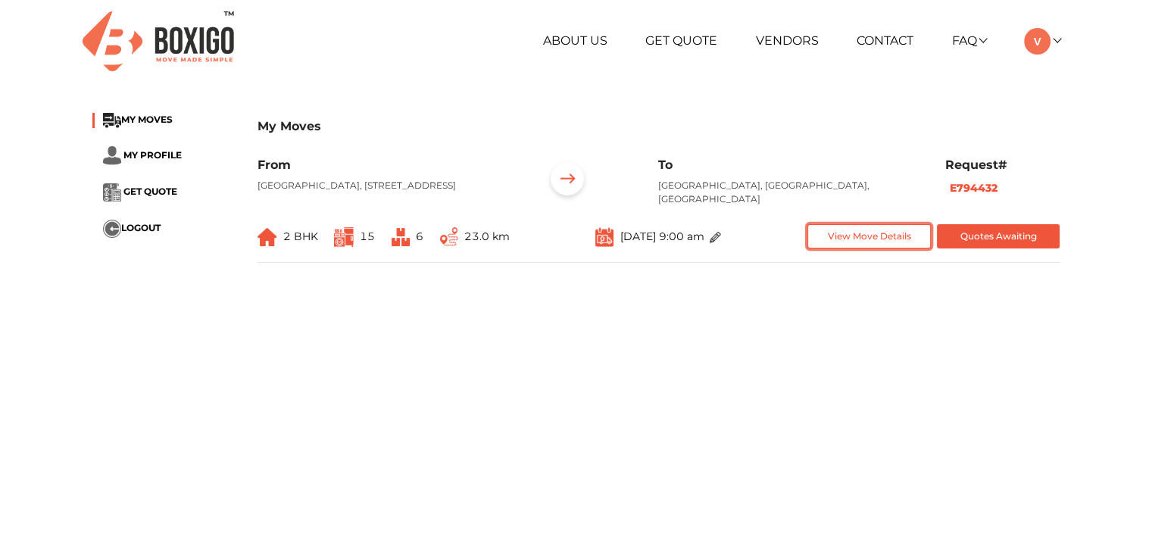
click at [893, 249] on button "View Move Details" at bounding box center [868, 236] width 123 height 25
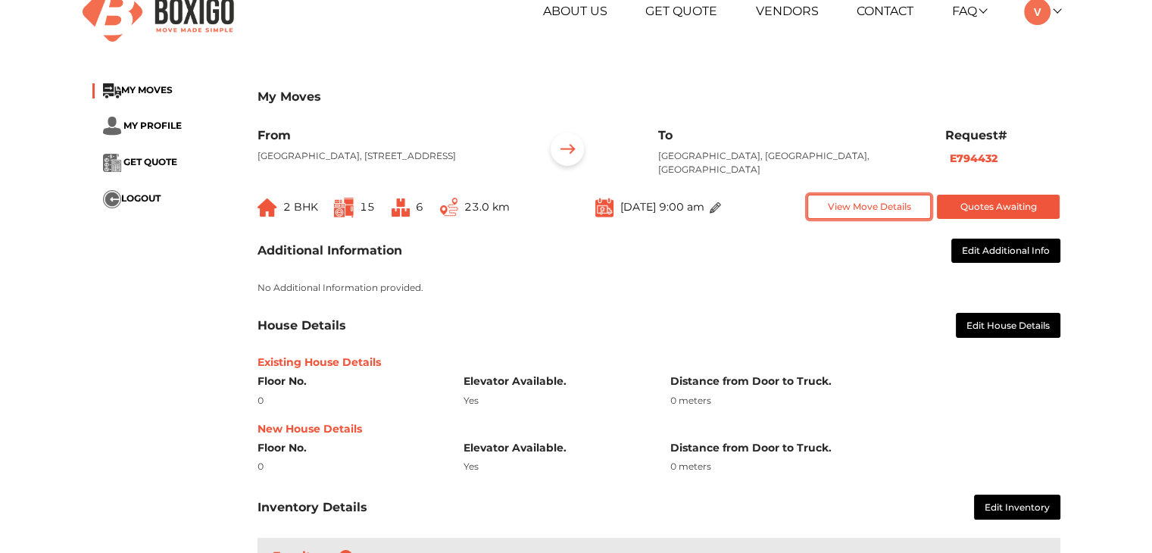
scroll to position [303, 0]
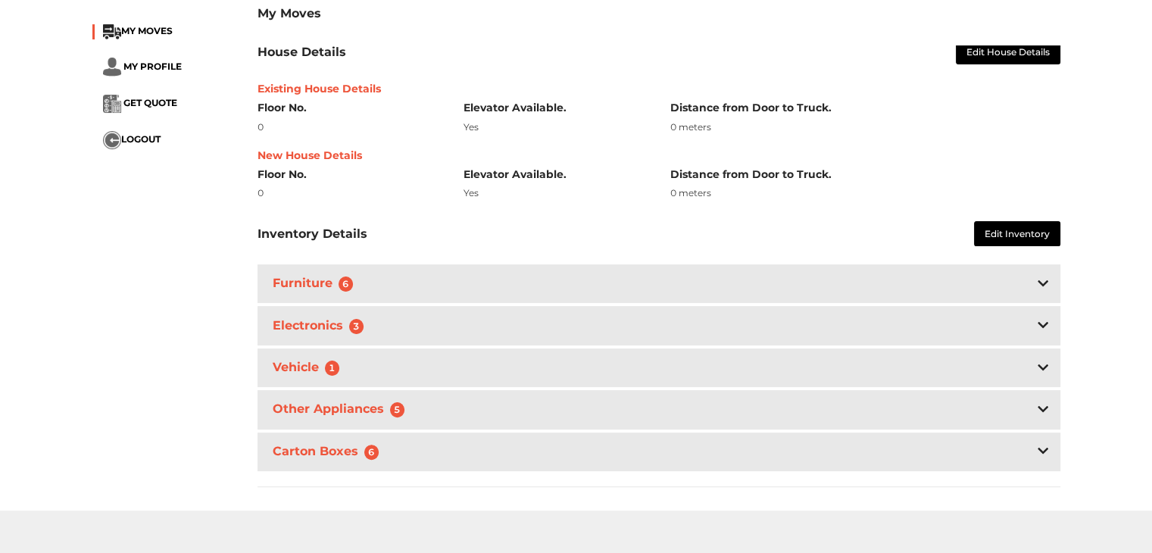
click at [718, 468] on div "Carton Boxes 6" at bounding box center [658, 451] width 803 height 39
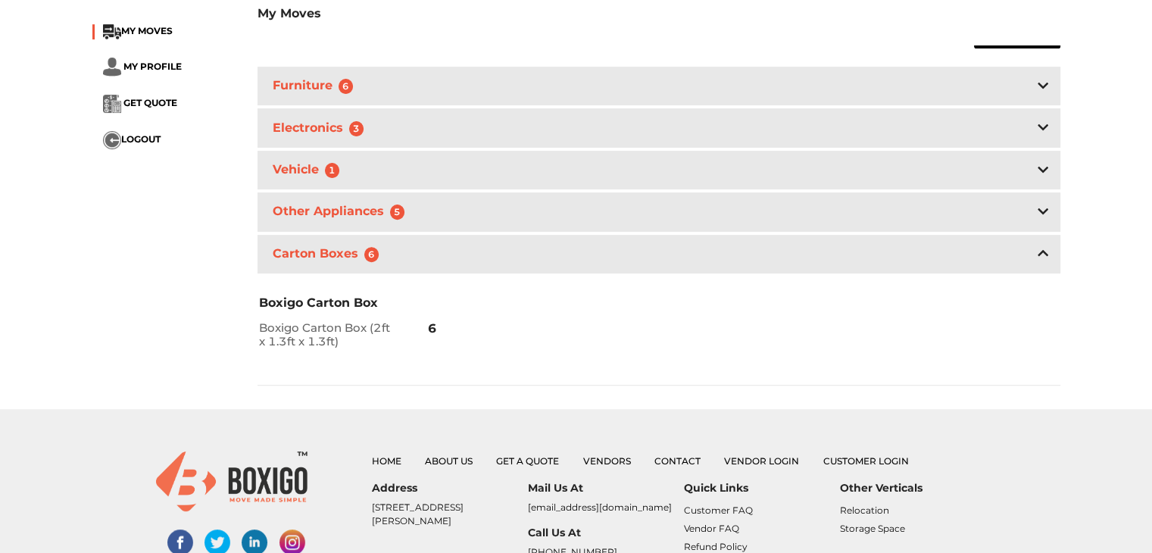
scroll to position [379, 0]
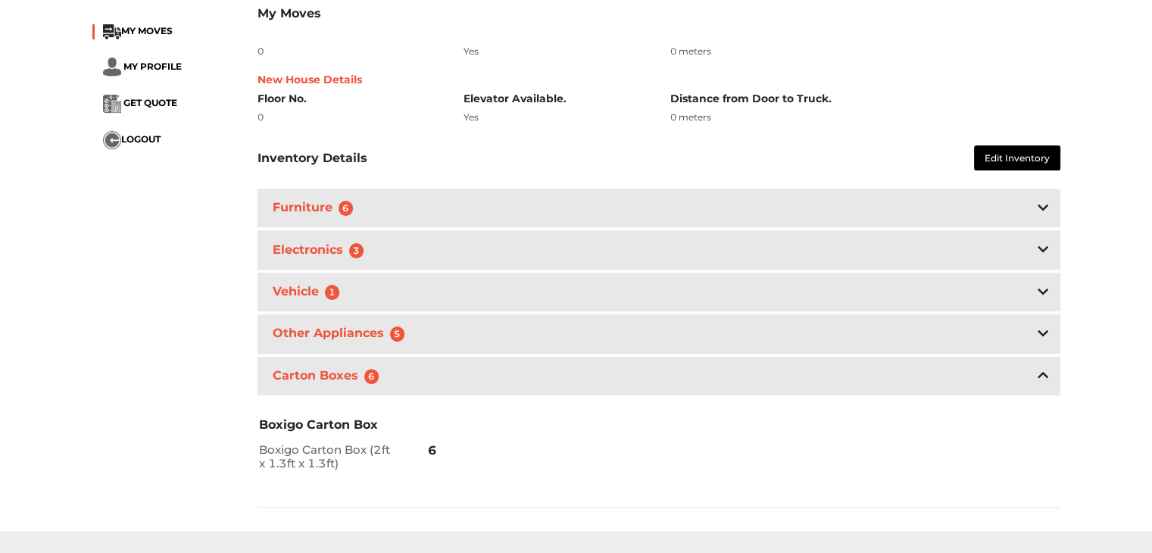
click at [609, 353] on div "Other Appliances 5" at bounding box center [658, 333] width 803 height 39
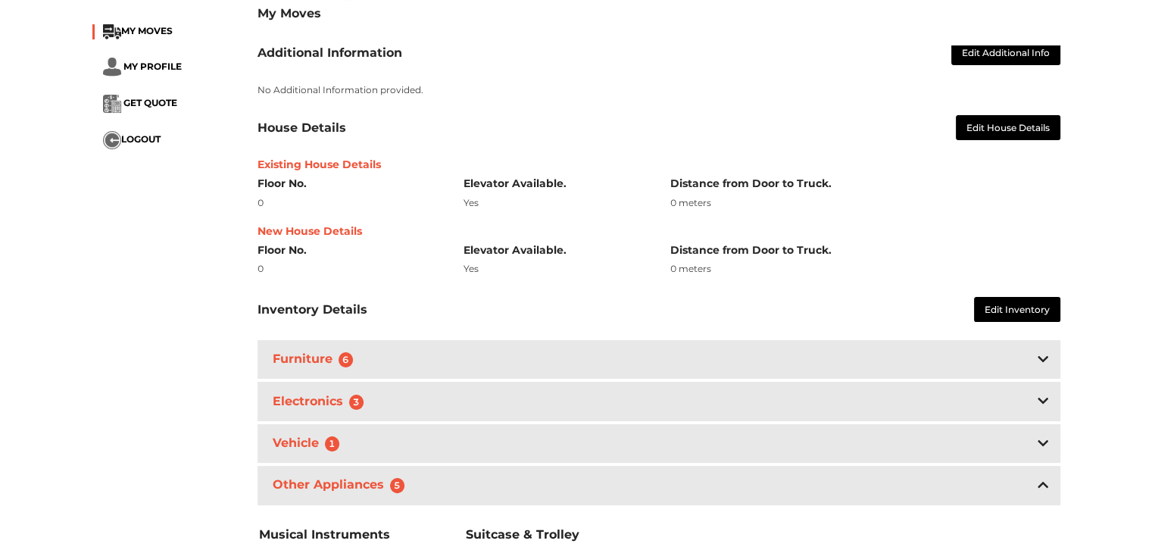
scroll to position [0, 0]
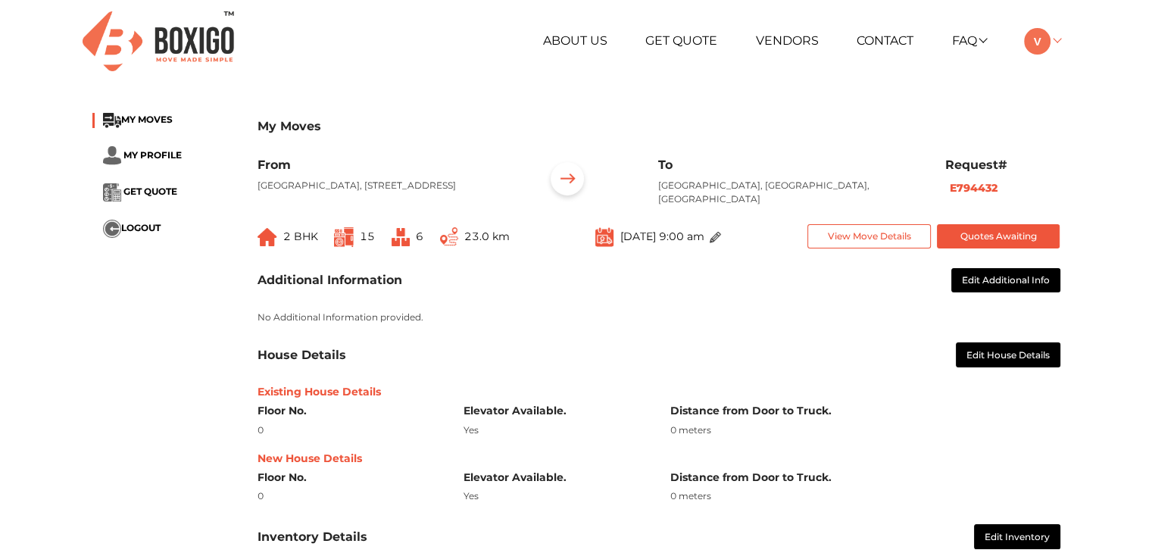
drag, startPoint x: 1060, startPoint y: 42, endPoint x: 1053, endPoint y: 39, distance: 7.8
click at [1055, 40] on div "About Us Get Quote Vendors Contact FAQ Customer FAQ Vendor FAQ My Moves My Prof…" at bounding box center [741, 41] width 660 height 27
click at [1051, 37] on link at bounding box center [1042, 40] width 36 height 14
click at [1049, 81] on link "My Profile" at bounding box center [1084, 91] width 121 height 28
